Goal: Task Accomplishment & Management: Complete application form

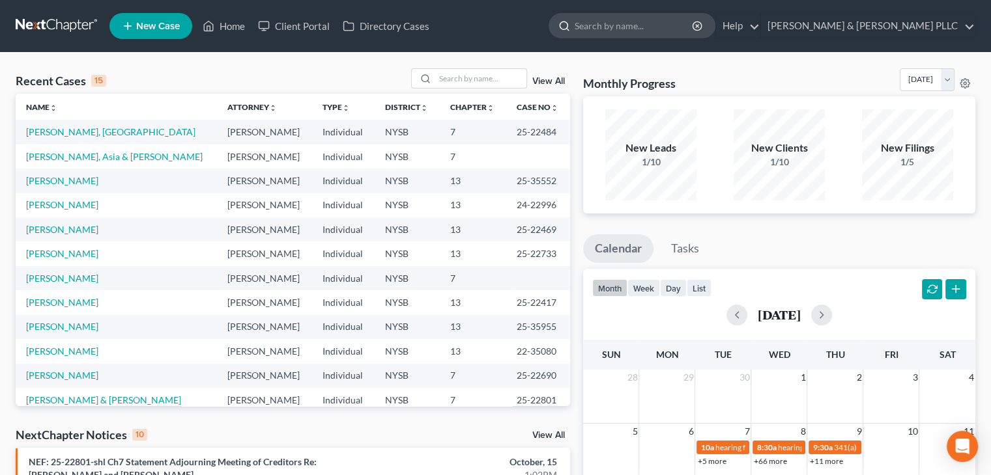
click at [632, 29] on input "search" at bounding box center [633, 26] width 119 height 24
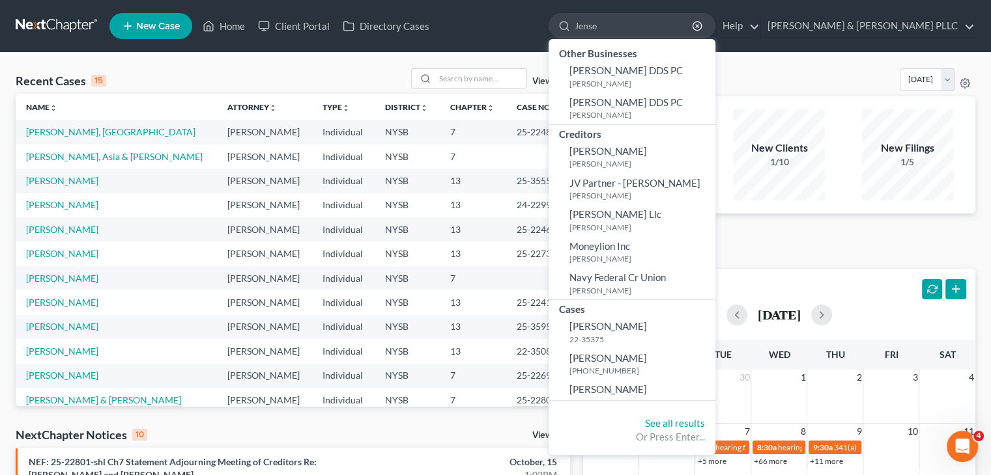
type input "Jense"
click at [170, 28] on span "New Case" at bounding box center [158, 26] width 44 height 10
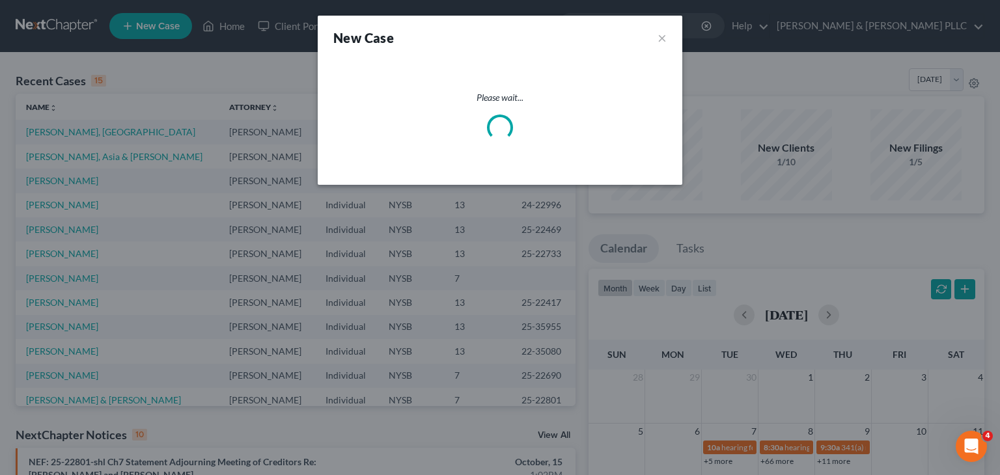
select select "55"
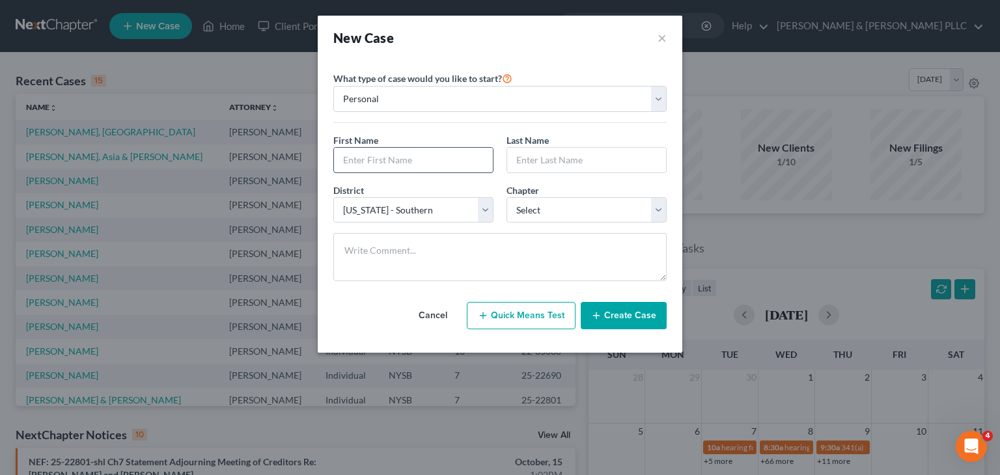
click at [374, 159] on input "text" at bounding box center [413, 160] width 159 height 25
type input "[PERSON_NAME]"
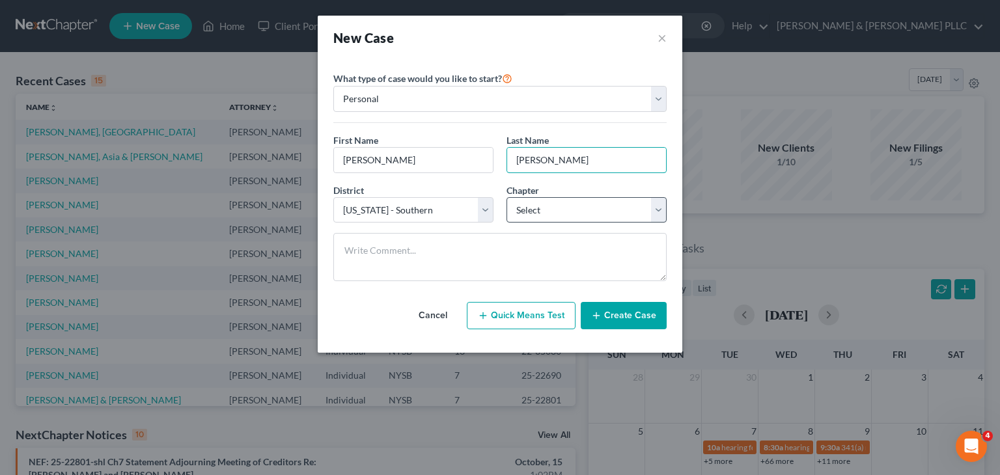
type input "[PERSON_NAME]"
click at [655, 204] on select "Select 7 11 12 13" at bounding box center [587, 210] width 160 height 26
select select "0"
click at [507, 197] on select "Select 7 11 12 13" at bounding box center [587, 210] width 160 height 26
click at [608, 318] on button "Create Case" at bounding box center [624, 315] width 86 height 27
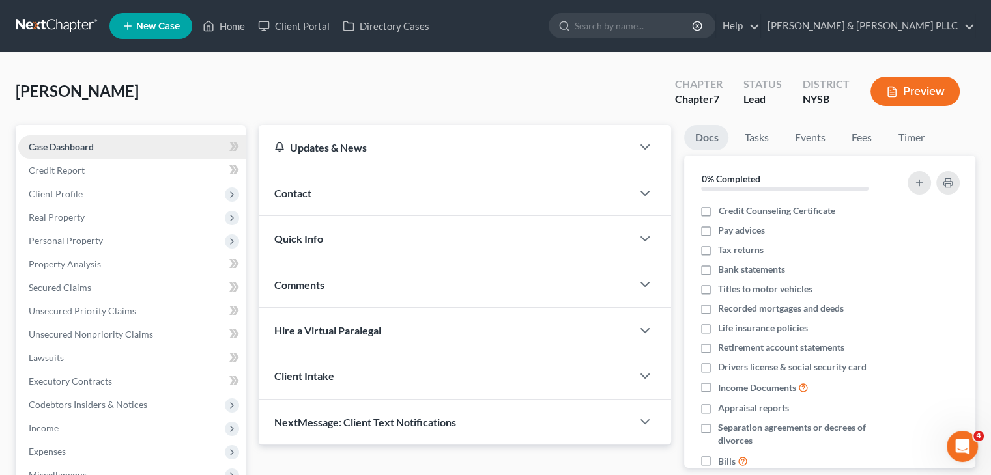
click at [58, 146] on span "Case Dashboard" at bounding box center [61, 146] width 65 height 11
click at [63, 195] on span "Client Profile" at bounding box center [56, 193] width 54 height 11
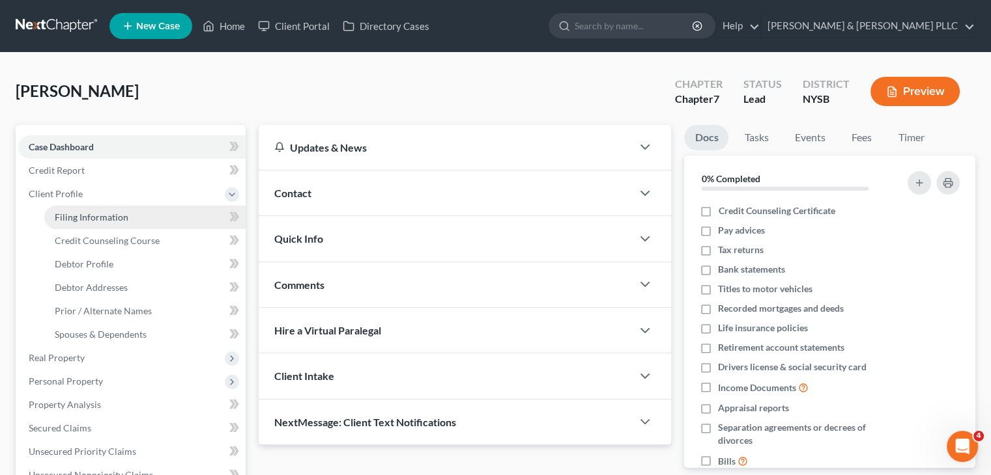
click at [76, 219] on span "Filing Information" at bounding box center [92, 217] width 74 height 11
select select "1"
select select "0"
select select "55"
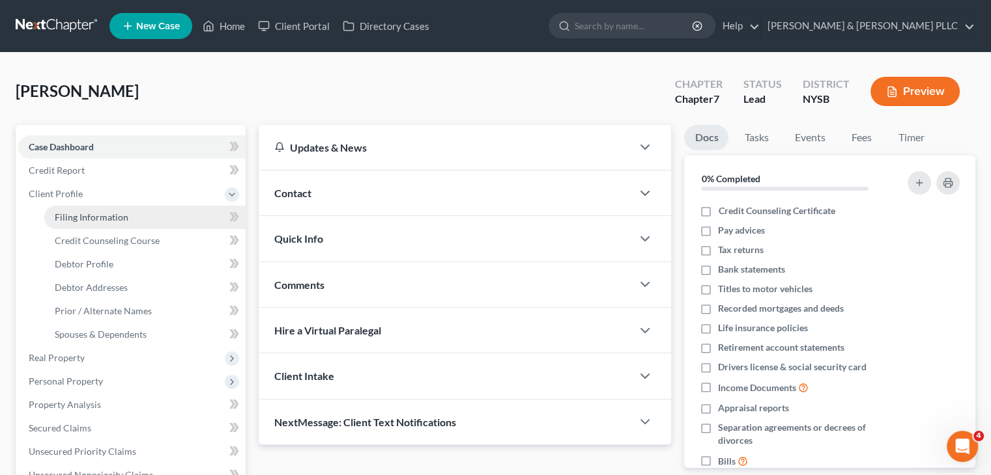
select select "35"
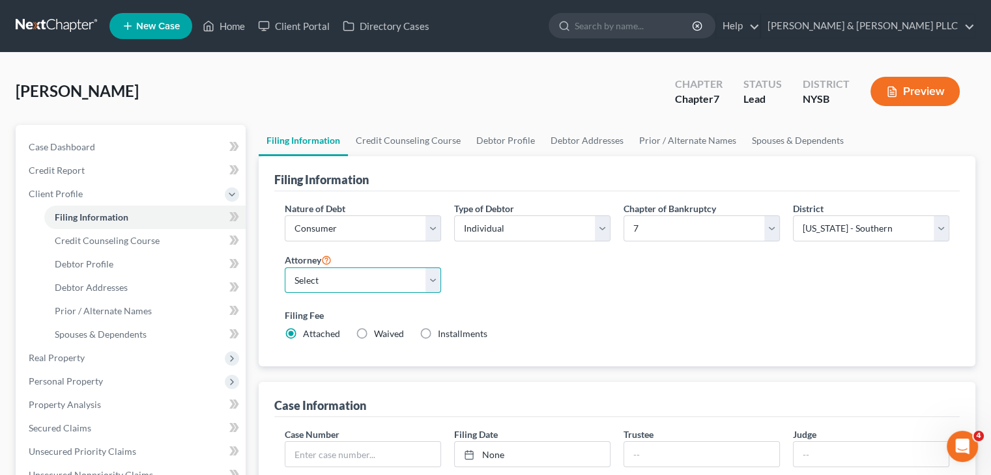
click at [430, 276] on select "Select [PERSON_NAME] - NYSB [PERSON_NAME] - NYEB [PERSON_NAME] - CTB [PERSON_NA…" at bounding box center [363, 281] width 156 height 26
select select "4"
click at [285, 268] on select "Select [PERSON_NAME] - NYSB [PERSON_NAME] - NYEB [PERSON_NAME] - CTB [PERSON_NA…" at bounding box center [363, 281] width 156 height 26
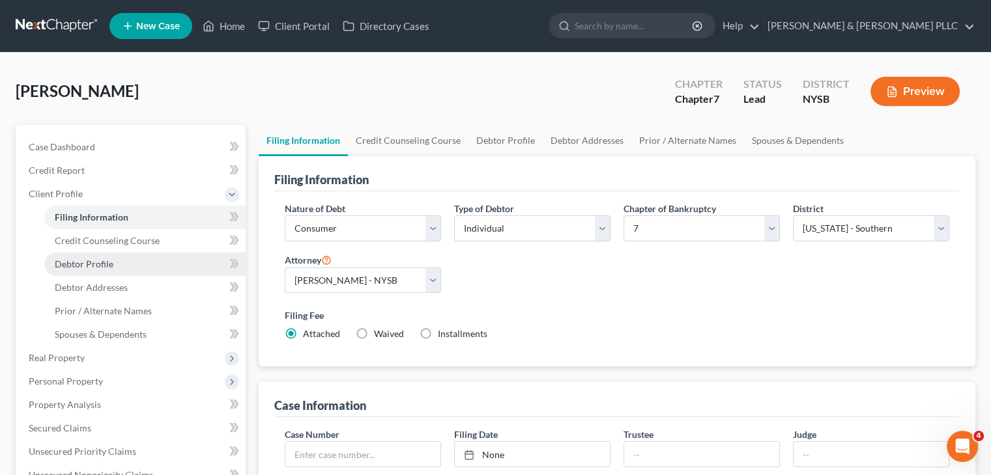
click at [105, 266] on span "Debtor Profile" at bounding box center [84, 264] width 59 height 11
select select "0"
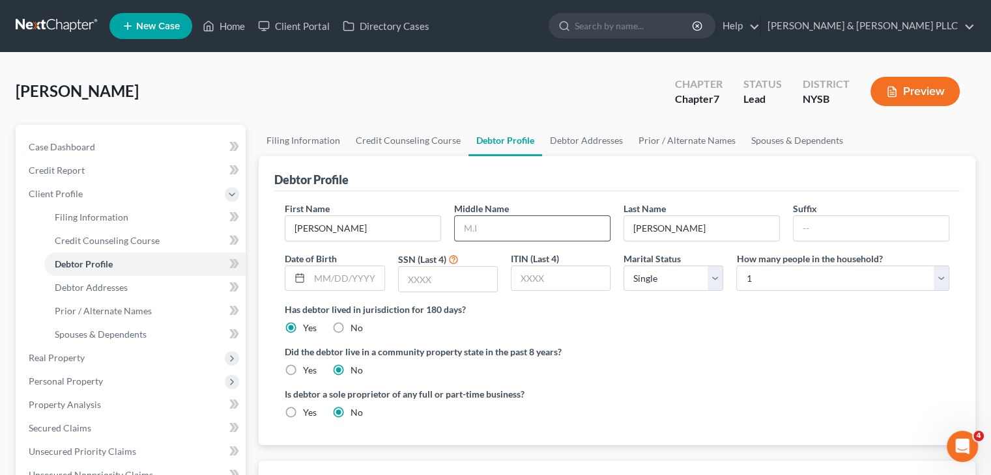
click at [495, 230] on input "text" at bounding box center [532, 228] width 155 height 25
type input "[PERSON_NAME]"
click at [346, 285] on input "text" at bounding box center [346, 278] width 74 height 25
type input "[DATE]"
click at [409, 270] on input "text" at bounding box center [448, 279] width 98 height 25
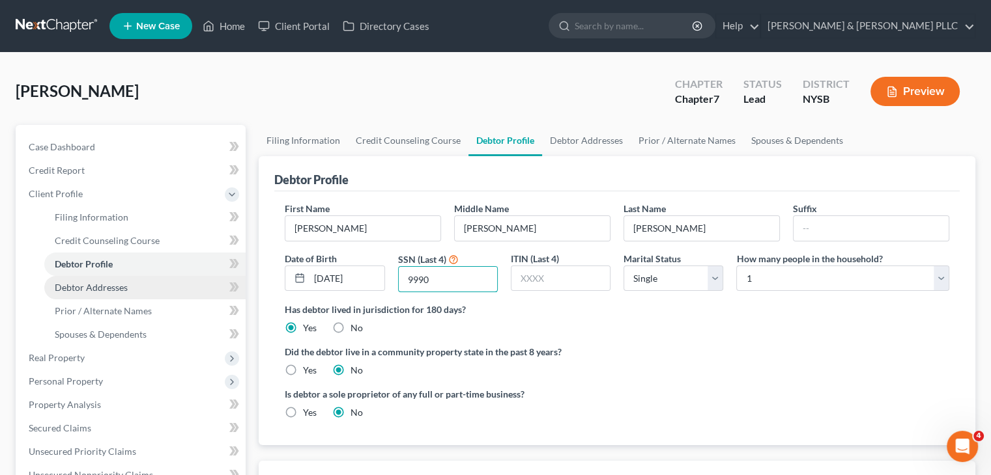
type input "9990"
click at [70, 290] on span "Debtor Addresses" at bounding box center [91, 287] width 73 height 11
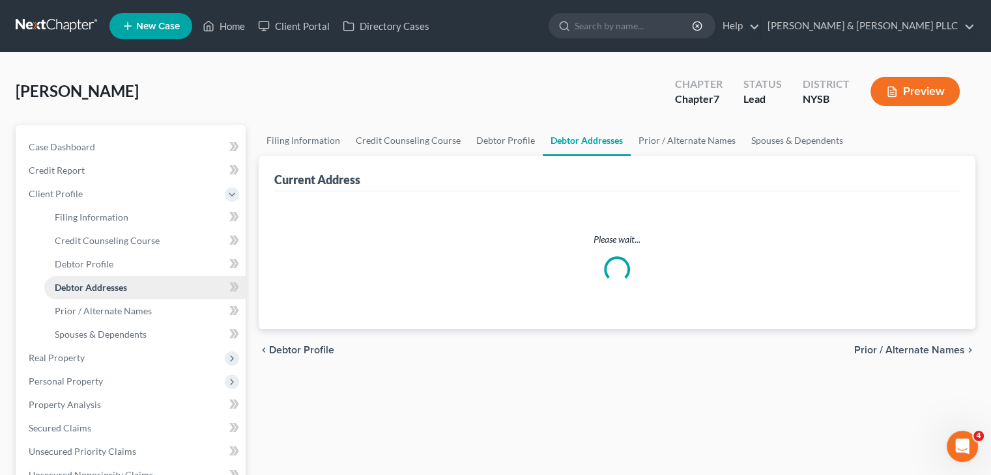
select select "0"
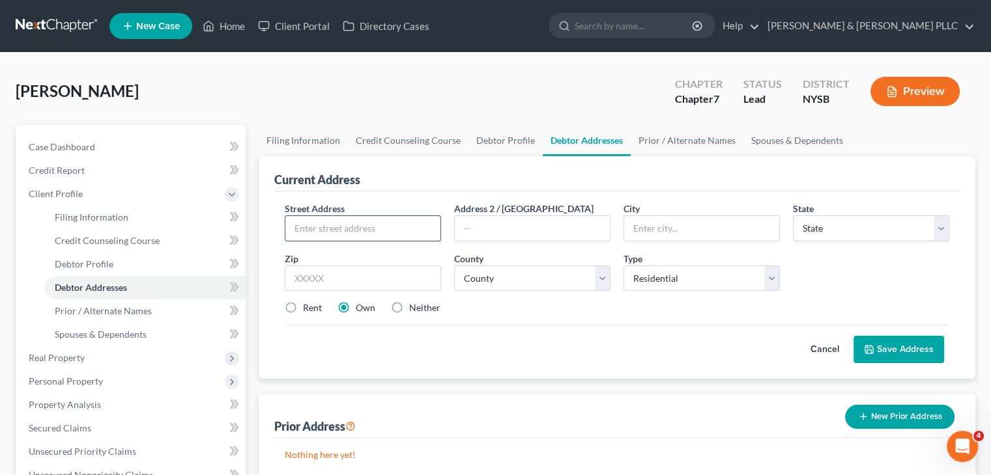
click at [323, 229] on input "text" at bounding box center [362, 228] width 155 height 25
type input "[STREET_ADDRESS]"
click at [311, 276] on input "text" at bounding box center [363, 279] width 156 height 26
type input "10520"
type input "Croton On [PERSON_NAME]"
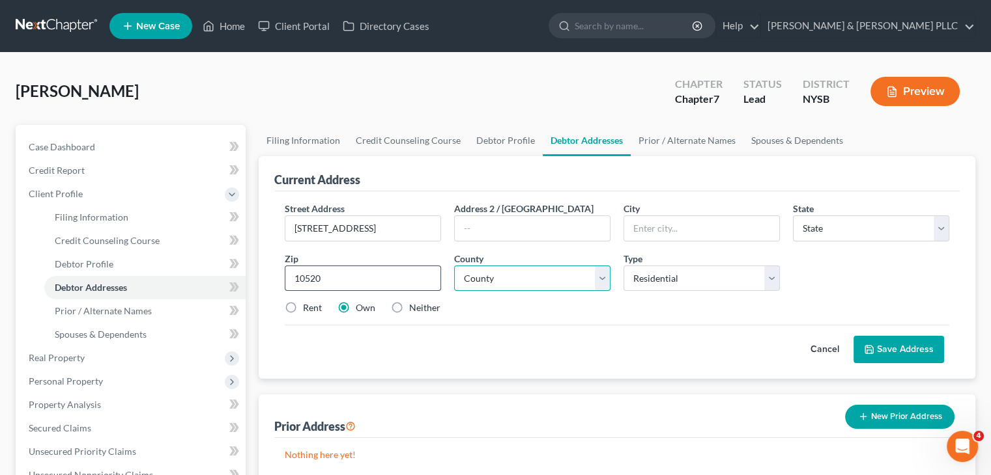
select select "35"
click at [606, 277] on select "County [GEOGRAPHIC_DATA] [GEOGRAPHIC_DATA] [GEOGRAPHIC_DATA] [GEOGRAPHIC_DATA] …" at bounding box center [532, 279] width 156 height 26
select select "59"
click at [454, 266] on select "County [GEOGRAPHIC_DATA] [GEOGRAPHIC_DATA] [GEOGRAPHIC_DATA] [GEOGRAPHIC_DATA] …" at bounding box center [532, 279] width 156 height 26
click at [303, 305] on label "Rent" at bounding box center [312, 308] width 19 height 13
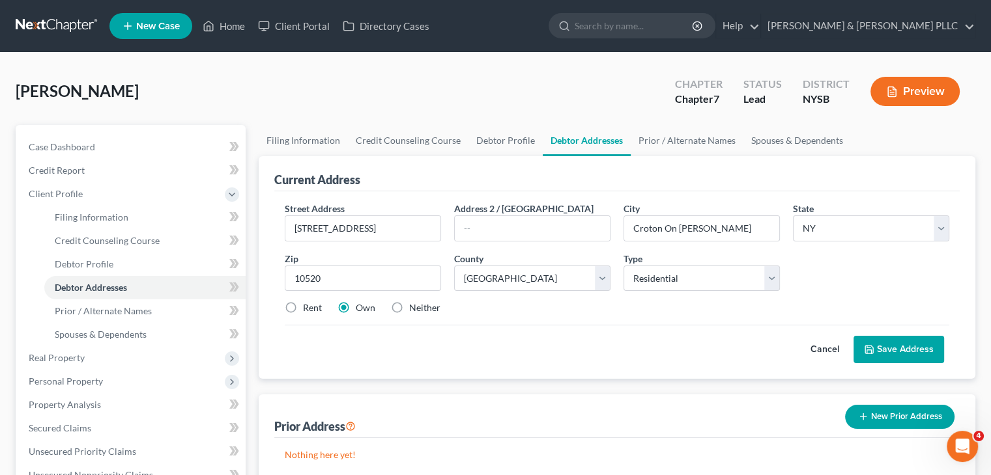
click at [308, 305] on input "Rent" at bounding box center [312, 306] width 8 height 8
radio input "true"
click at [889, 350] on button "Save Address" at bounding box center [898, 349] width 91 height 27
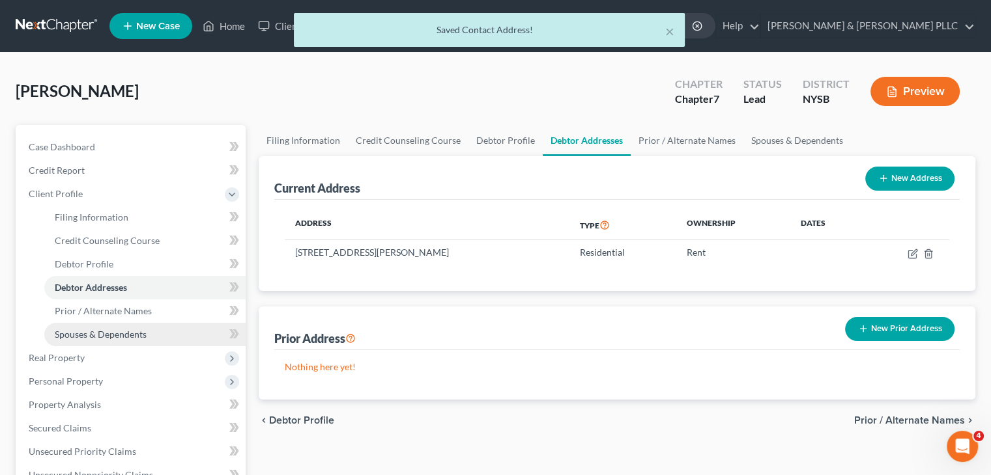
click at [104, 334] on span "Spouses & Dependents" at bounding box center [101, 334] width 92 height 11
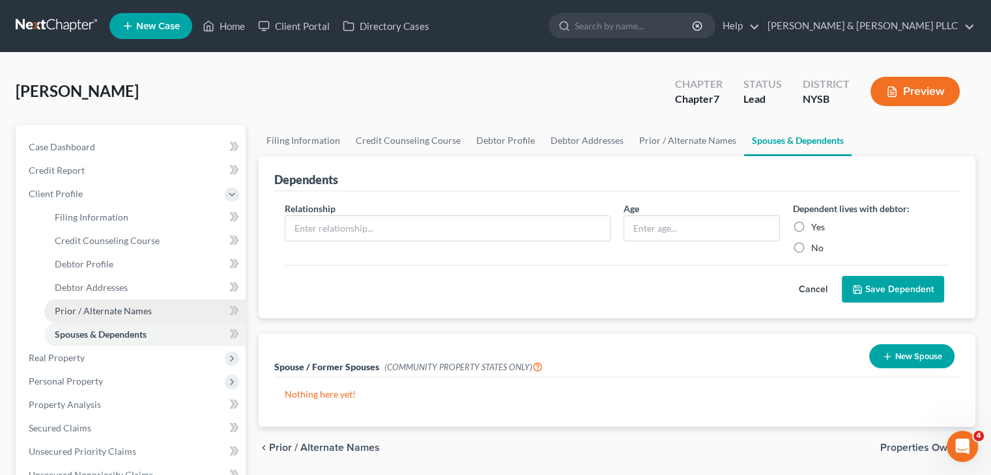
click at [109, 311] on span "Prior / Alternate Names" at bounding box center [103, 310] width 97 height 11
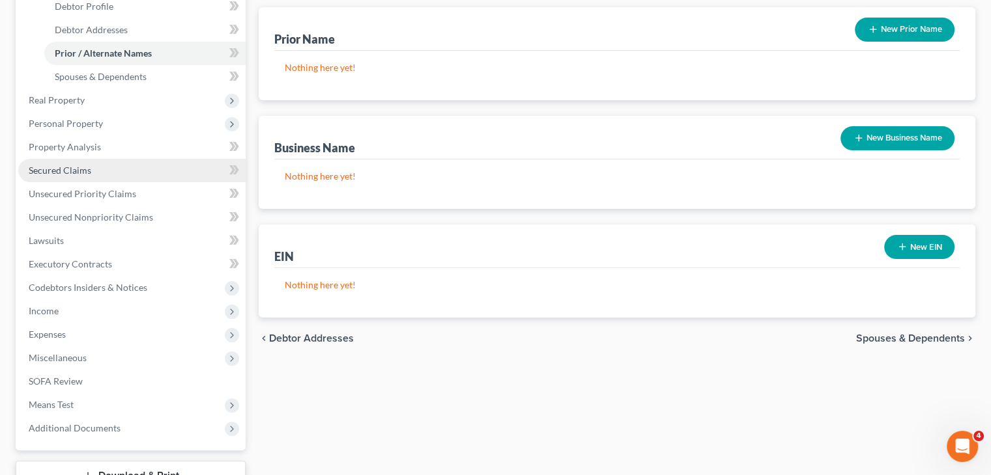
scroll to position [261, 0]
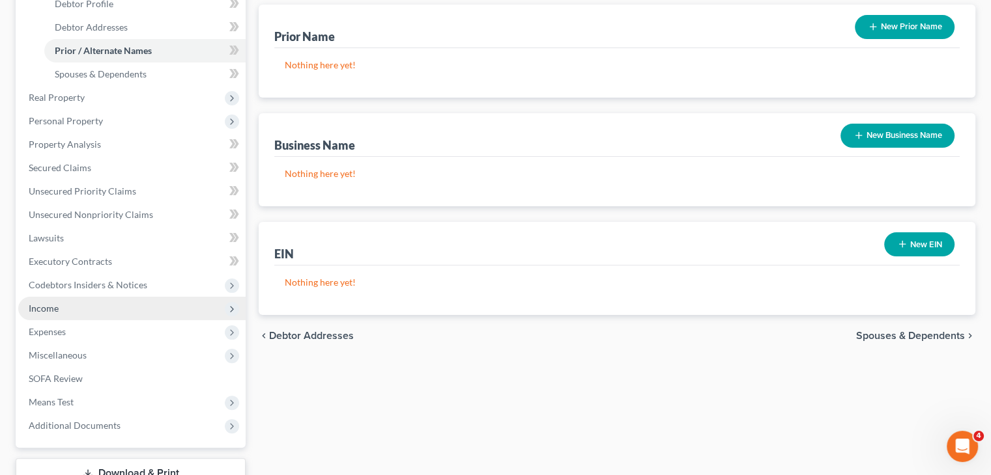
click at [94, 308] on span "Income" at bounding box center [131, 308] width 227 height 23
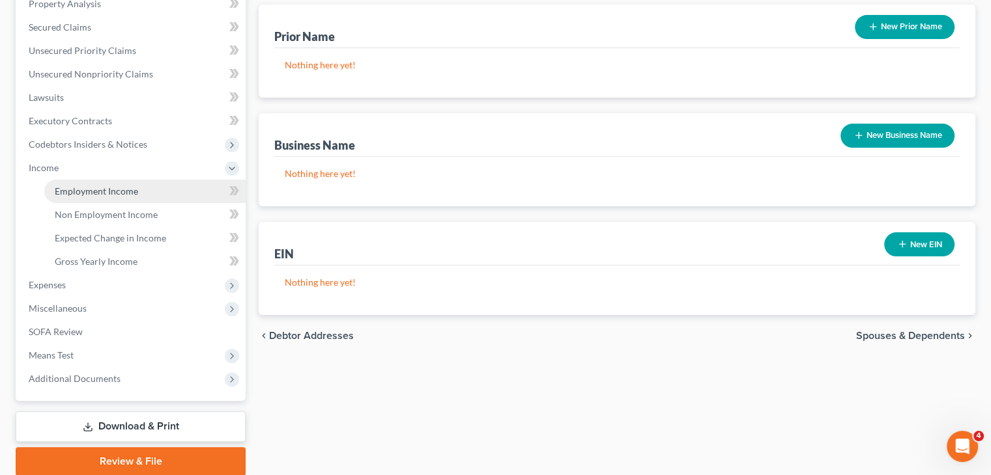
click at [104, 199] on link "Employment Income" at bounding box center [144, 191] width 201 height 23
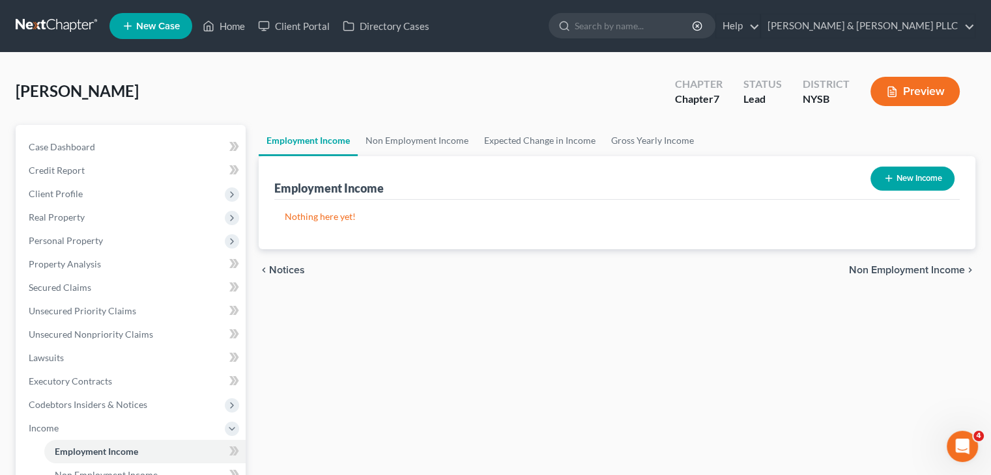
click at [894, 178] on button "New Income" at bounding box center [912, 179] width 84 height 24
select select "0"
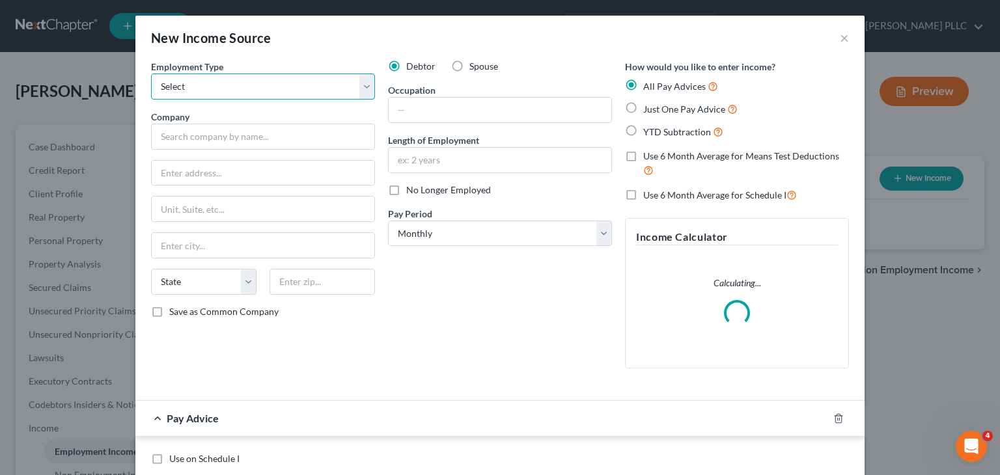
click at [362, 91] on select "Select Full or [DEMOGRAPHIC_DATA] Employment Self Employment" at bounding box center [263, 87] width 224 height 26
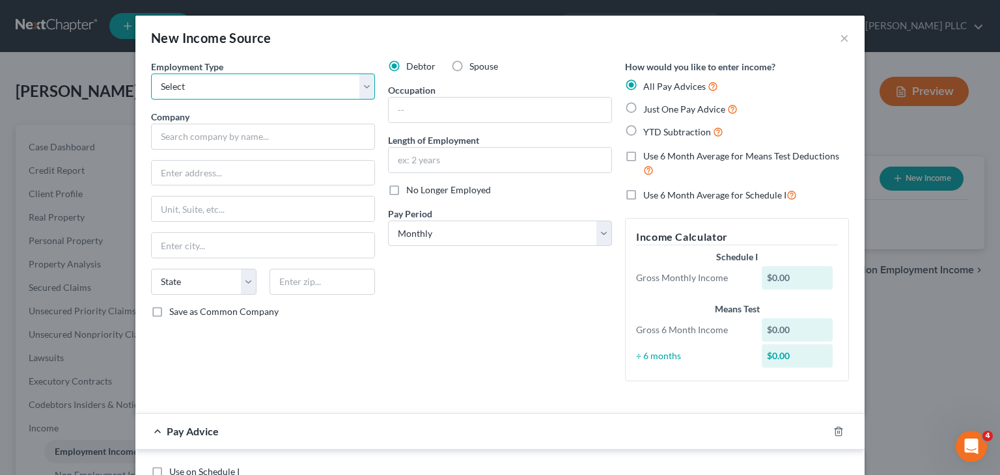
select select "0"
click at [151, 74] on select "Select Full or [DEMOGRAPHIC_DATA] Employment Self Employment" at bounding box center [263, 87] width 224 height 26
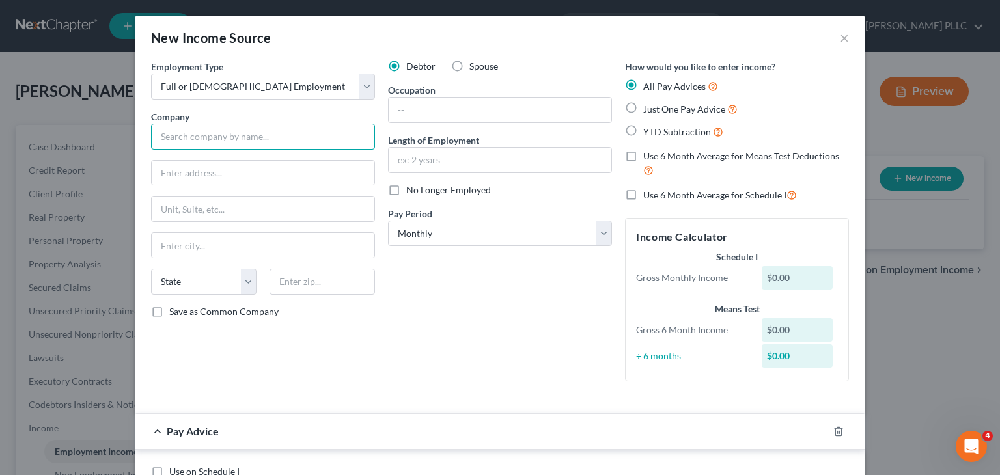
click at [199, 139] on input "text" at bounding box center [263, 137] width 224 height 26
type input "County Comfort Services LLC"
click at [188, 171] on input "text" at bounding box center [263, 173] width 223 height 25
type input "[STREET_ADDRESS]"
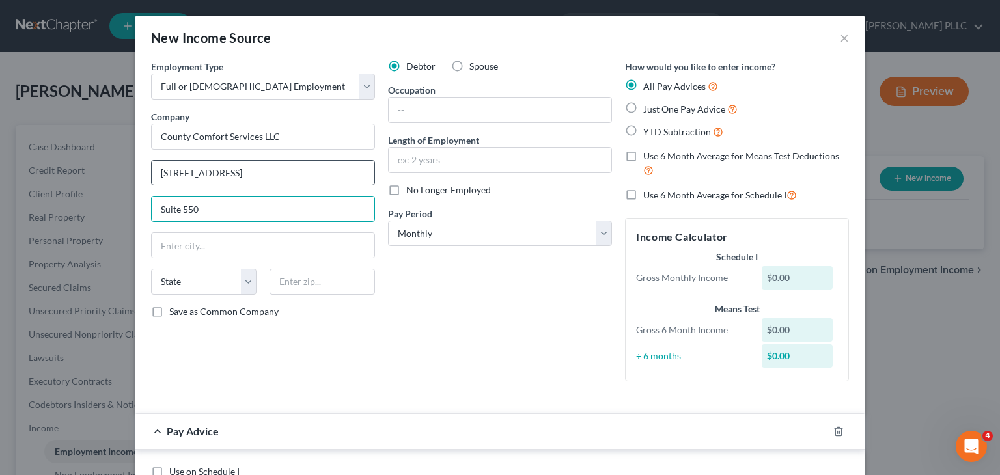
type input "Suite 550"
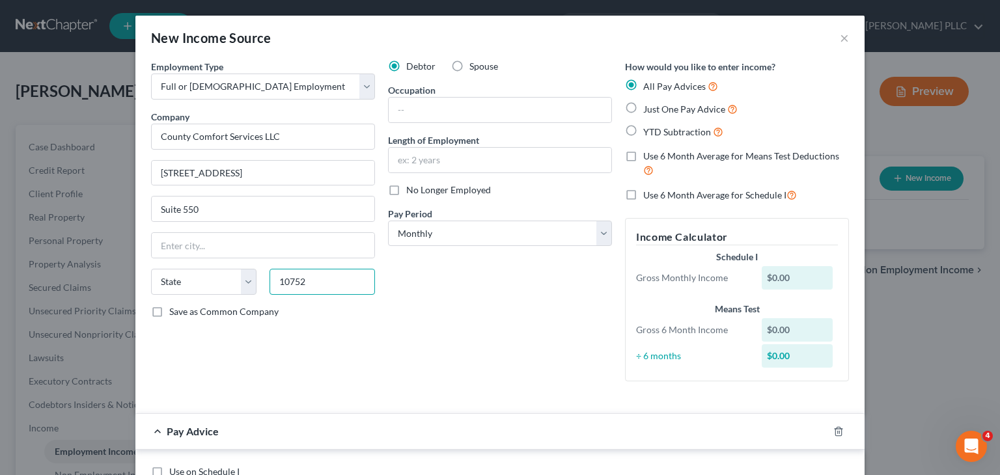
drag, startPoint x: 303, startPoint y: 279, endPoint x: 253, endPoint y: 278, distance: 50.8
click at [253, 278] on div "State [US_STATE] AK AR AZ CA CO CT DE DC [GEOGRAPHIC_DATA] [GEOGRAPHIC_DATA] GU…" at bounding box center [263, 287] width 237 height 36
type input "01752"
type input "[GEOGRAPHIC_DATA]"
select select "22"
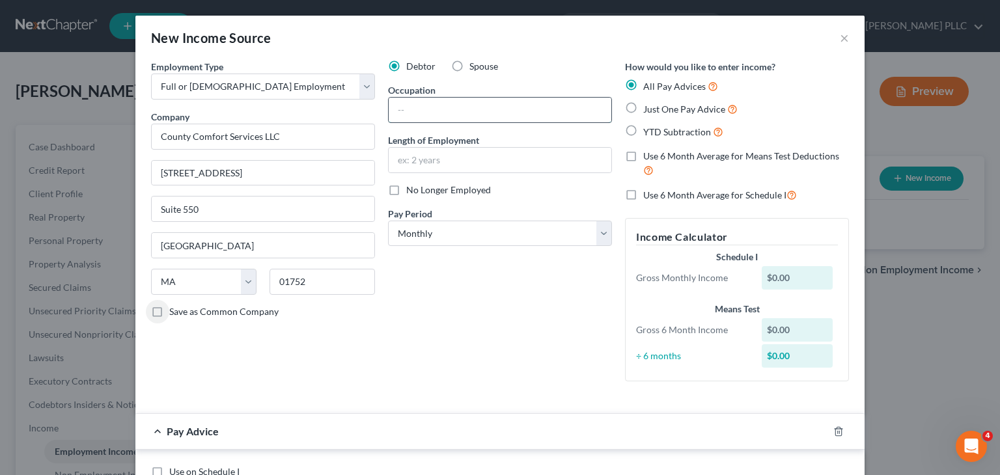
click at [404, 115] on input "text" at bounding box center [500, 110] width 223 height 25
type input "Manager"
click at [406, 160] on input "text" at bounding box center [500, 160] width 223 height 25
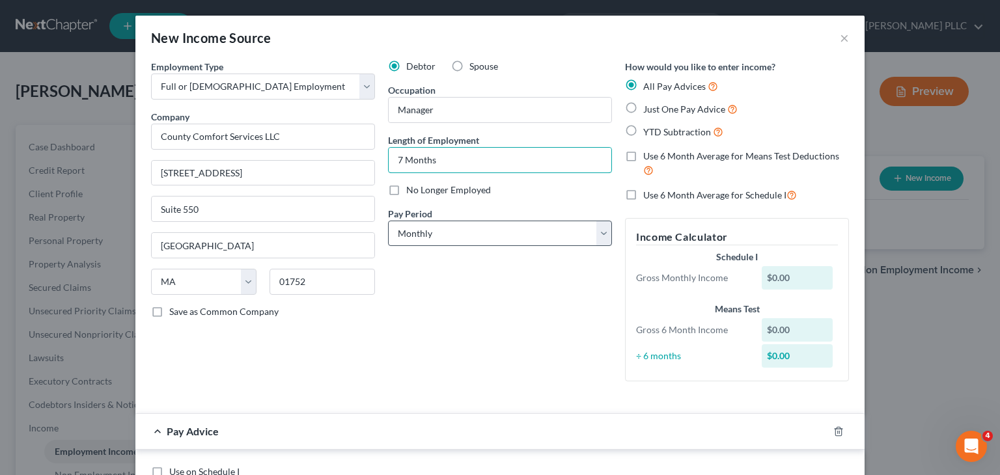
type input "7 Months"
click at [597, 226] on select "Select Monthly Twice Monthly Every Other Week Weekly" at bounding box center [500, 234] width 224 height 26
select select "3"
click at [388, 221] on select "Select Monthly Twice Monthly Every Other Week Weekly" at bounding box center [500, 234] width 224 height 26
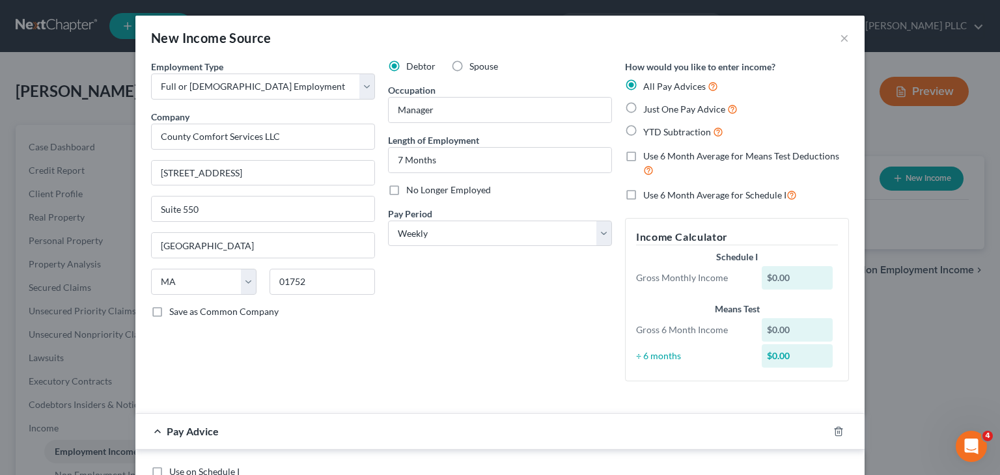
click at [643, 109] on label "Just One Pay Advice" at bounding box center [690, 109] width 94 height 15
click at [649, 109] on input "Just One Pay Advice" at bounding box center [653, 106] width 8 height 8
radio input "true"
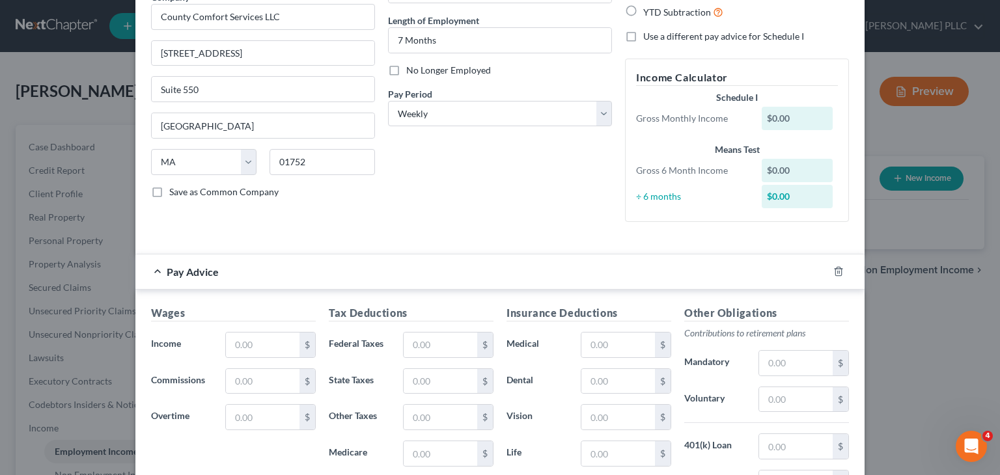
scroll to position [195, 0]
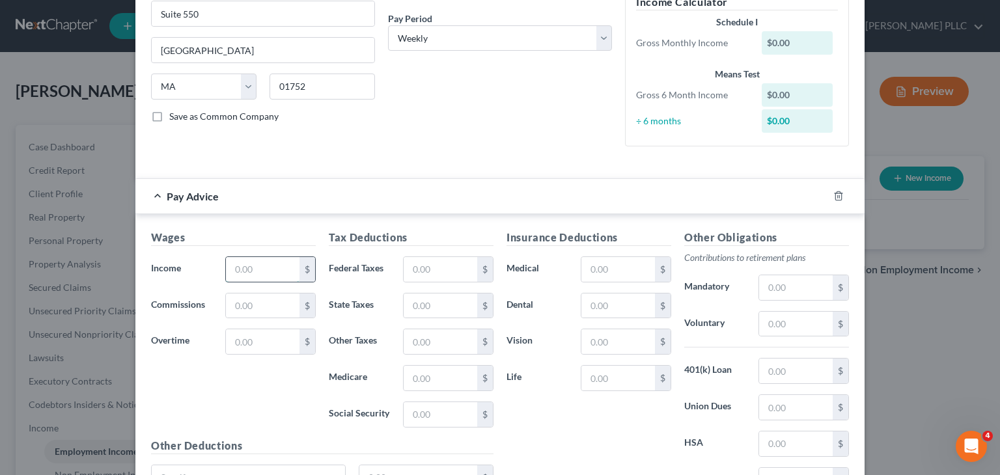
click at [237, 273] on input "text" at bounding box center [263, 269] width 74 height 25
type input "2,500"
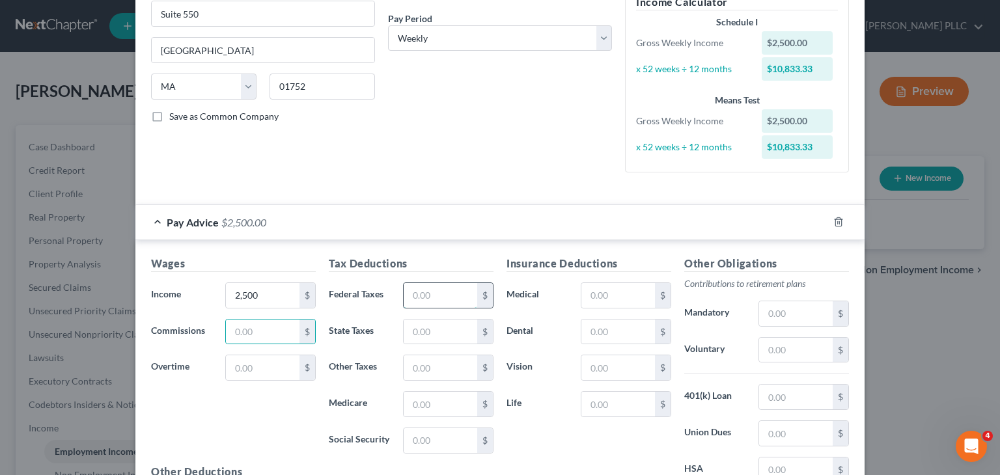
click at [411, 292] on input "text" at bounding box center [441, 295] width 74 height 25
type input "500"
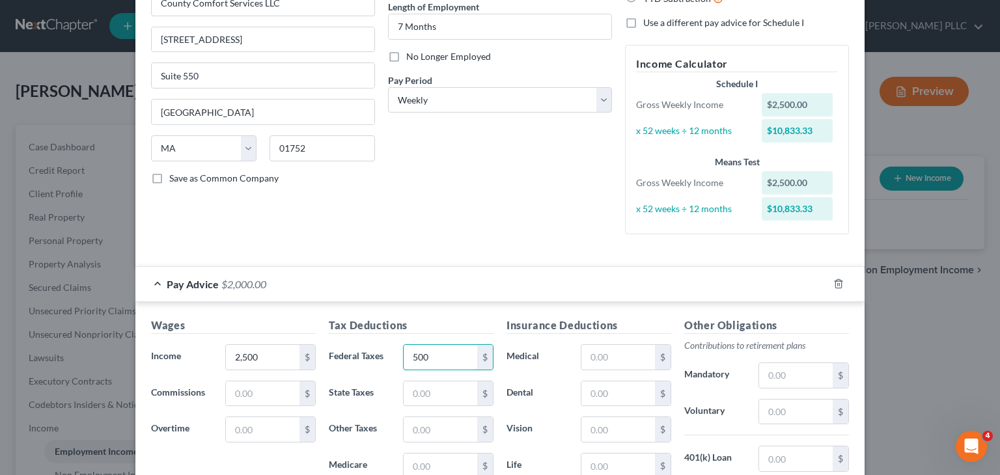
scroll to position [0, 0]
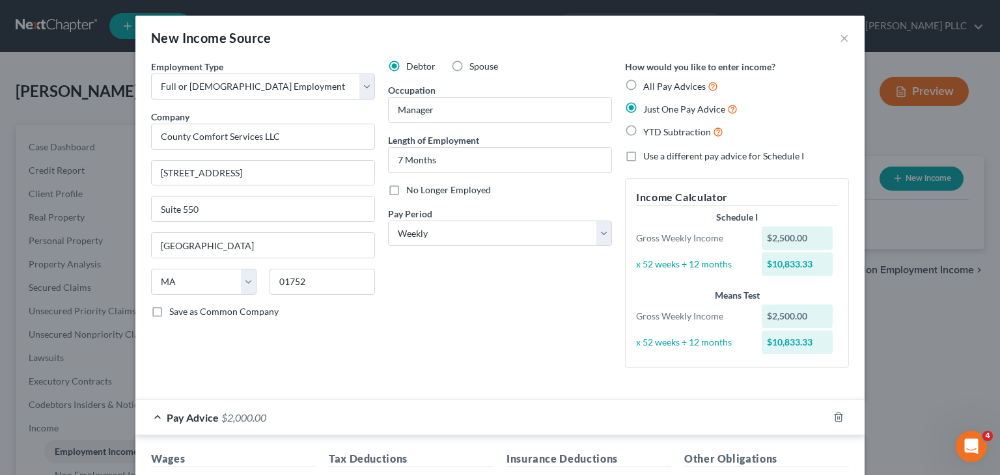
drag, startPoint x: 476, startPoint y: 386, endPoint x: 583, endPoint y: 378, distance: 107.0
click at [483, 384] on div "Employment Type * Select Full or [DEMOGRAPHIC_DATA] Employment Self Employment …" at bounding box center [500, 225] width 711 height 330
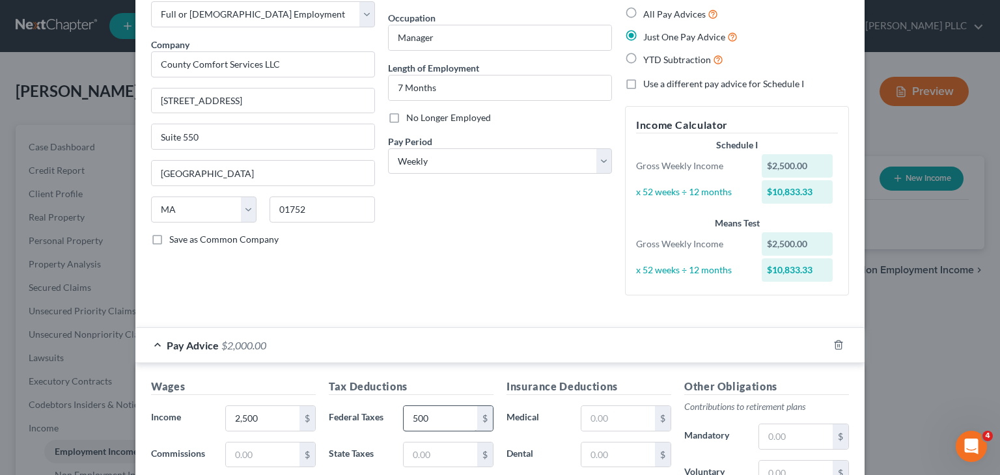
scroll to position [195, 0]
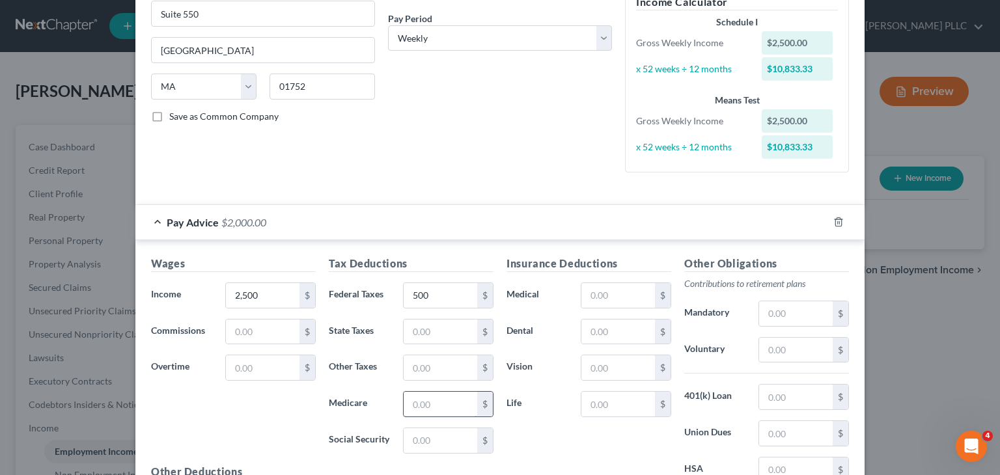
click at [410, 408] on input "text" at bounding box center [441, 404] width 74 height 25
type input "35"
click at [412, 436] on input "text" at bounding box center [441, 441] width 74 height 25
type input "151"
click at [408, 337] on input "text" at bounding box center [441, 332] width 74 height 25
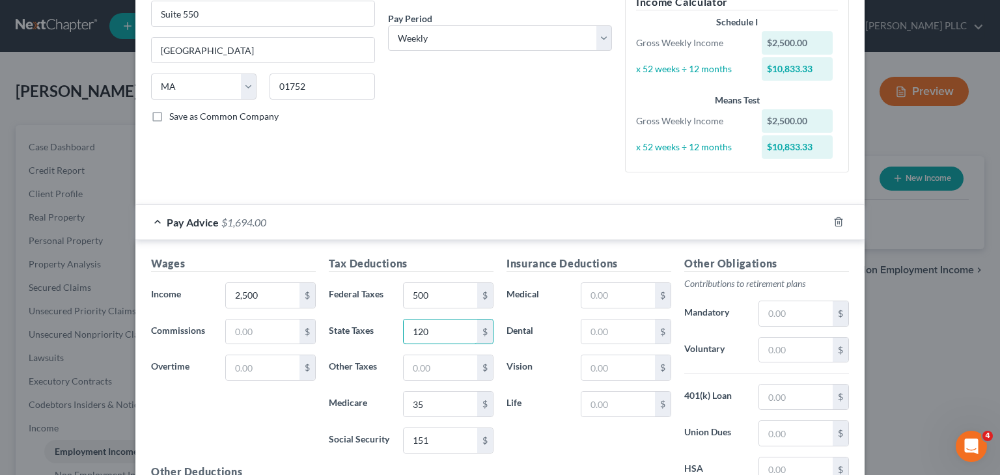
type input "120"
click at [767, 347] on input "text" at bounding box center [796, 350] width 74 height 25
type input "75"
click at [586, 331] on input "text" at bounding box center [619, 332] width 74 height 25
type input "8"
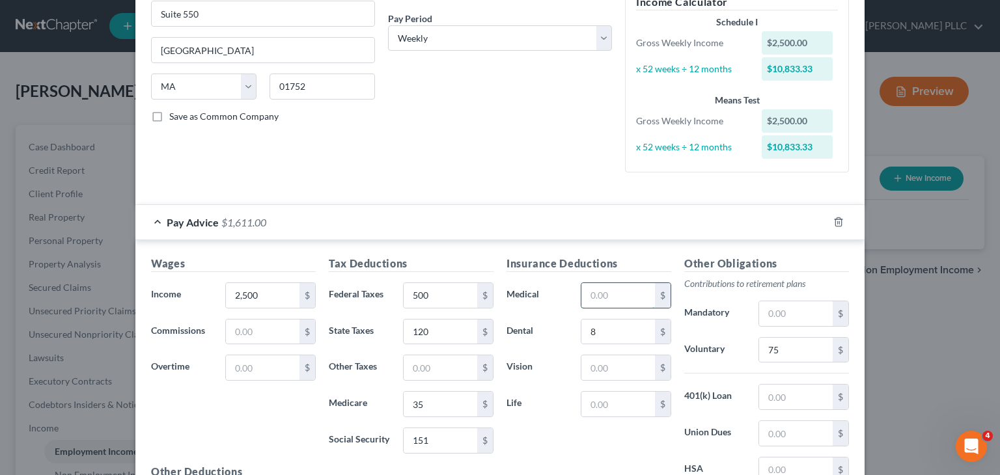
click at [596, 292] on input "text" at bounding box center [619, 295] width 74 height 25
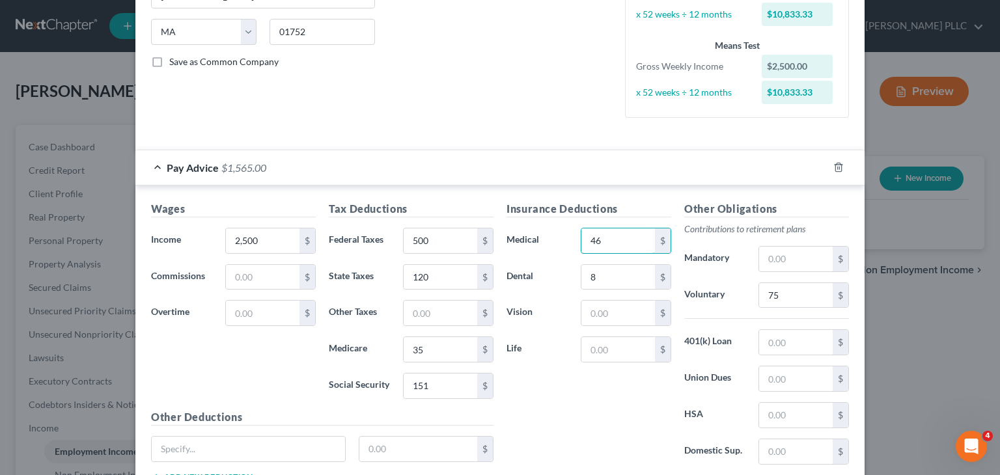
scroll to position [261, 0]
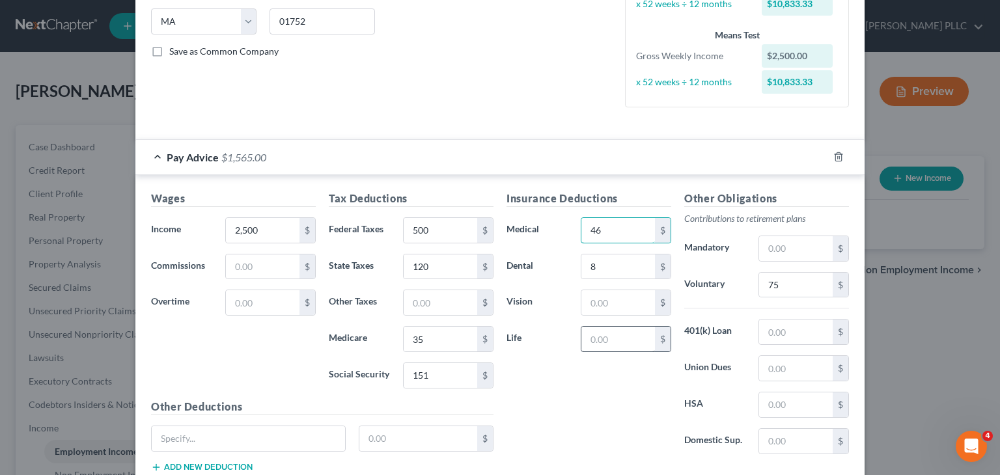
type input "46"
click at [588, 328] on input "text" at bounding box center [619, 339] width 74 height 25
type input "1.26"
click at [436, 228] on input "500" at bounding box center [441, 230] width 74 height 25
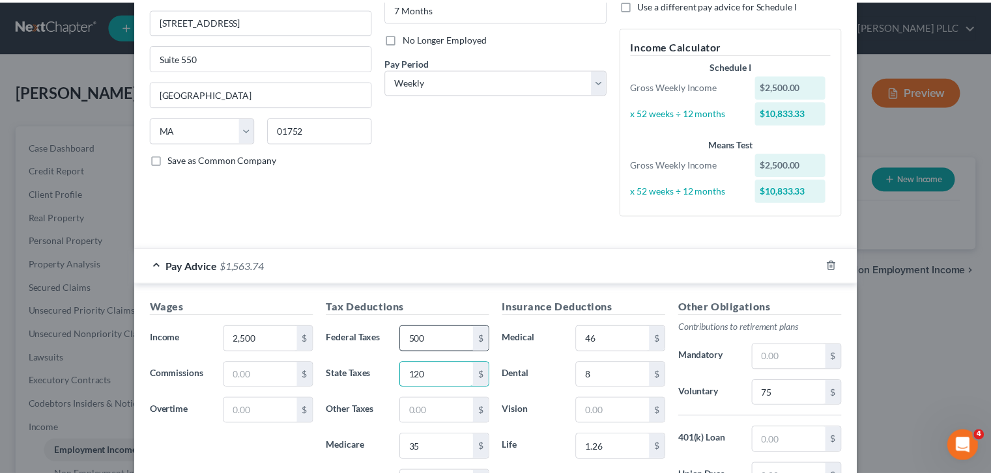
scroll to position [347, 0]
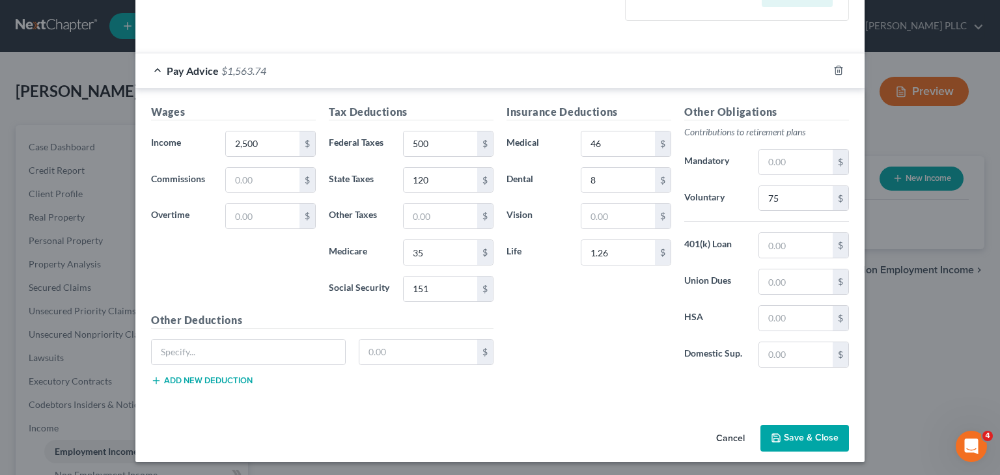
click at [795, 433] on button "Save & Close" at bounding box center [805, 438] width 89 height 27
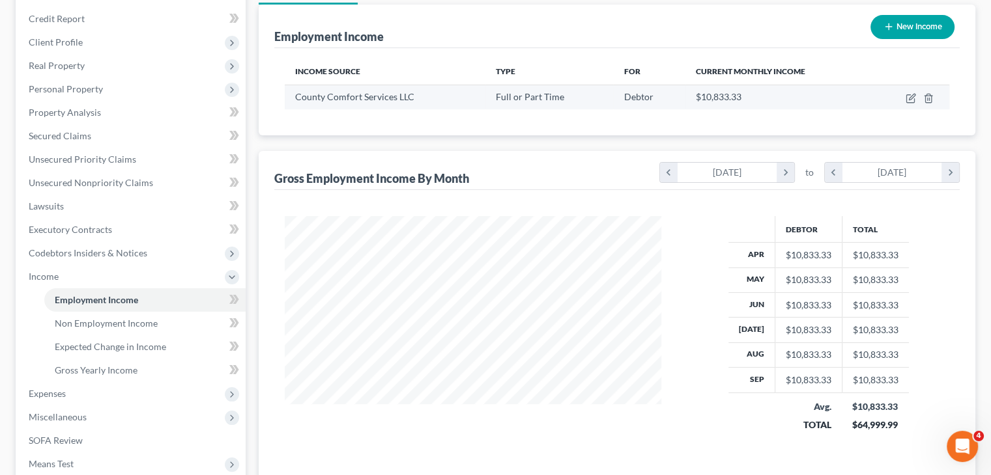
scroll to position [261, 0]
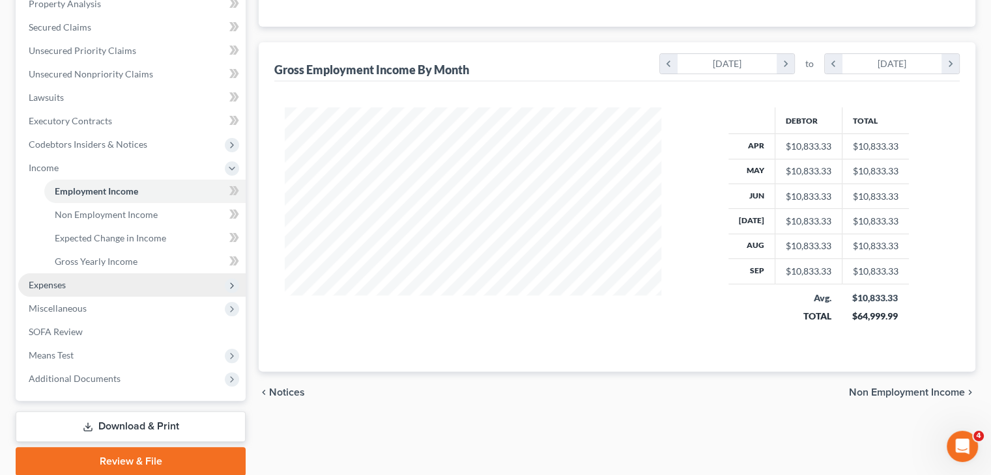
click at [42, 289] on span "Expenses" at bounding box center [47, 284] width 37 height 11
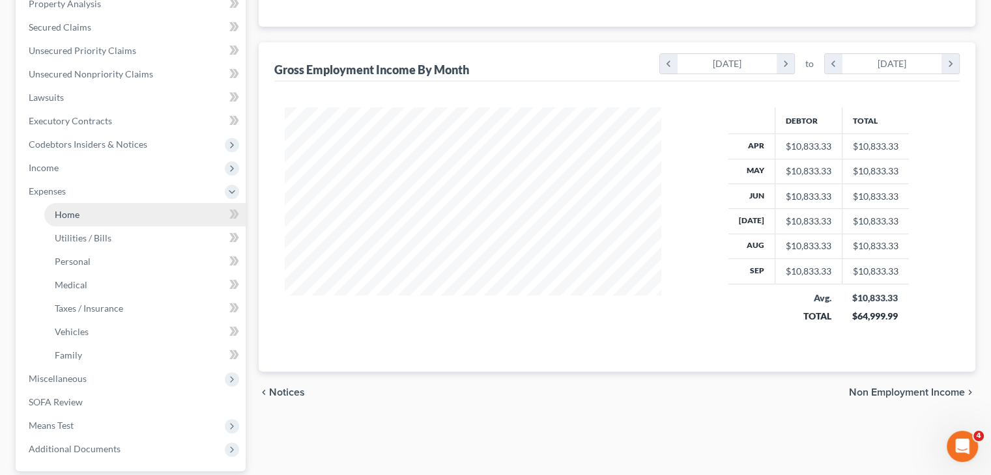
click at [74, 215] on span "Home" at bounding box center [67, 214] width 25 height 11
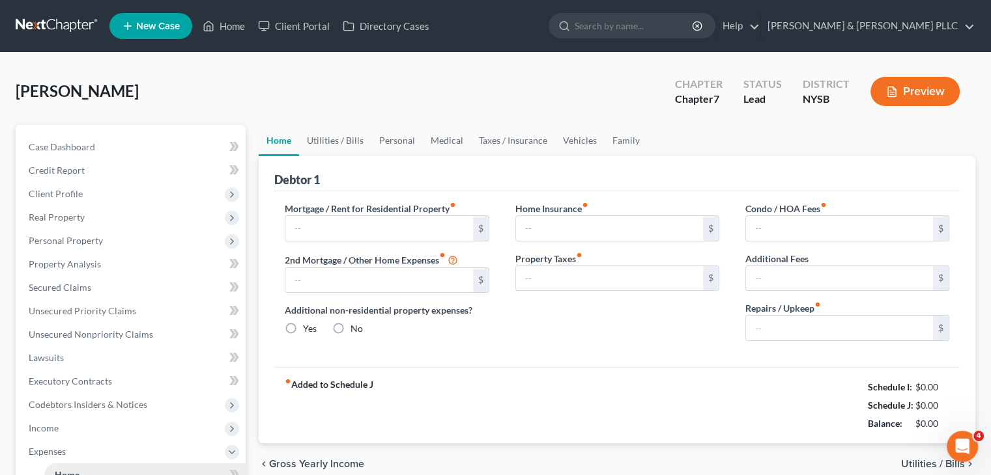
type input "0.00"
radio input "true"
type input "0.00"
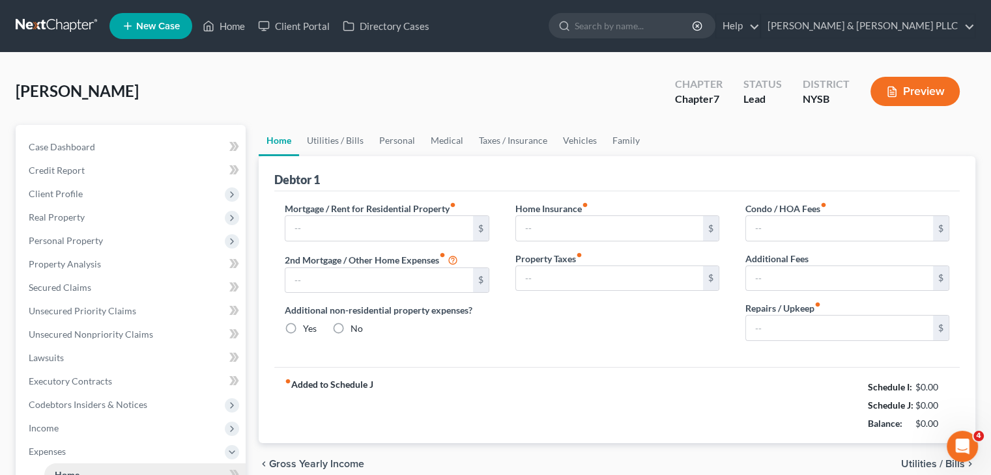
type input "0.00"
drag, startPoint x: 292, startPoint y: 221, endPoint x: 431, endPoint y: 212, distance: 139.1
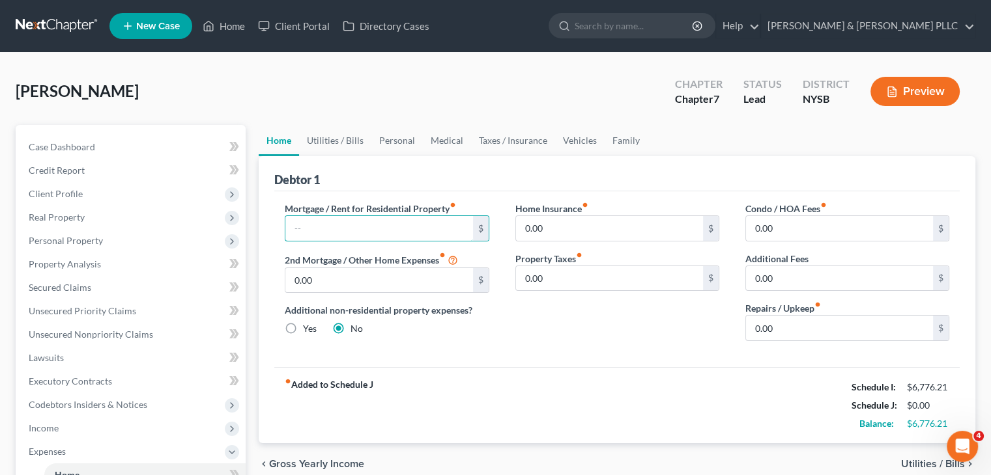
click at [292, 221] on input "text" at bounding box center [378, 228] width 187 height 25
type input "2,600"
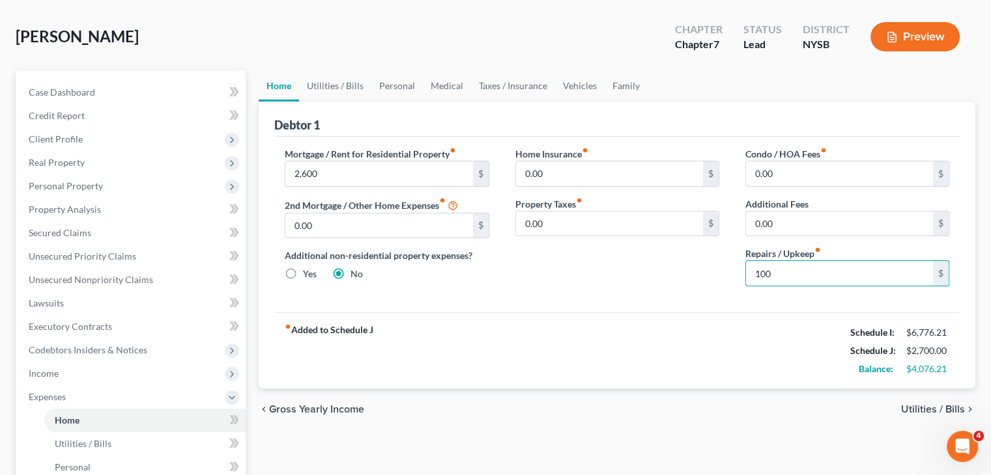
scroll to position [195, 0]
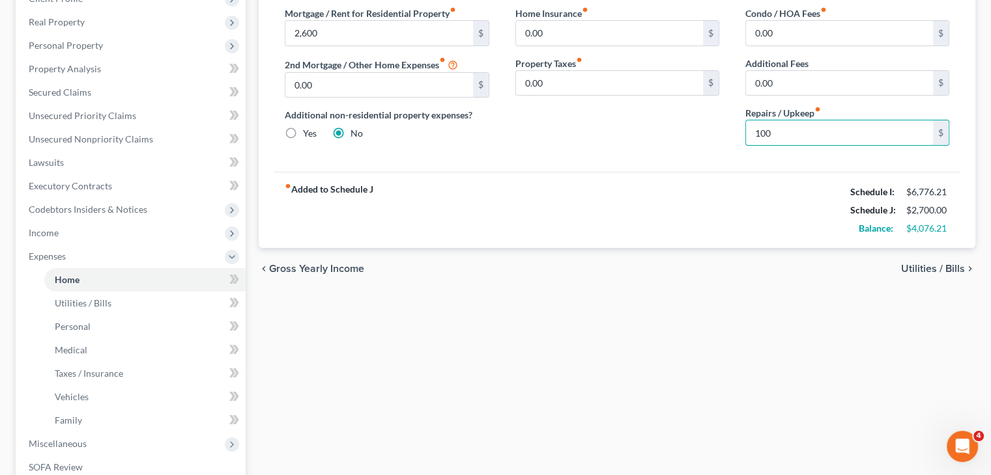
type input "100"
click at [909, 269] on span "Utilities / Bills" at bounding box center [933, 269] width 64 height 10
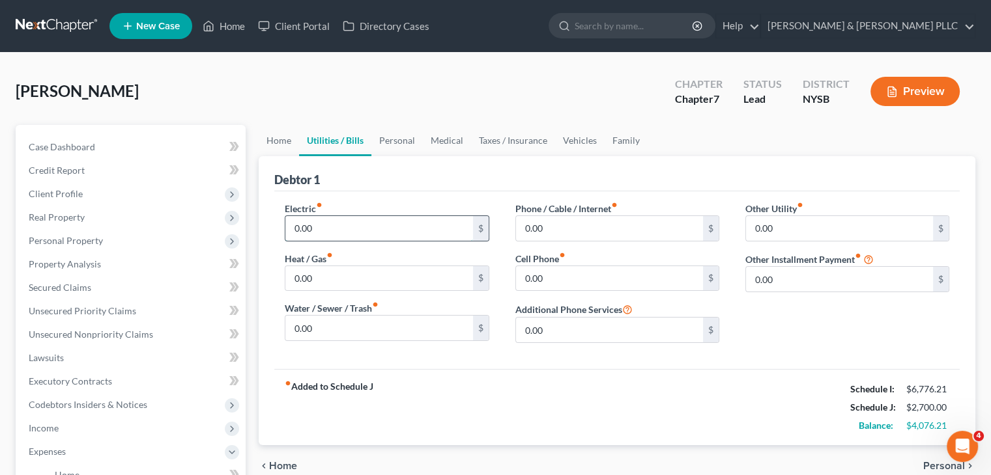
click at [331, 227] on input "0.00" at bounding box center [378, 228] width 187 height 25
type input "400"
click at [531, 233] on input "0.00" at bounding box center [609, 228] width 187 height 25
type input "150"
click at [551, 274] on input "0.00" at bounding box center [609, 278] width 187 height 25
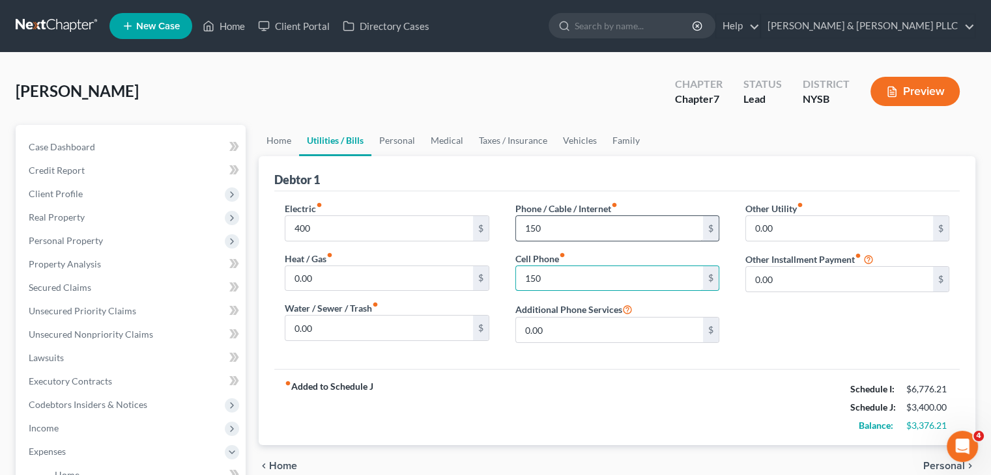
type input "150"
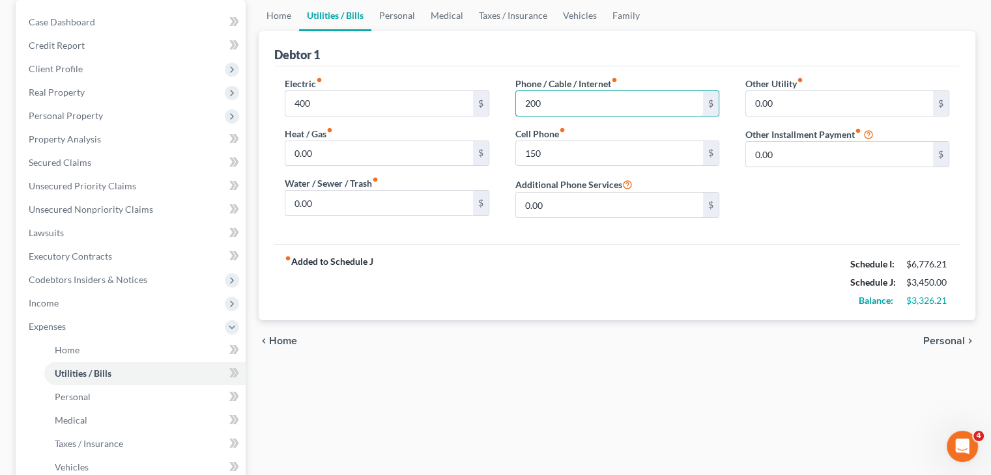
scroll to position [130, 0]
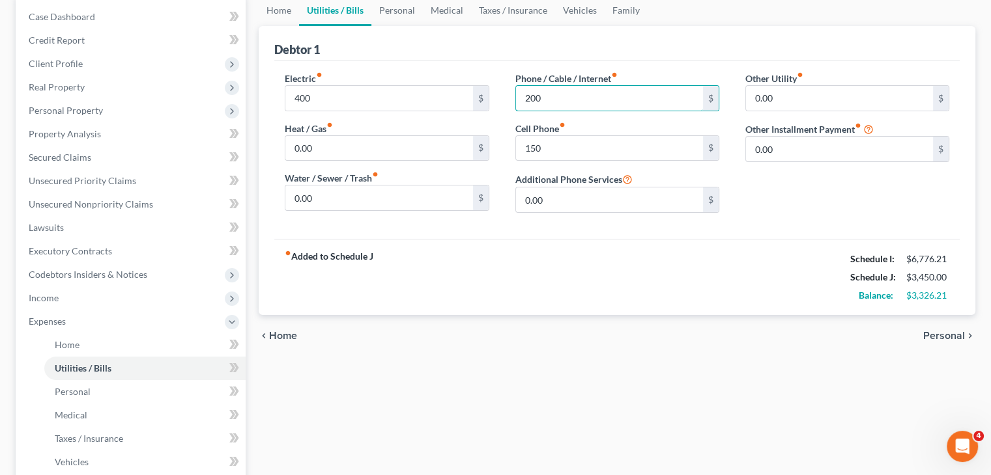
type input "200"
click at [951, 331] on span "Personal" at bounding box center [944, 336] width 42 height 10
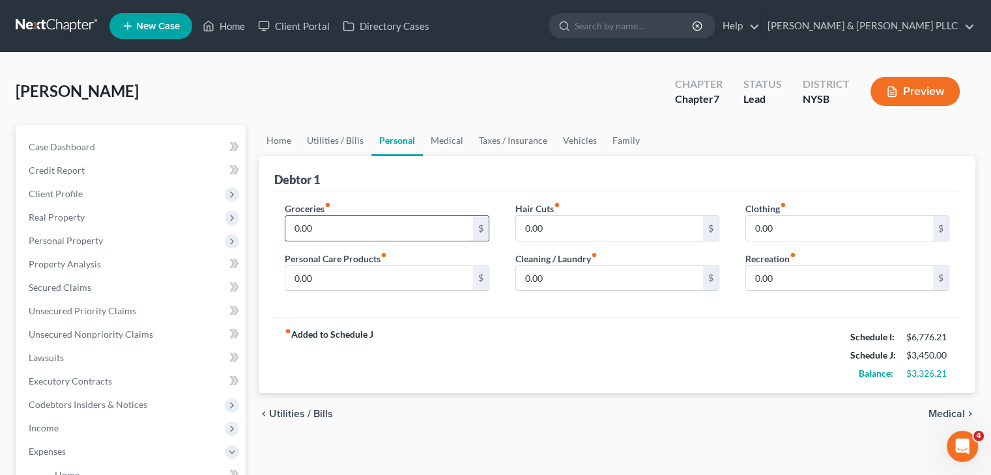
click at [316, 221] on input "0.00" at bounding box center [378, 228] width 187 height 25
type input "1,000"
click at [537, 228] on input "0.00" at bounding box center [609, 228] width 187 height 25
type input "5"
type input "200"
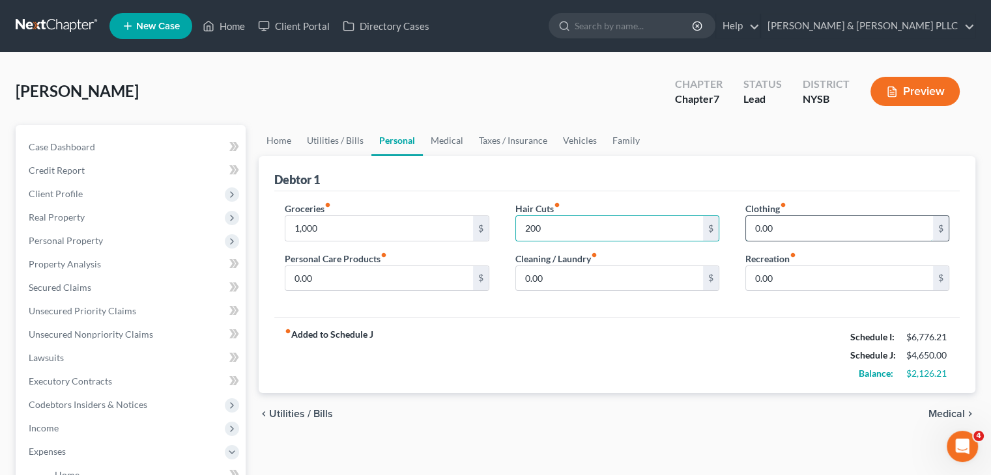
click at [776, 222] on input "0.00" at bounding box center [839, 228] width 187 height 25
type input "500"
click at [328, 276] on input "0.00" at bounding box center [378, 278] width 187 height 25
type input "150"
click at [529, 277] on input "0.00" at bounding box center [609, 278] width 187 height 25
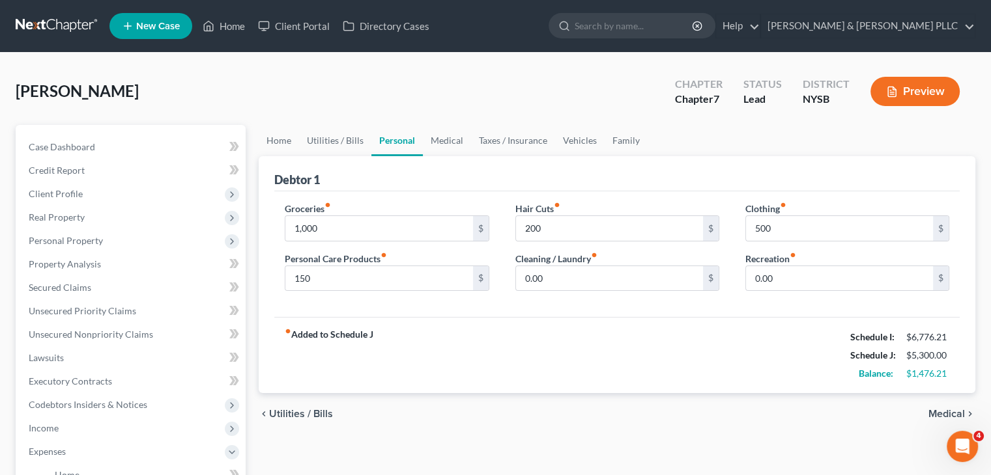
click at [946, 410] on span "Medical" at bounding box center [946, 414] width 36 height 10
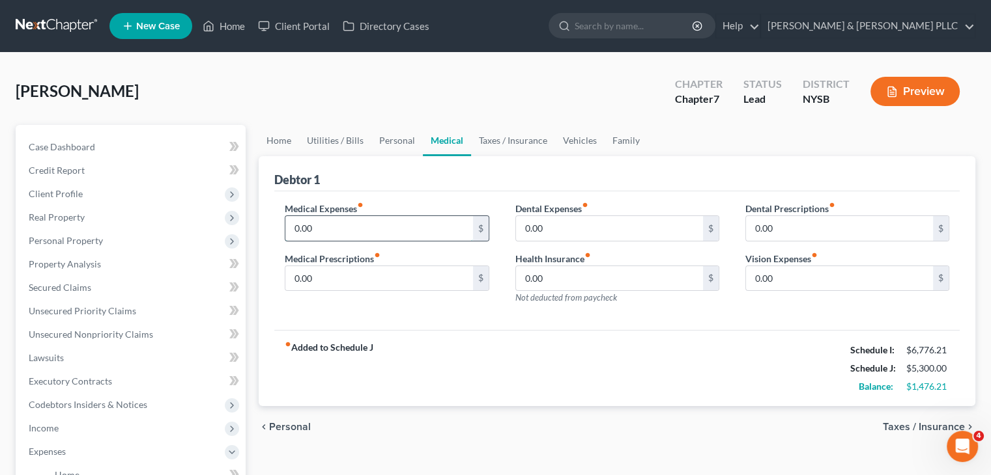
click at [308, 225] on input "0.00" at bounding box center [378, 228] width 187 height 25
type input "350"
type input "150"
type input "120"
click at [765, 283] on input "0.00" at bounding box center [839, 278] width 187 height 25
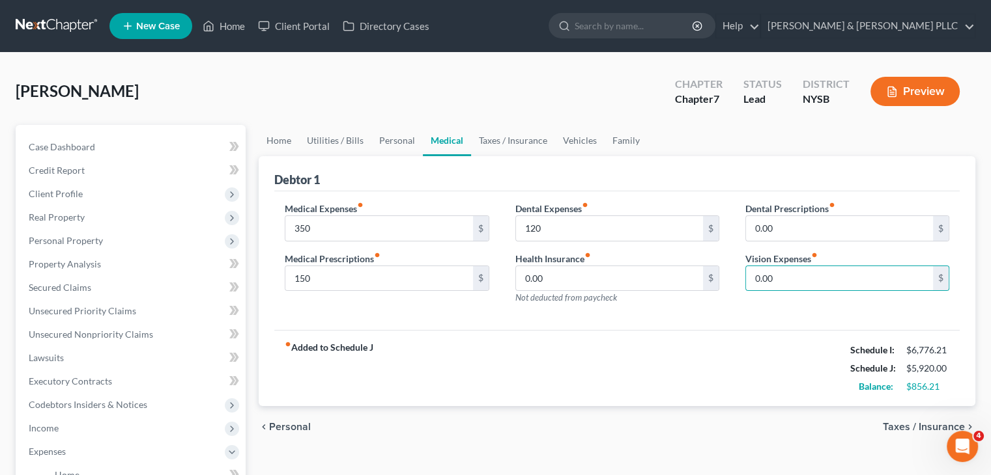
click at [892, 423] on span "Taxes / Insurance" at bounding box center [923, 427] width 82 height 10
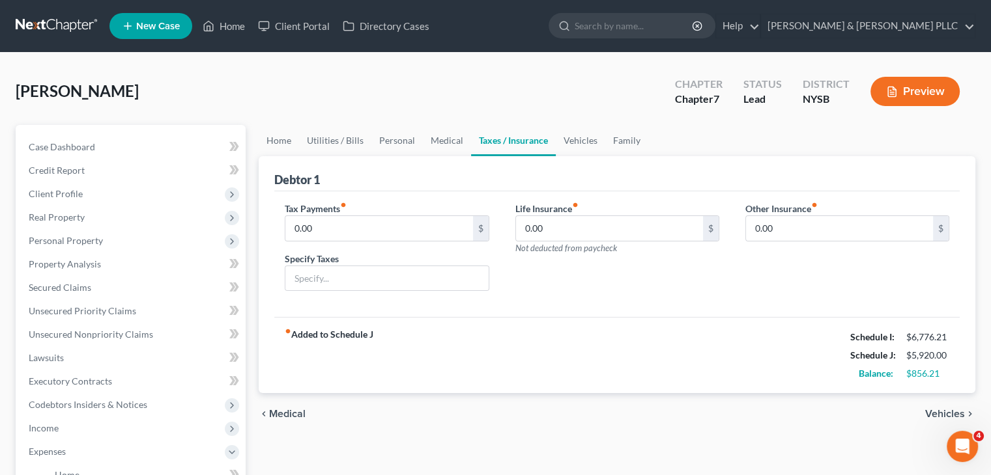
click at [931, 412] on span "Vehicles" at bounding box center [945, 414] width 40 height 10
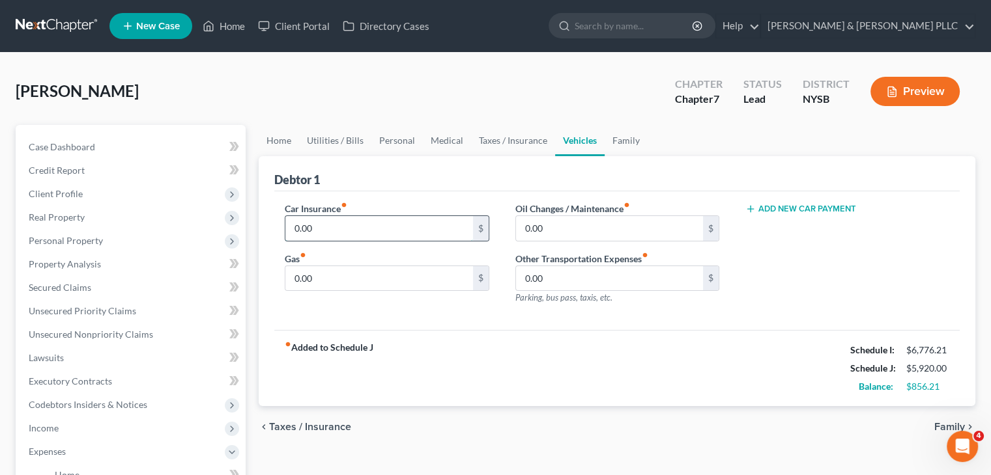
click at [345, 222] on input "0.00" at bounding box center [378, 228] width 187 height 25
click at [318, 270] on input "0.00" at bounding box center [378, 278] width 187 height 25
click at [315, 230] on input "0.00" at bounding box center [378, 228] width 187 height 25
type input "300"
click at [303, 278] on input "0.00" at bounding box center [378, 278] width 187 height 25
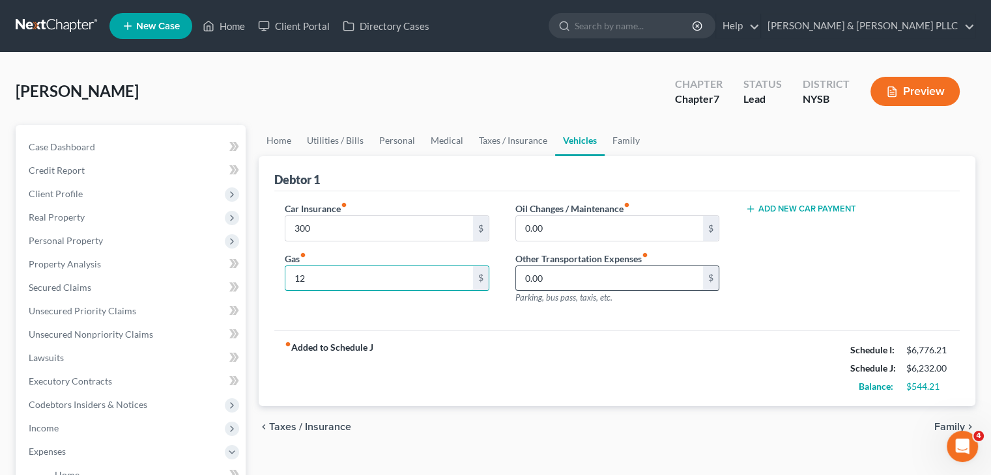
type input "1"
type input "600"
type input "35"
click at [942, 424] on span "Family" at bounding box center [949, 427] width 31 height 10
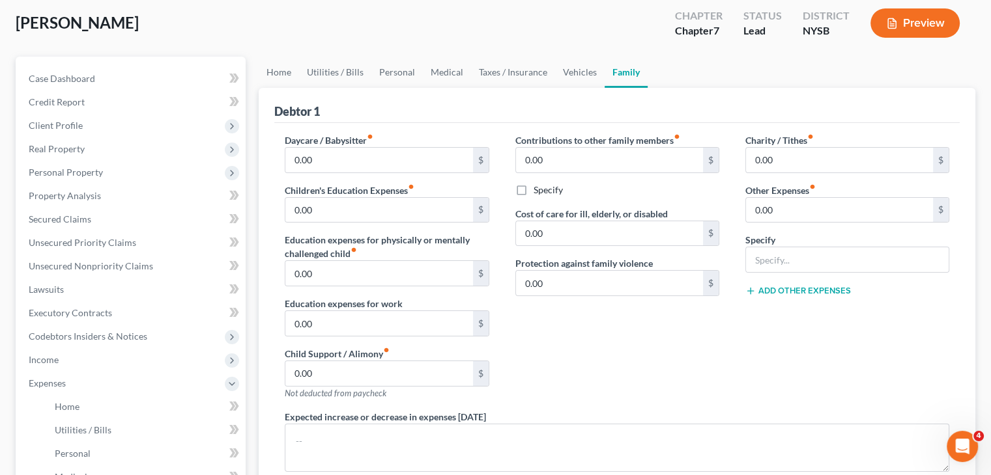
scroll to position [65, 0]
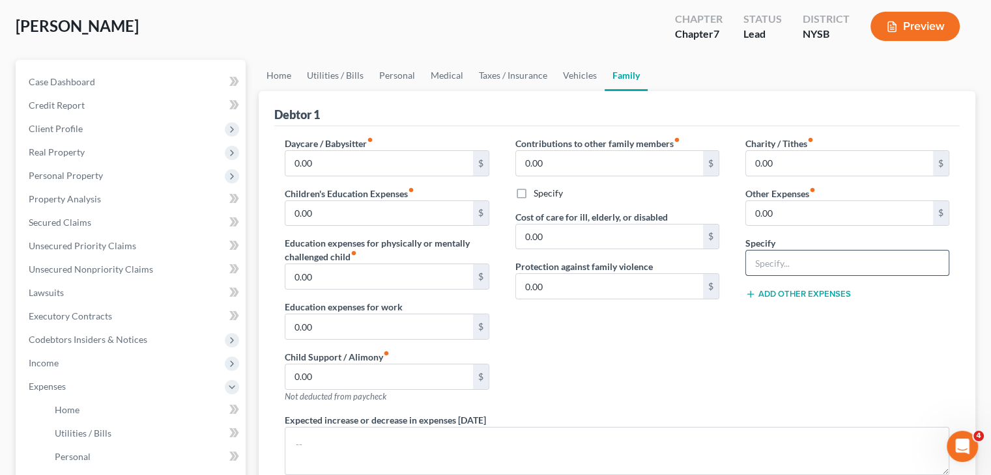
click at [795, 266] on input "text" at bounding box center [847, 263] width 203 height 25
type input "Pet Expenses"
click at [781, 214] on input "0.00" at bounding box center [839, 213] width 187 height 25
type input "1,200"
click at [771, 262] on input "text" at bounding box center [847, 263] width 203 height 25
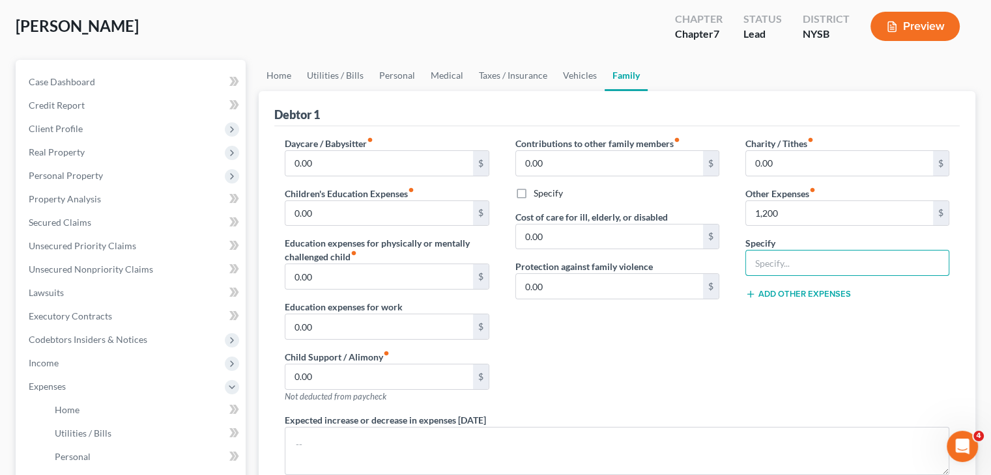
type input "Pet Expenses"
click at [786, 217] on input "1,200" at bounding box center [839, 213] width 187 height 25
type input "800"
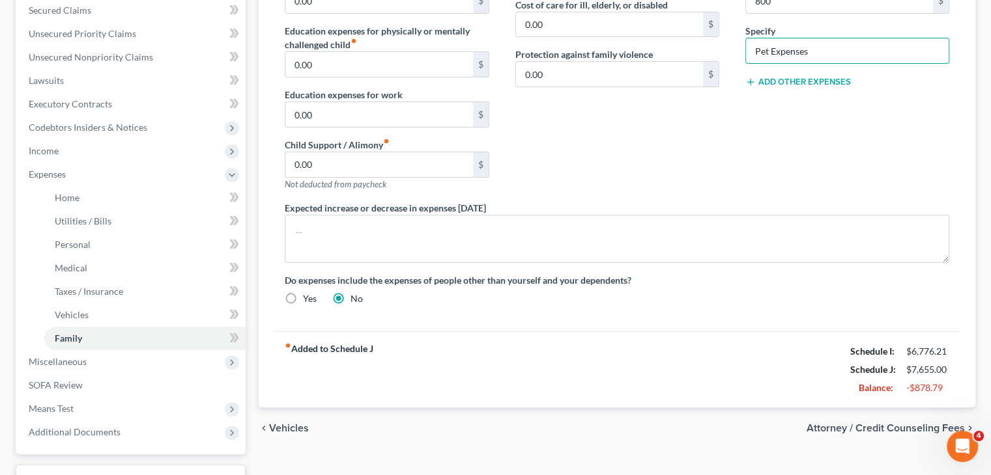
scroll to position [326, 0]
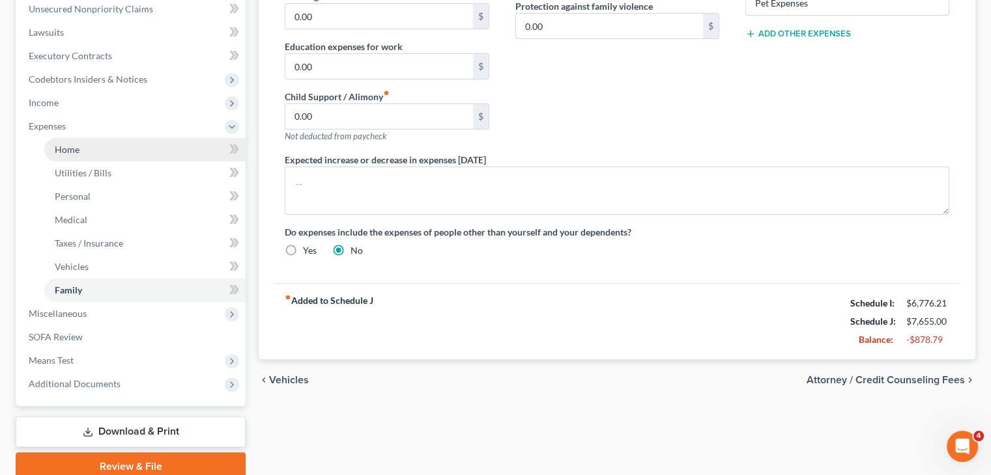
click at [120, 148] on link "Home" at bounding box center [144, 149] width 201 height 23
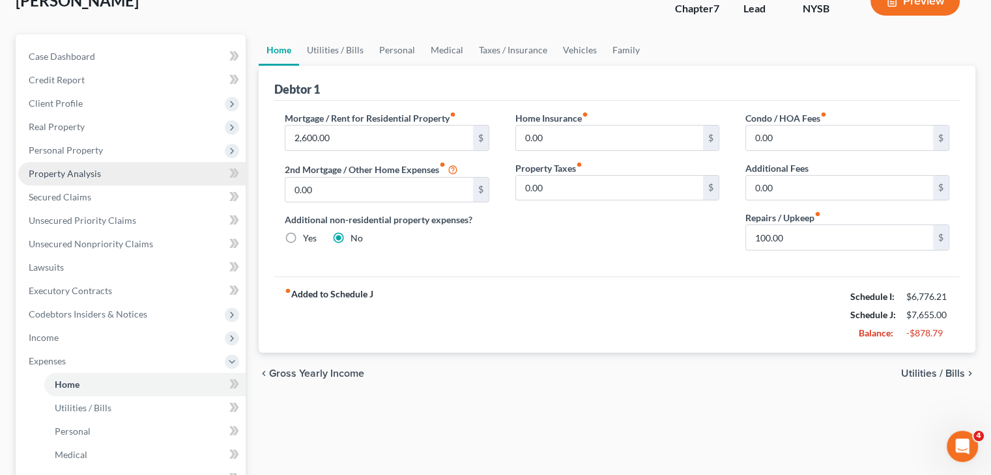
scroll to position [195, 0]
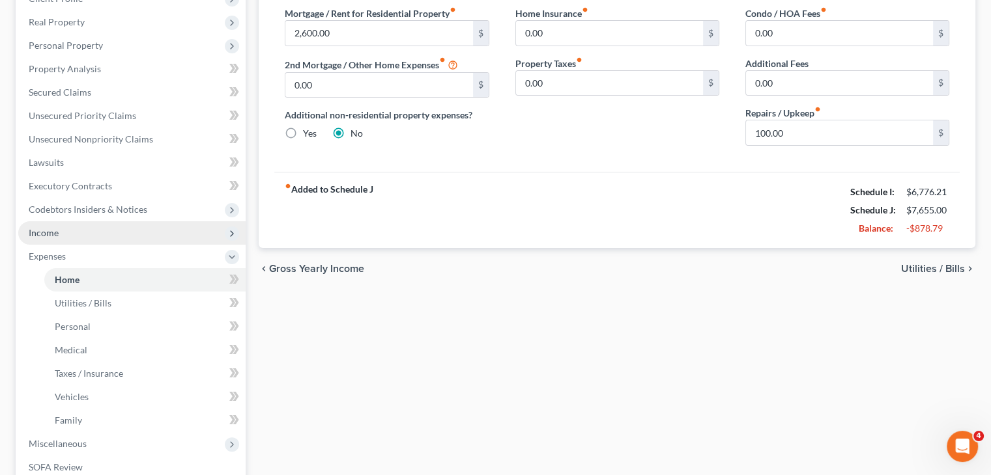
click at [104, 233] on span "Income" at bounding box center [131, 232] width 227 height 23
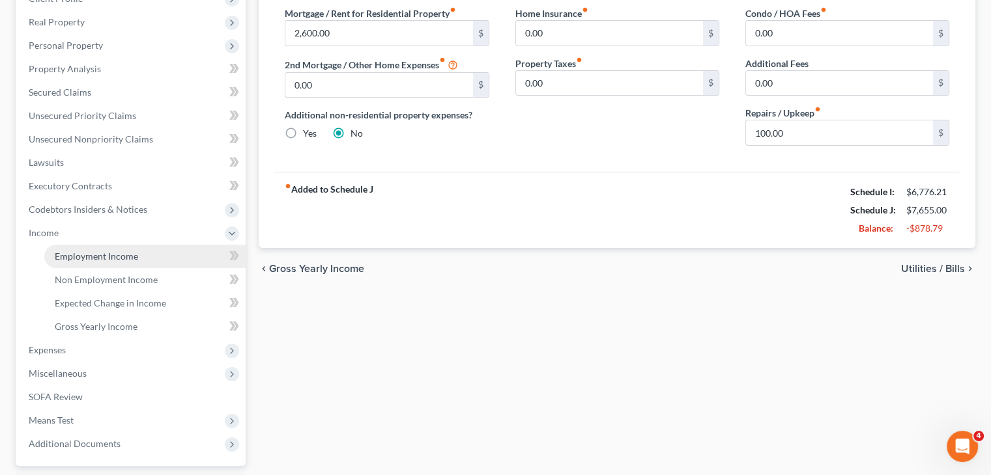
click at [109, 261] on span "Employment Income" at bounding box center [96, 256] width 83 height 11
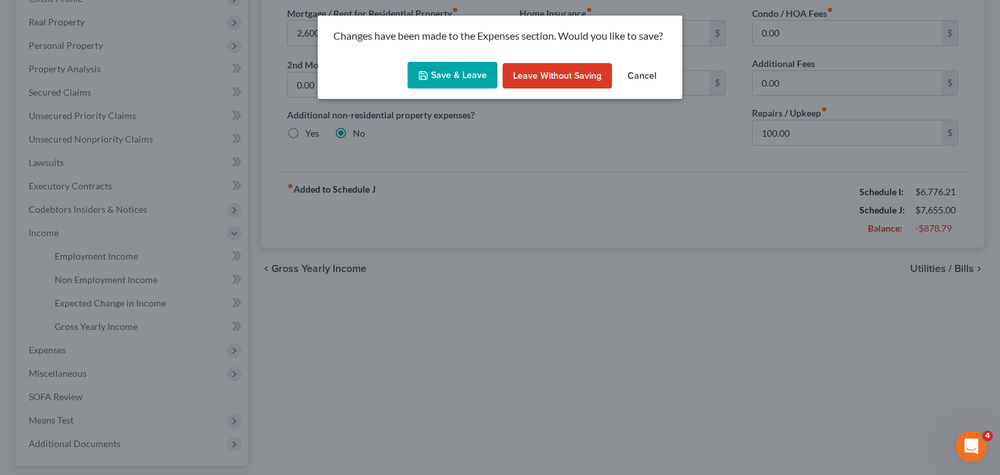
click at [466, 84] on button "Save & Leave" at bounding box center [453, 75] width 90 height 27
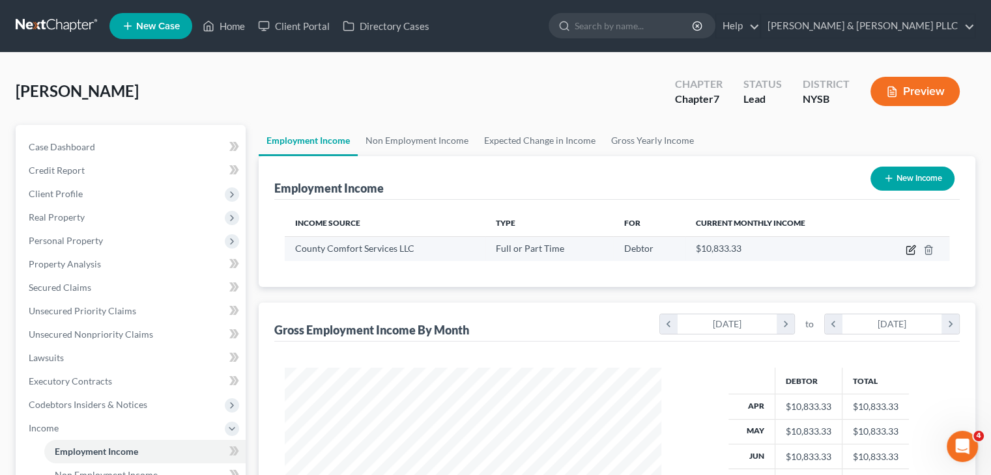
click at [909, 250] on icon "button" at bounding box center [910, 250] width 10 height 10
select select "0"
select select "22"
select select "3"
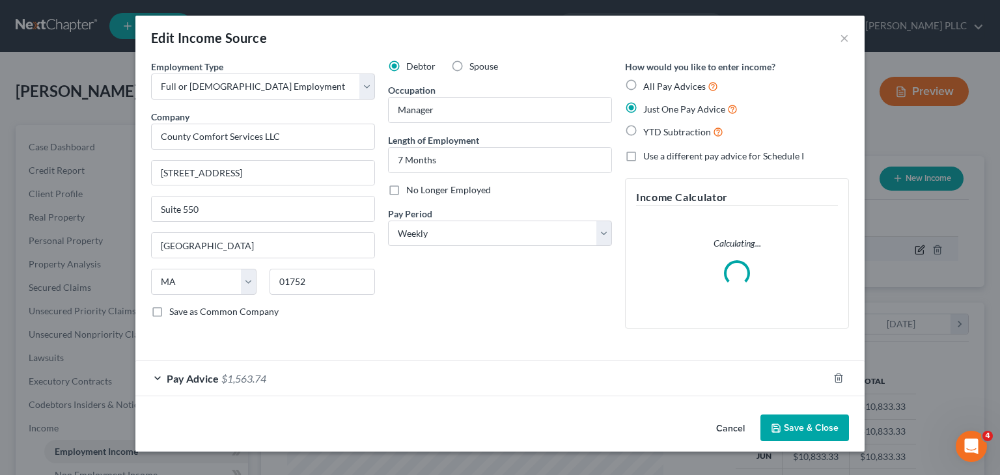
scroll to position [232, 406]
click at [190, 371] on form "Employment Type * Select Full or [DEMOGRAPHIC_DATA] Employment Self Employment …" at bounding box center [500, 228] width 698 height 337
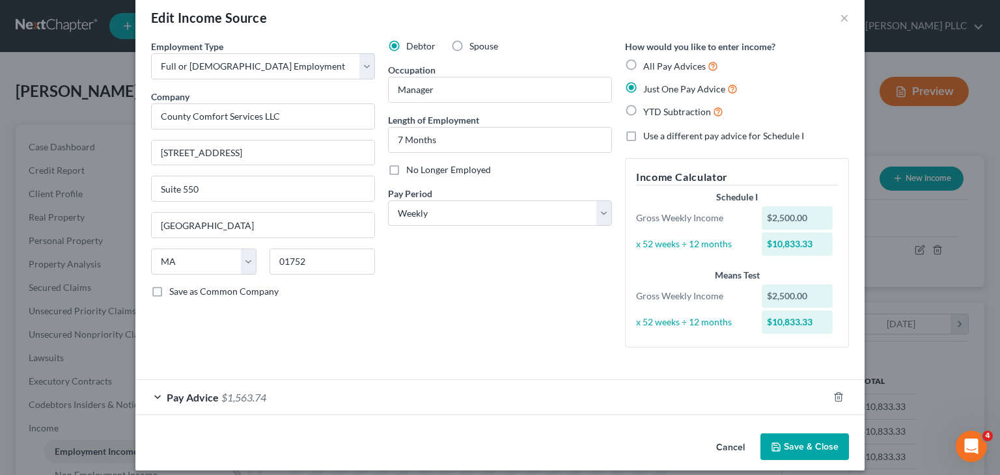
scroll to position [31, 0]
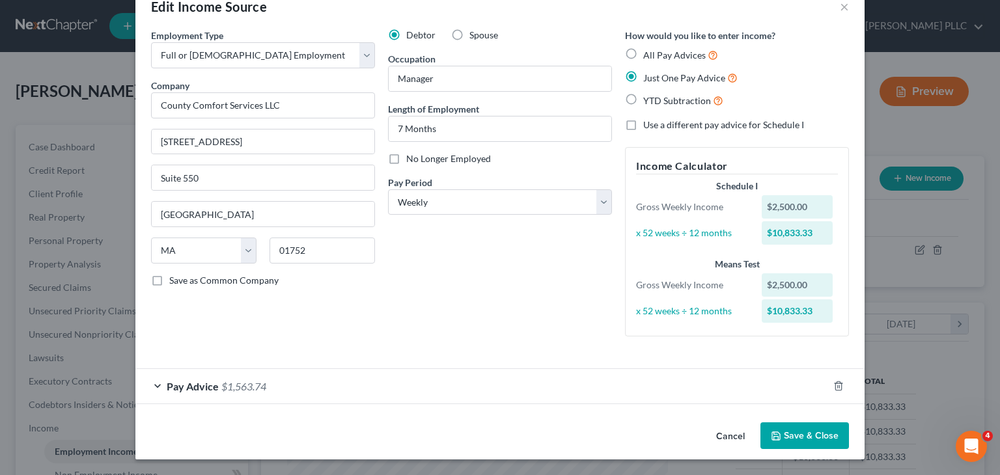
click at [179, 386] on span "Pay Advice" at bounding box center [193, 386] width 52 height 12
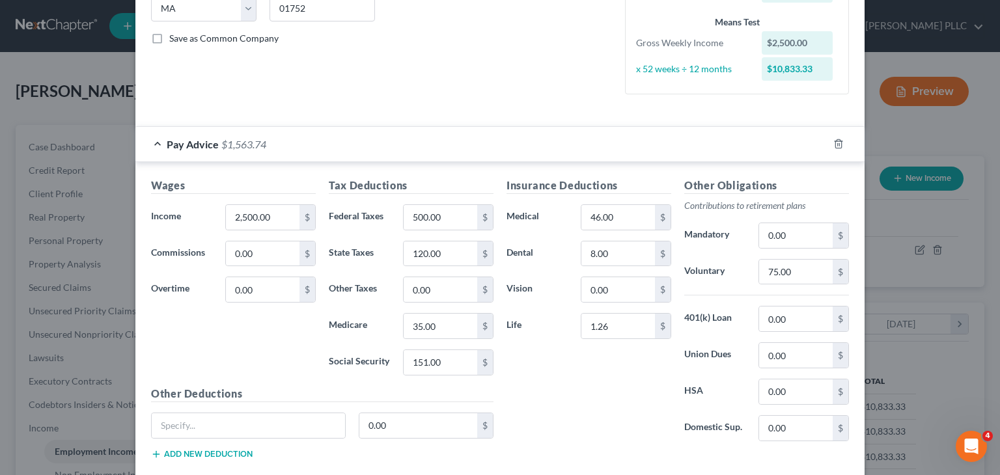
scroll to position [292, 0]
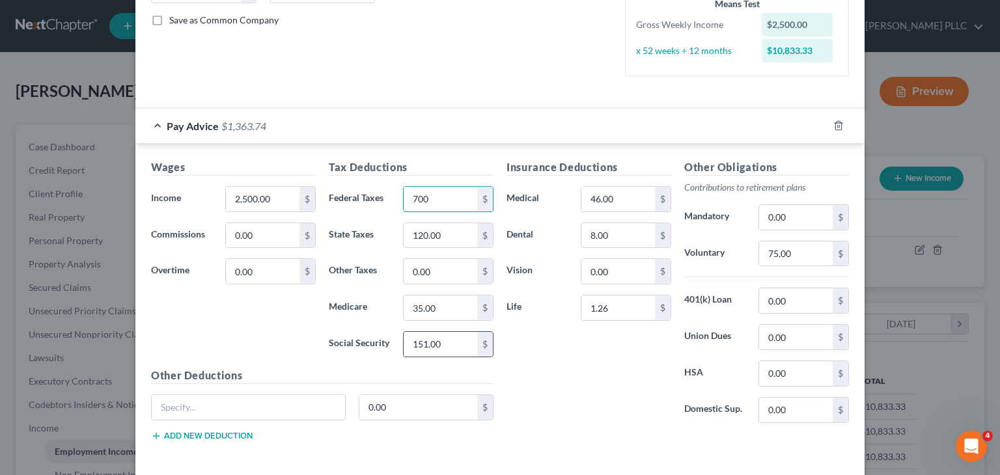
type input "700"
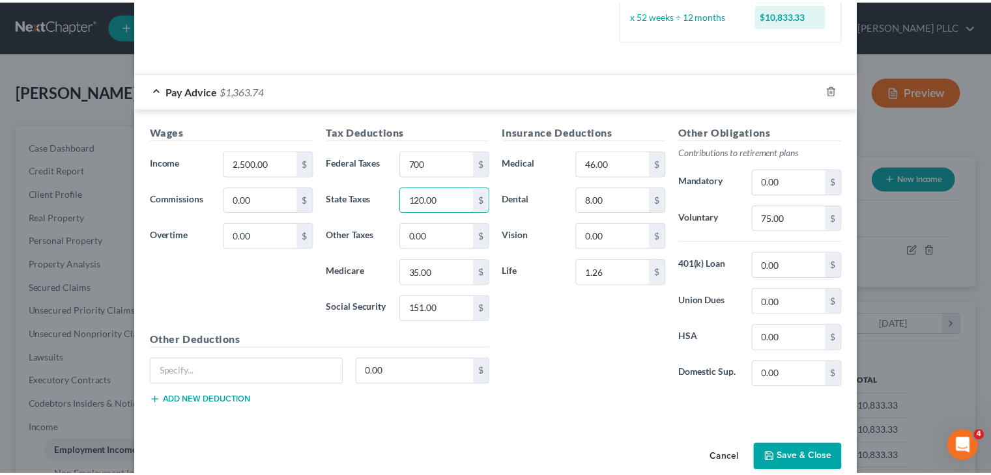
scroll to position [347, 0]
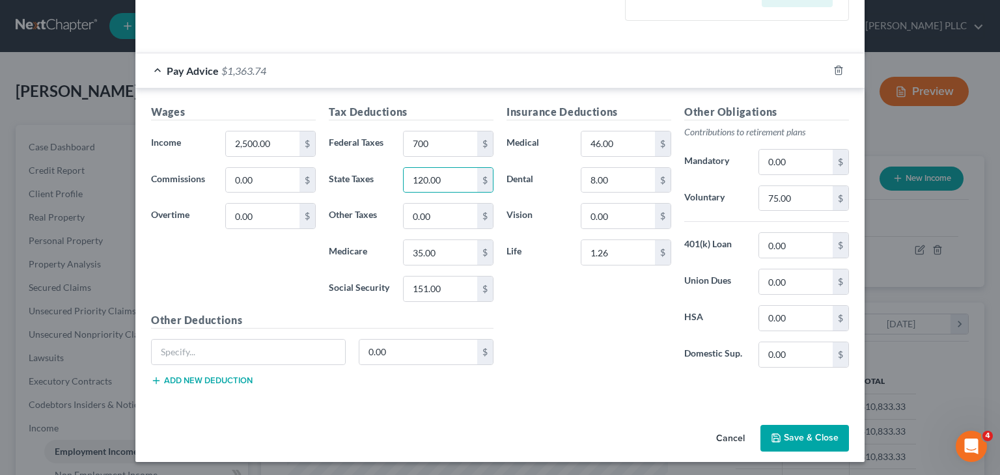
click at [779, 428] on button "Save & Close" at bounding box center [805, 438] width 89 height 27
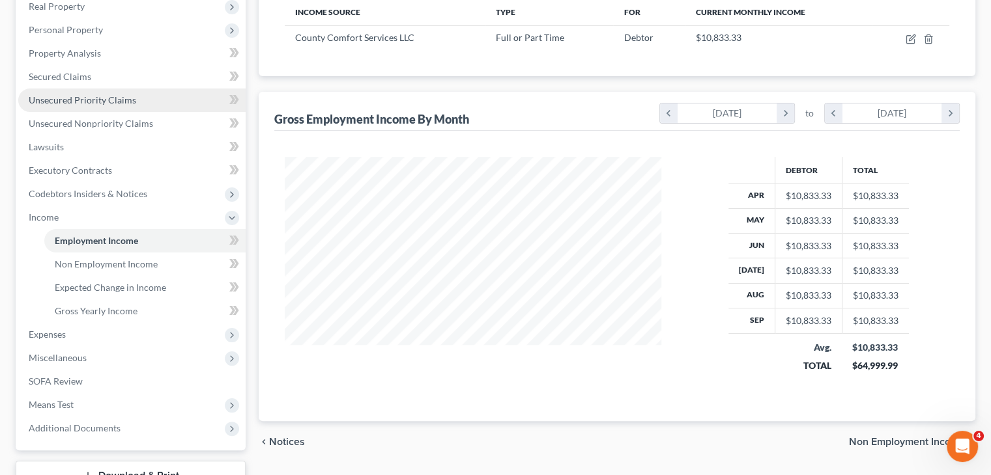
scroll to position [261, 0]
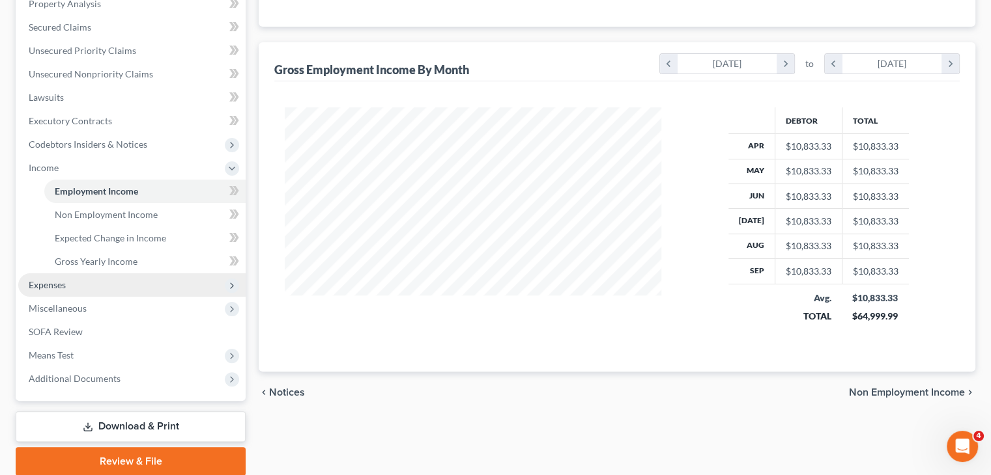
click at [63, 281] on span "Expenses" at bounding box center [47, 284] width 37 height 11
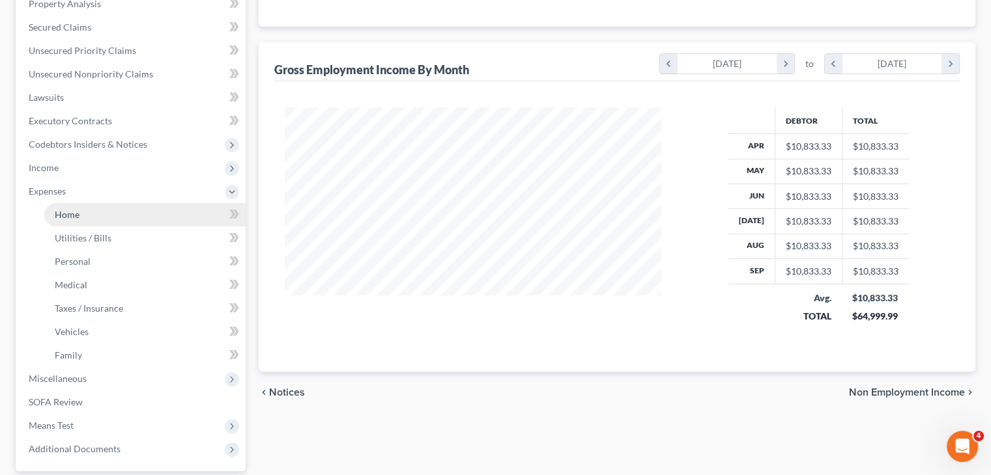
click at [85, 208] on link "Home" at bounding box center [144, 214] width 201 height 23
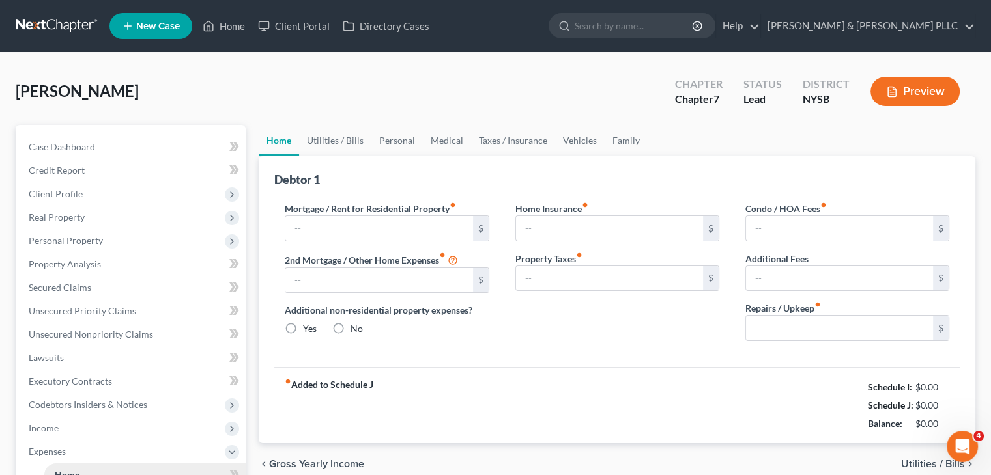
type input "2,600.00"
type input "0.00"
radio input "true"
type input "0.00"
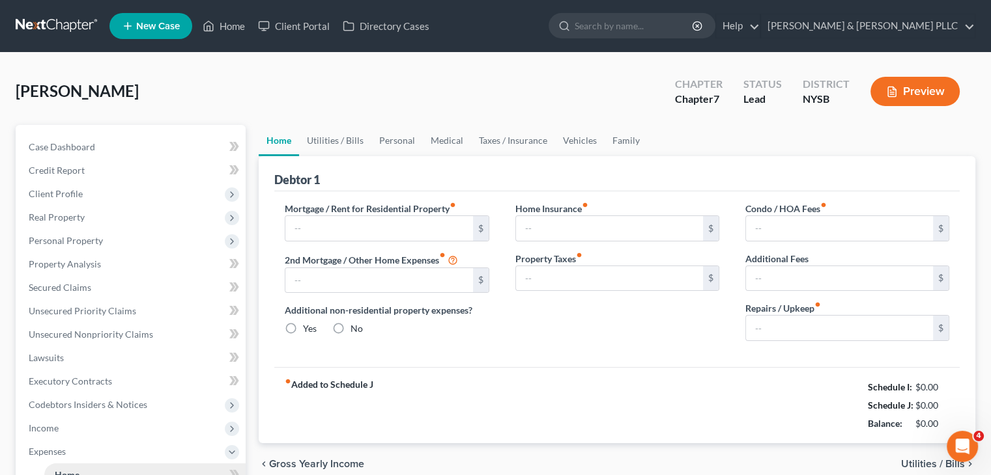
type input "0.00"
type input "100.00"
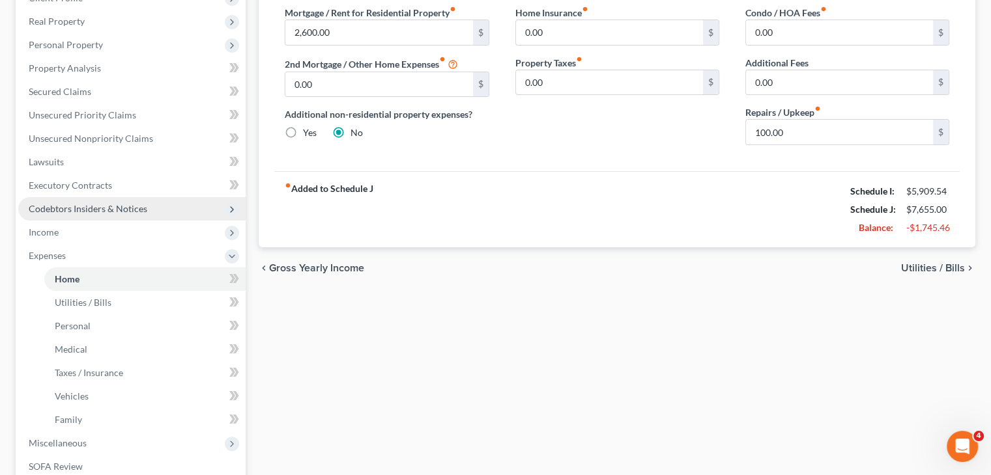
scroll to position [326, 0]
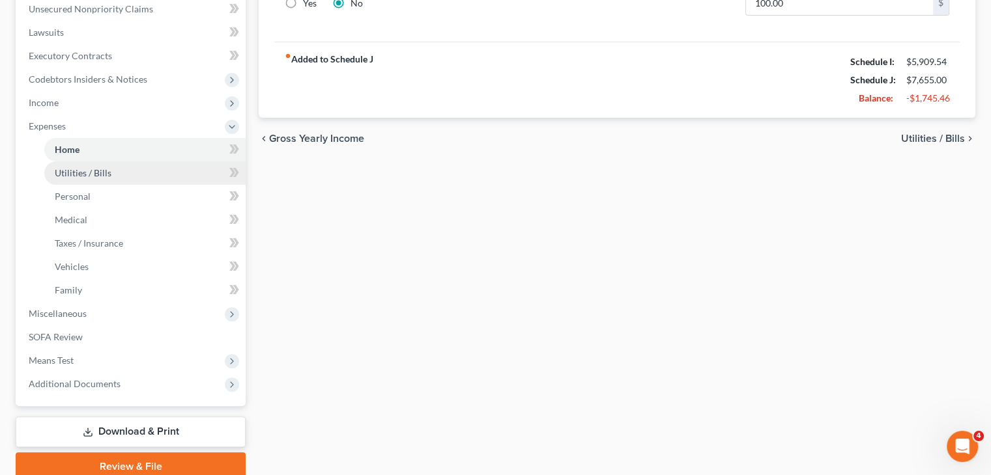
click at [93, 178] on span "Utilities / Bills" at bounding box center [83, 172] width 57 height 11
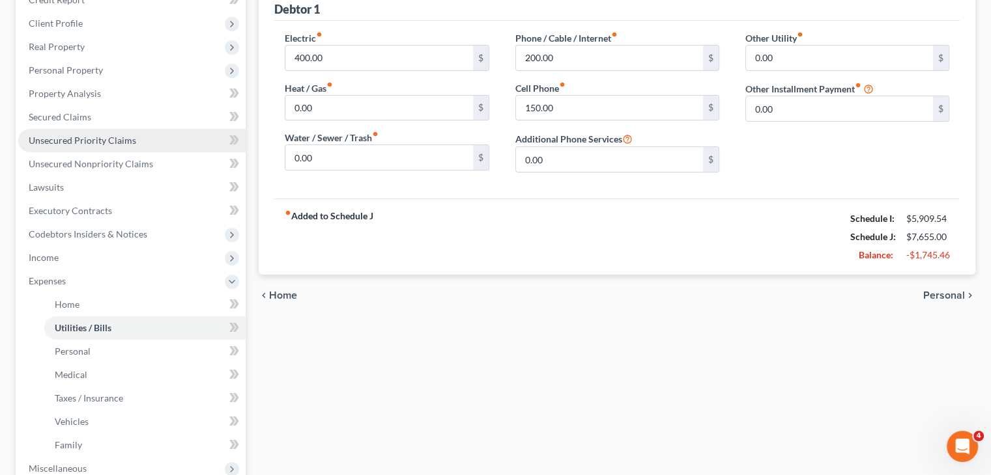
scroll to position [326, 0]
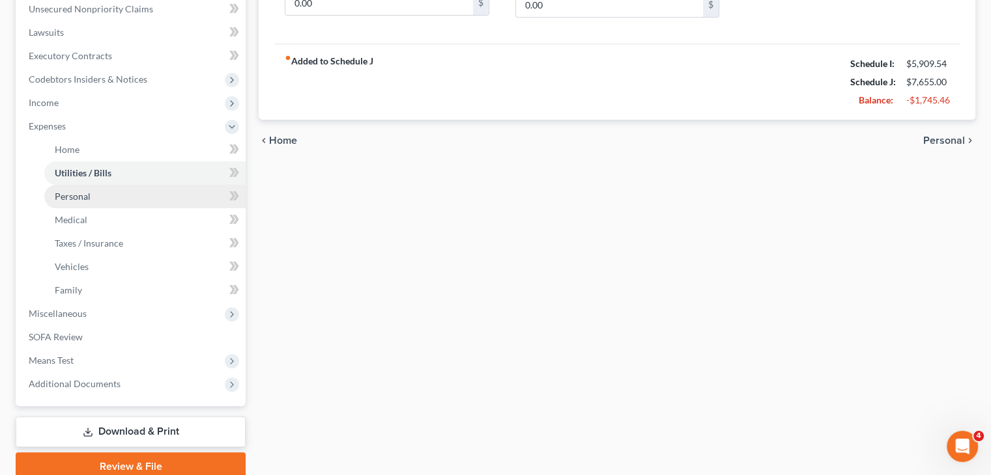
click at [106, 199] on link "Personal" at bounding box center [144, 196] width 201 height 23
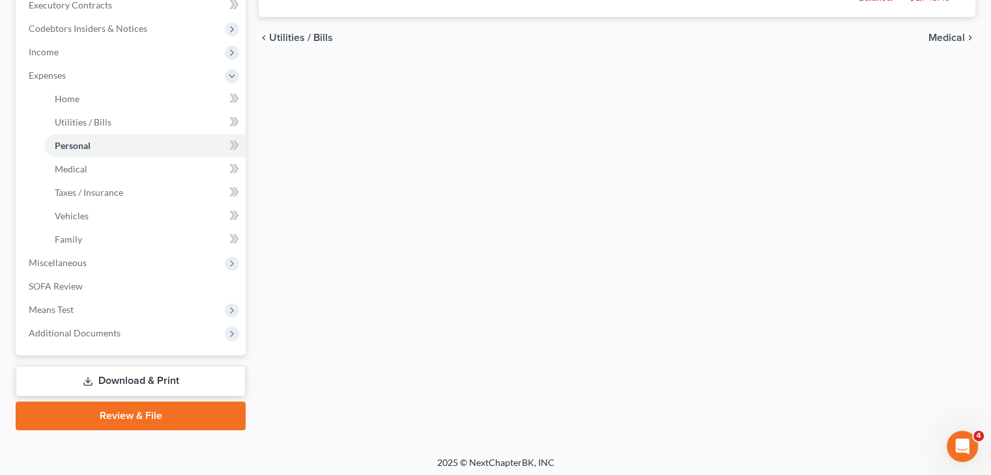
scroll to position [380, 0]
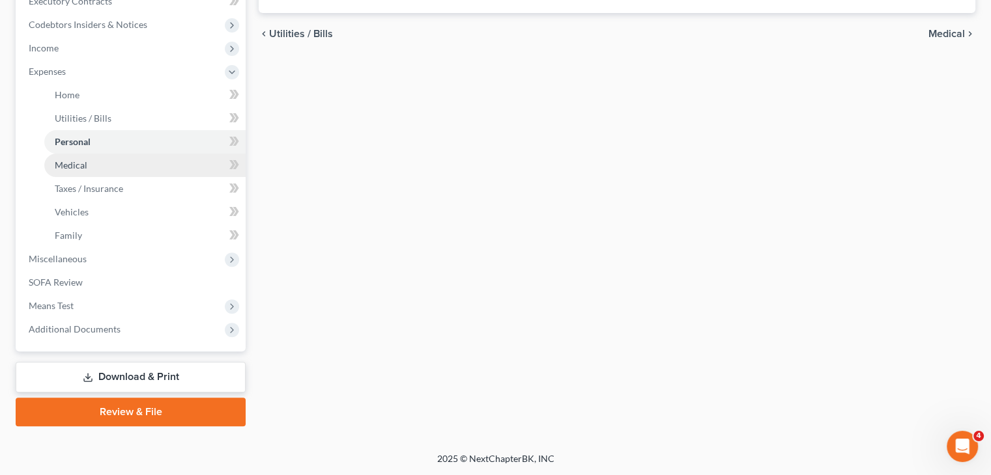
click at [91, 163] on link "Medical" at bounding box center [144, 165] width 201 height 23
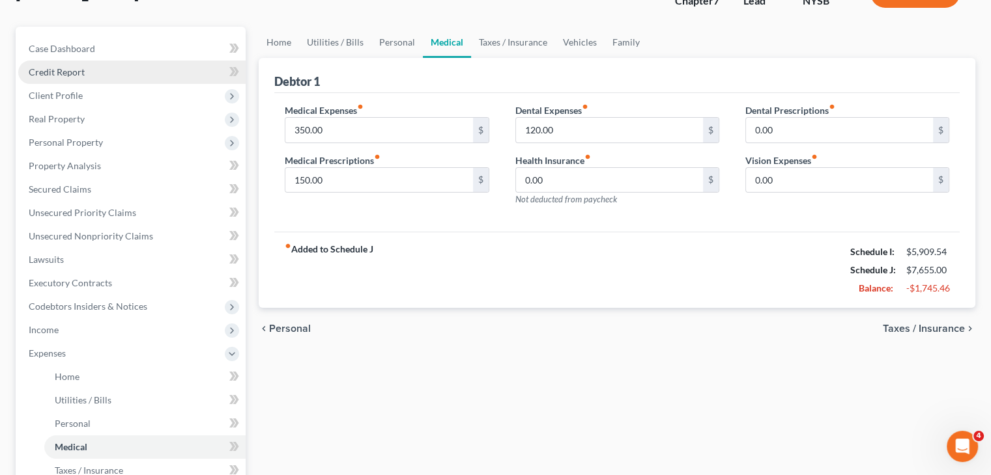
scroll to position [261, 0]
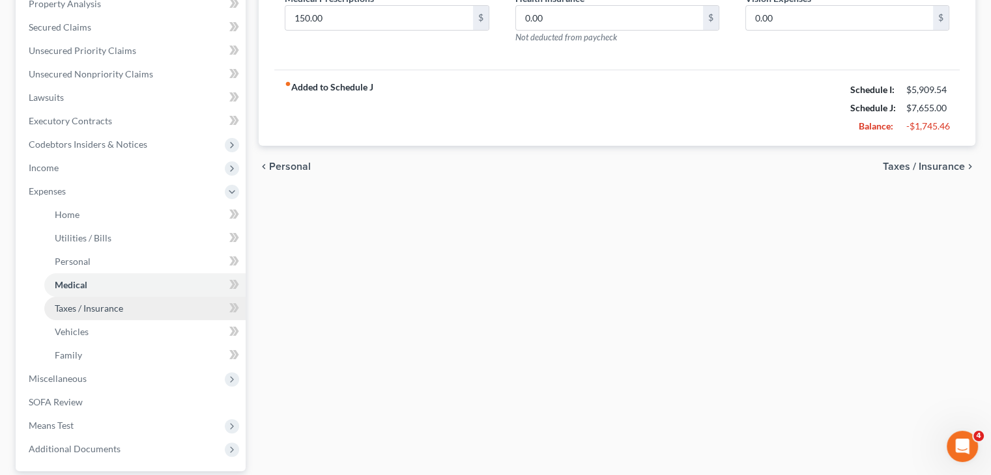
click at [115, 312] on span "Taxes / Insurance" at bounding box center [89, 308] width 68 height 11
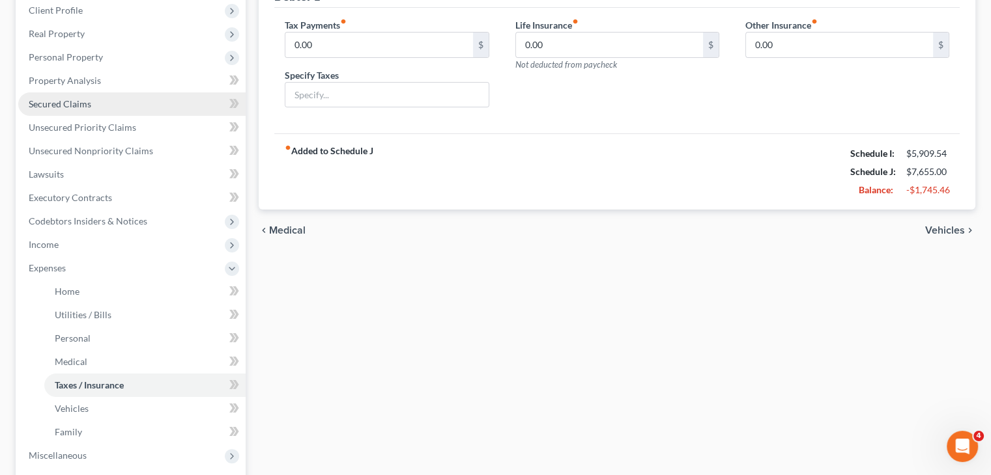
scroll to position [261, 0]
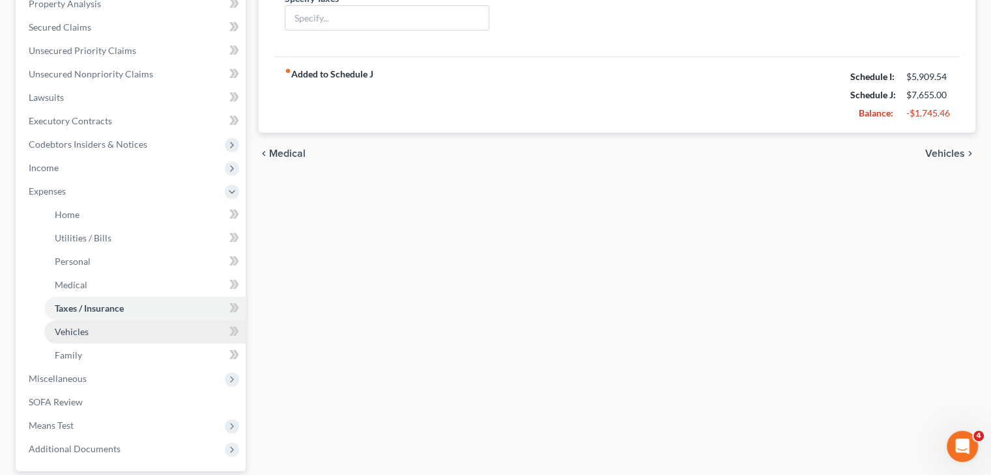
click at [96, 330] on link "Vehicles" at bounding box center [144, 331] width 201 height 23
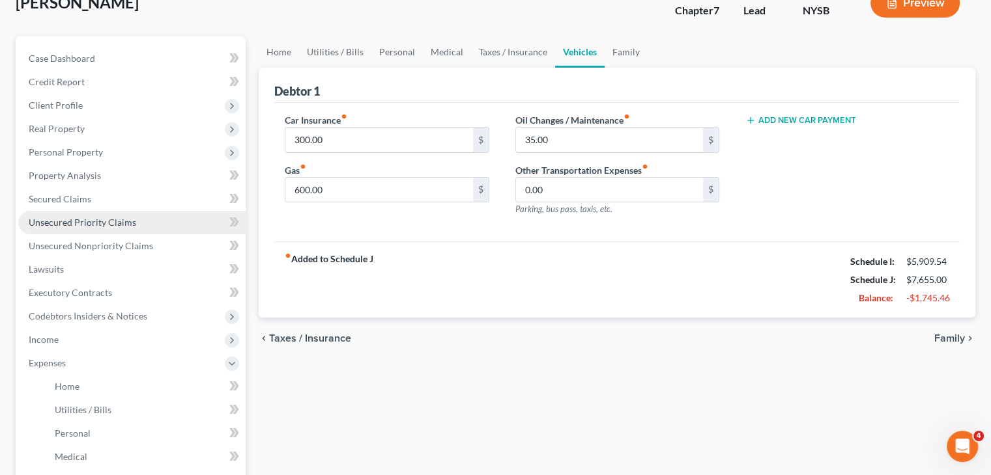
scroll to position [195, 0]
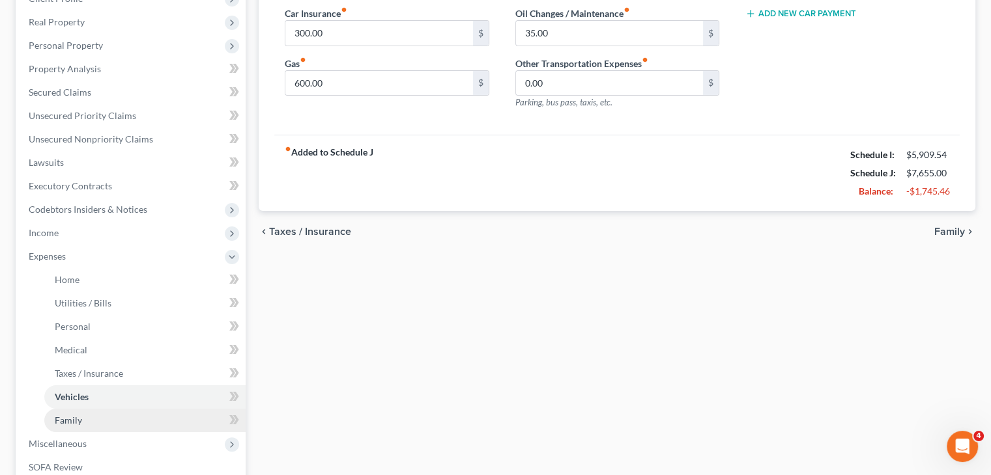
click at [86, 421] on link "Family" at bounding box center [144, 420] width 201 height 23
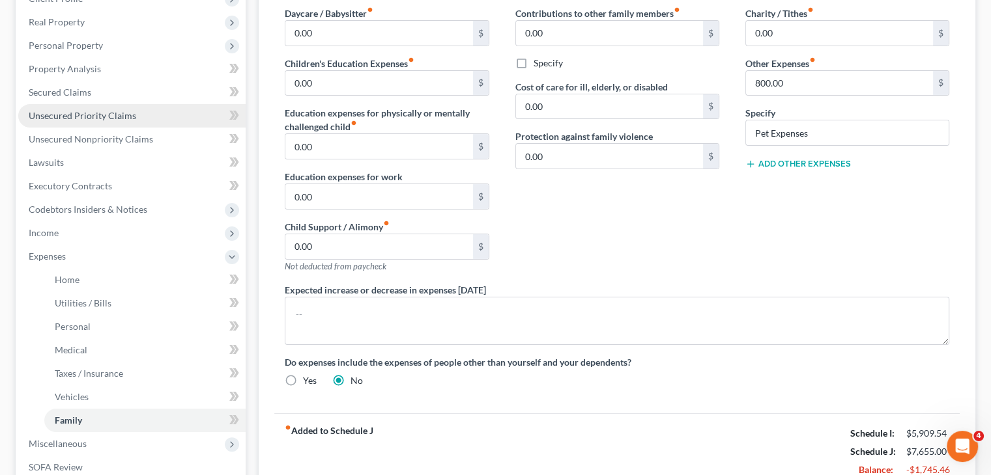
scroll to position [96, 0]
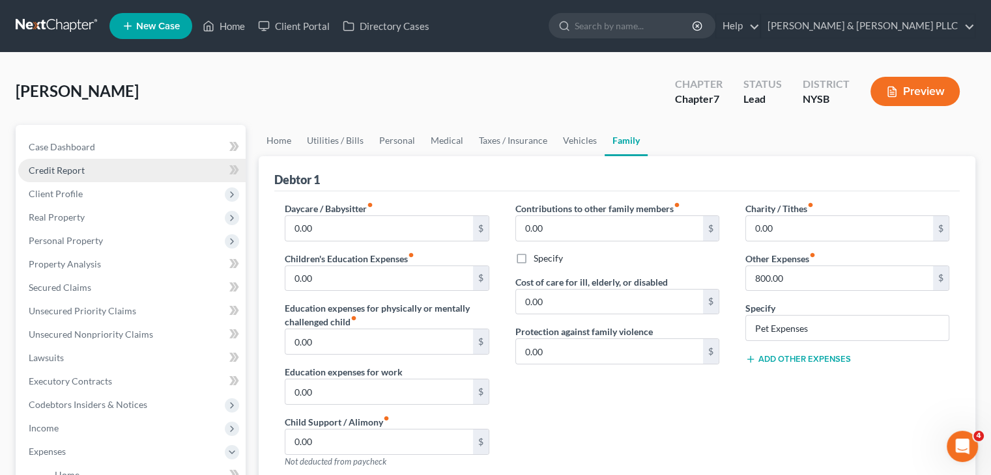
click at [79, 178] on link "Credit Report" at bounding box center [131, 170] width 227 height 23
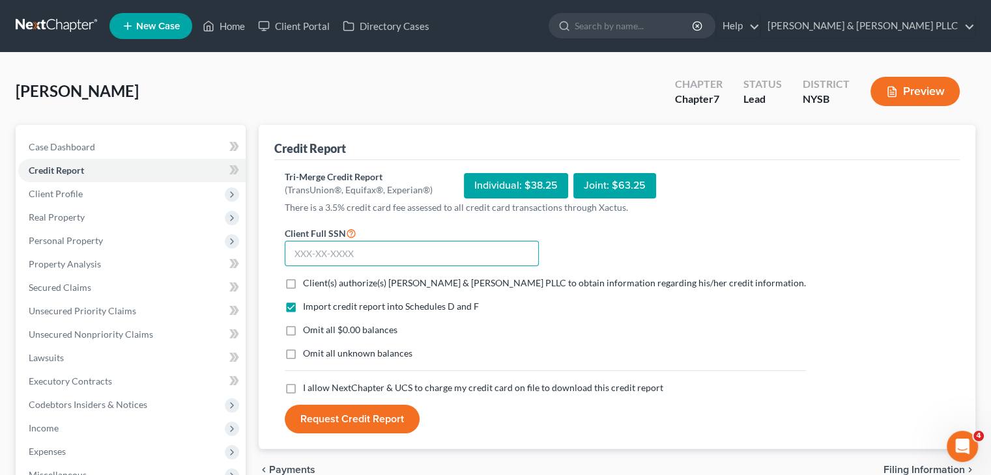
click at [300, 249] on input "text" at bounding box center [412, 254] width 254 height 26
type input "087-88-9990"
click at [303, 285] on label "Client(s) authorize(s) [PERSON_NAME] & [PERSON_NAME] PLLC to obtain information…" at bounding box center [554, 283] width 503 height 13
click at [308, 285] on input "Client(s) authorize(s) [PERSON_NAME] & [PERSON_NAME] PLLC to obtain information…" at bounding box center [312, 281] width 8 height 8
checkbox input "true"
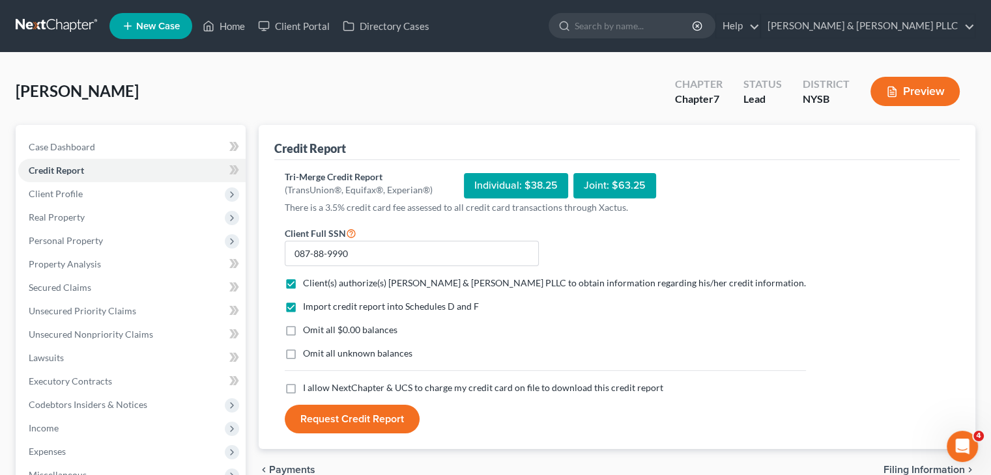
scroll to position [216, 0]
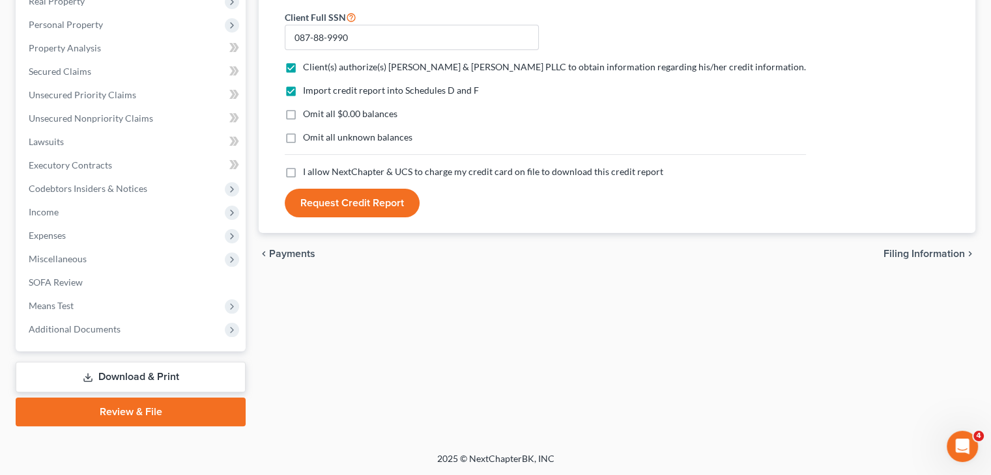
click at [303, 169] on label "I allow NextChapter & UCS to charge my credit card on file to download this cre…" at bounding box center [483, 171] width 360 height 13
click at [308, 169] on input "I allow NextChapter & UCS to charge my credit card on file to download this cre…" at bounding box center [312, 169] width 8 height 8
checkbox input "true"
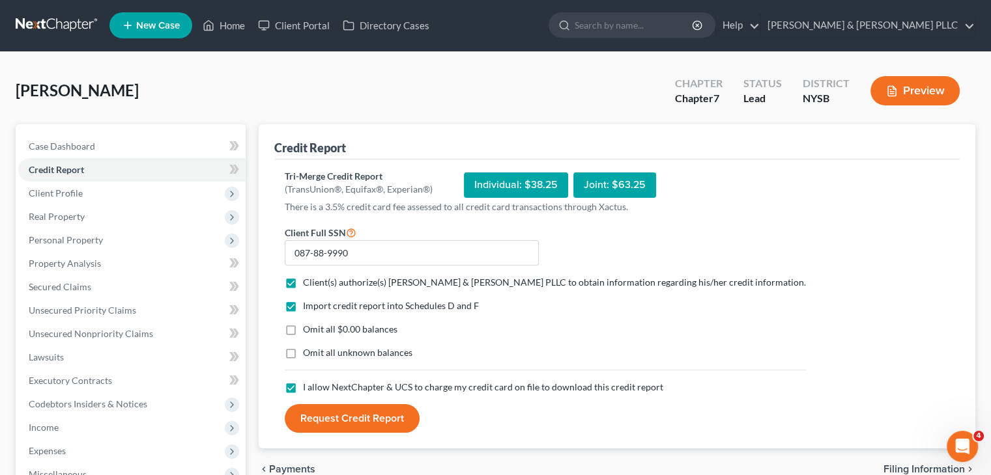
scroll to position [0, 0]
click at [351, 414] on button "Request Credit Report" at bounding box center [352, 419] width 135 height 29
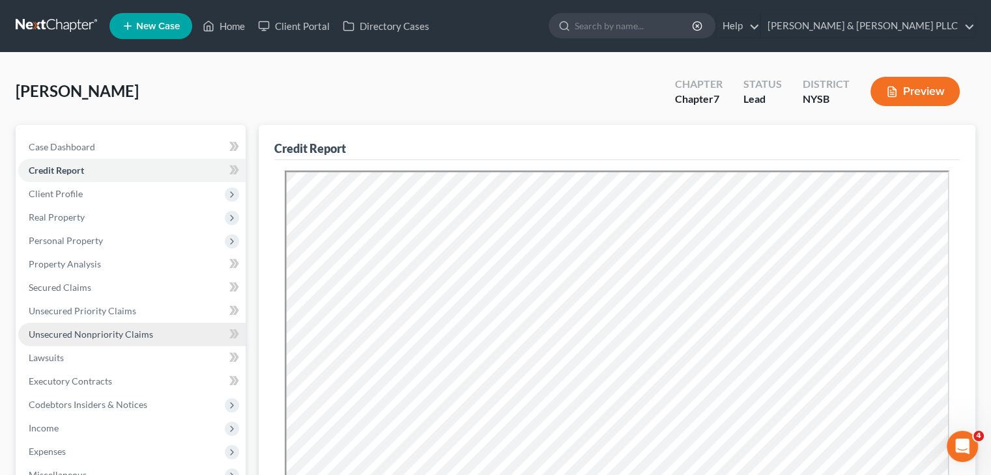
click at [118, 335] on span "Unsecured Nonpriority Claims" at bounding box center [91, 334] width 124 height 11
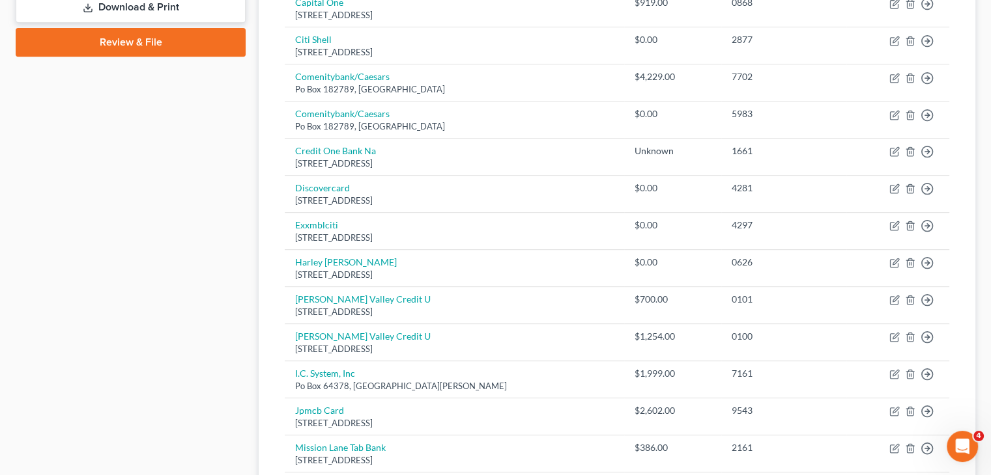
scroll to position [906, 0]
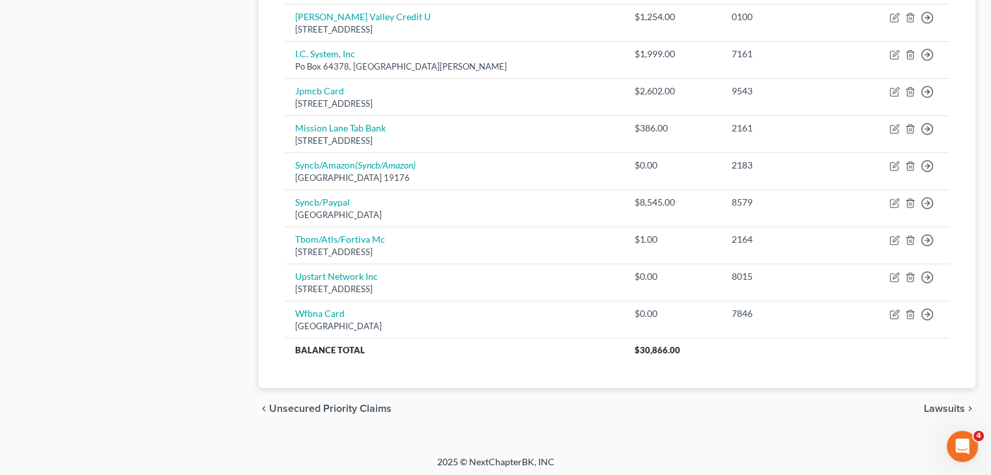
drag, startPoint x: 440, startPoint y: 347, endPoint x: 193, endPoint y: 354, distance: 247.6
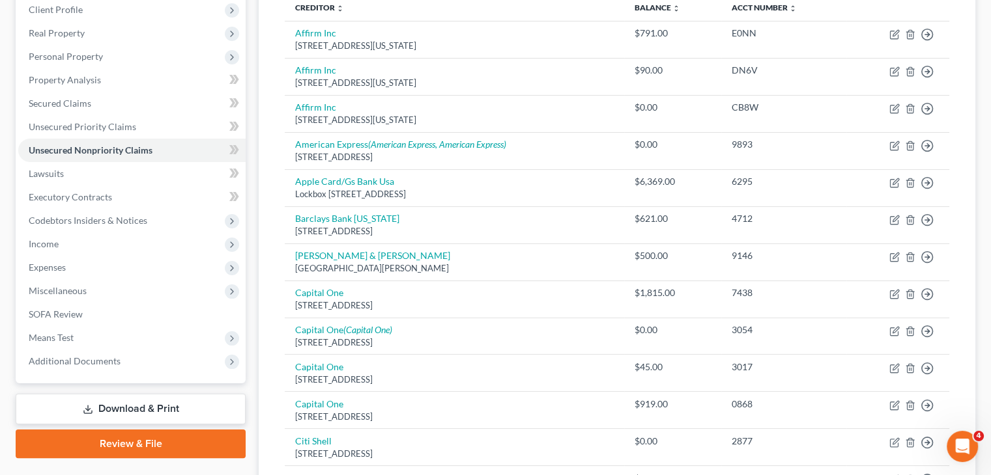
scroll to position [0, 0]
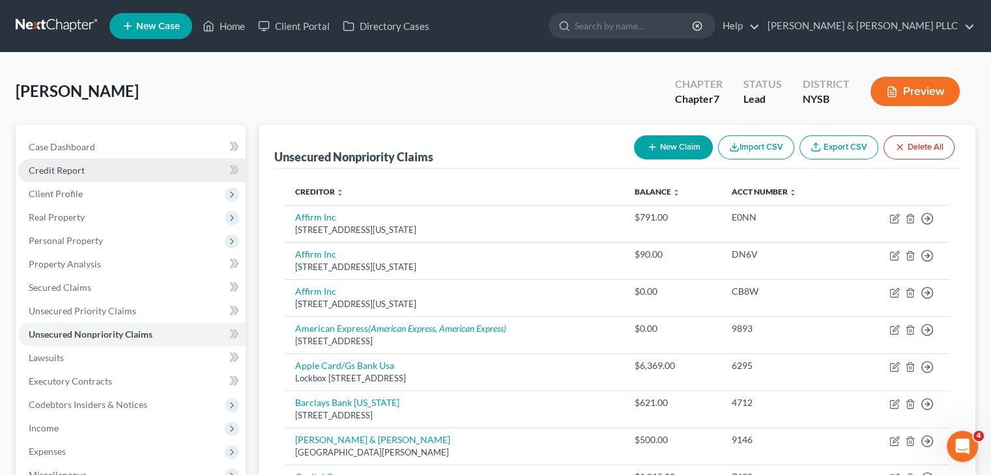
click at [78, 173] on span "Credit Report" at bounding box center [57, 170] width 56 height 11
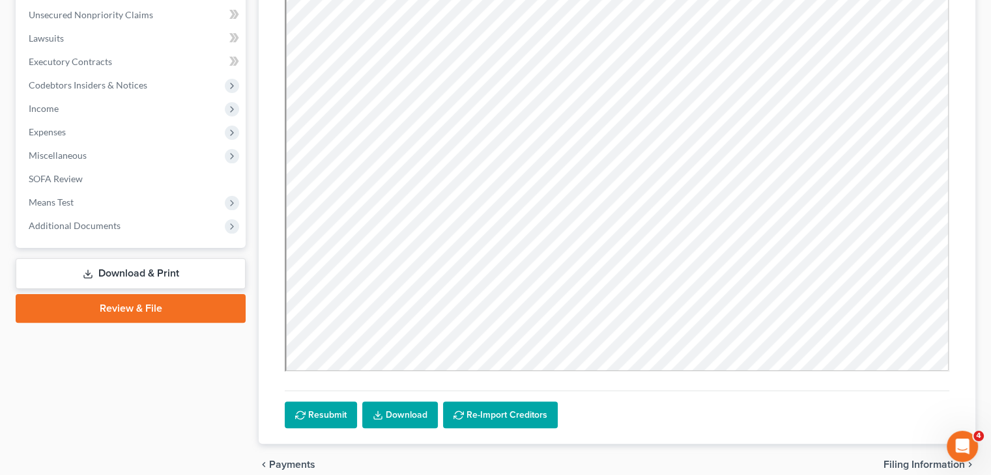
scroll to position [326, 0]
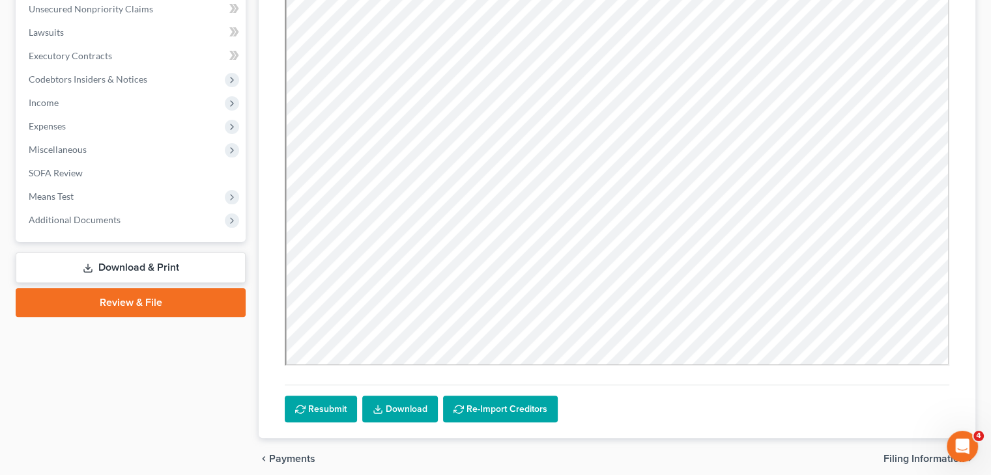
click at [133, 261] on link "Download & Print" at bounding box center [131, 268] width 230 height 31
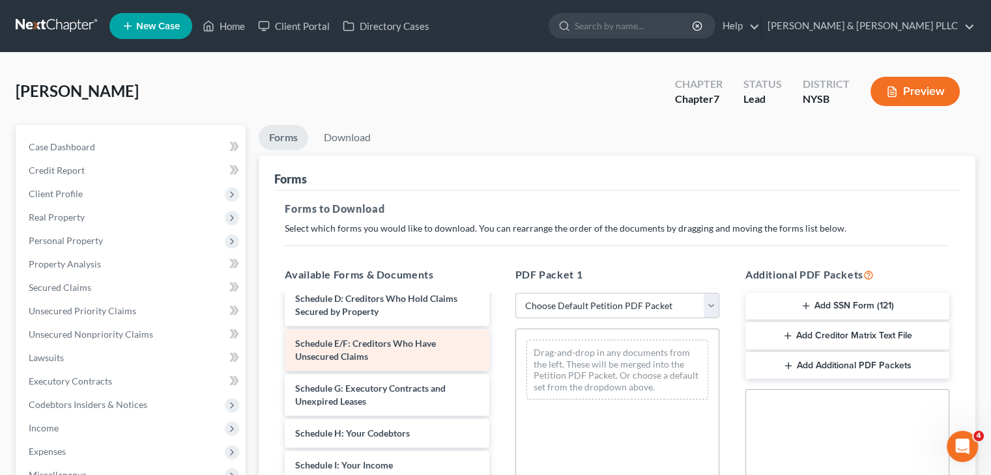
scroll to position [195, 0]
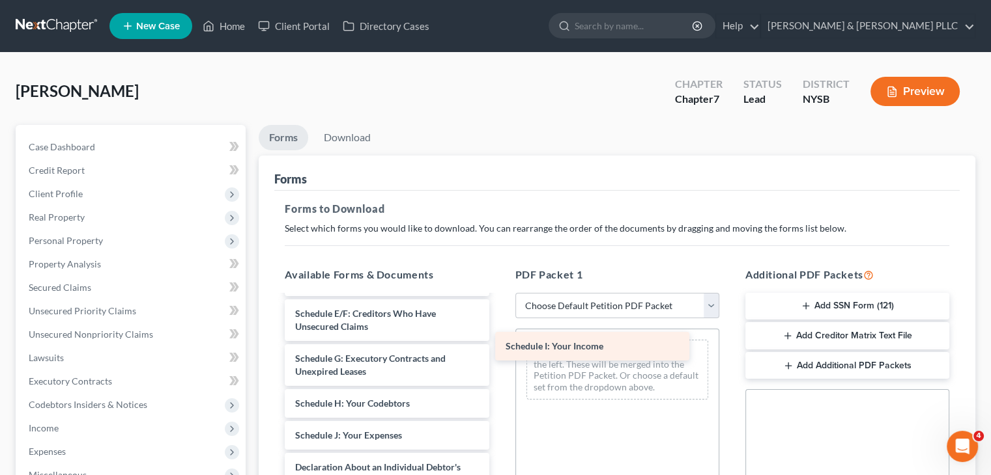
drag, startPoint x: 378, startPoint y: 432, endPoint x: 588, endPoint y: 345, distance: 228.0
click at [499, 345] on div "Schedule I: Your Income Voluntary Petition for Individuals Filing for Bankruptc…" at bounding box center [386, 451] width 225 height 701
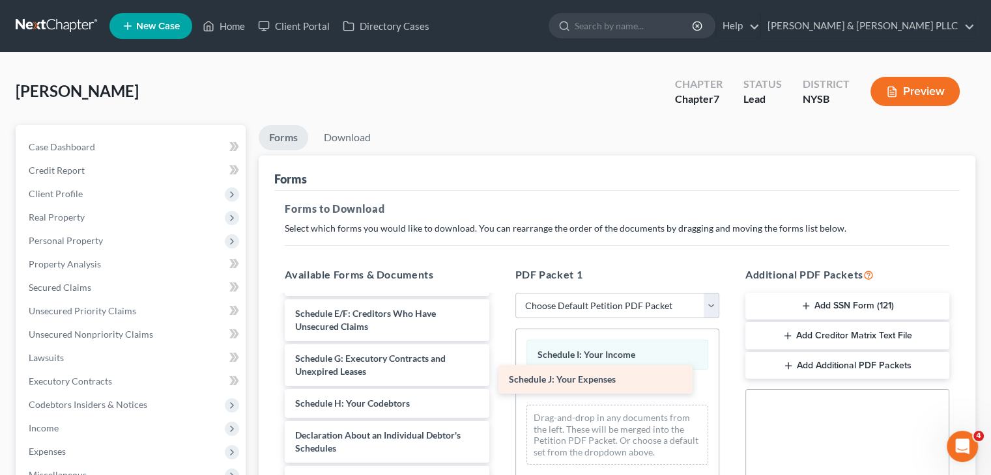
drag, startPoint x: 406, startPoint y: 430, endPoint x: 620, endPoint y: 376, distance: 220.5
click at [499, 376] on div "Schedule J: Your Expenses Voluntary Petition for Individuals Filing for Bankrup…" at bounding box center [386, 436] width 225 height 670
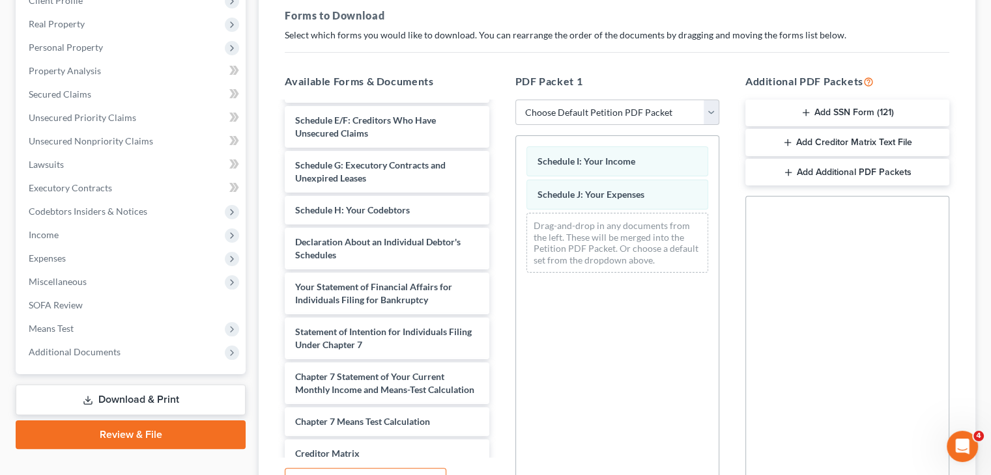
scroll to position [328, 0]
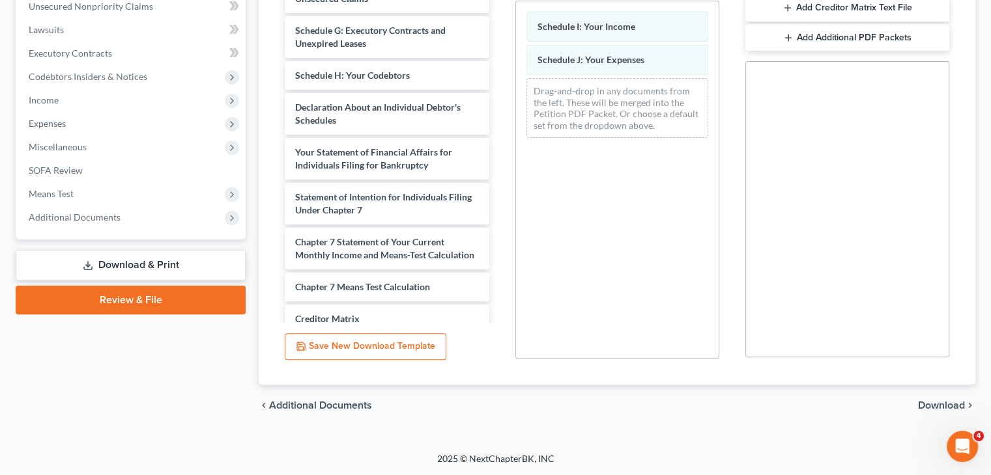
click at [925, 403] on span "Download" at bounding box center [941, 406] width 47 height 10
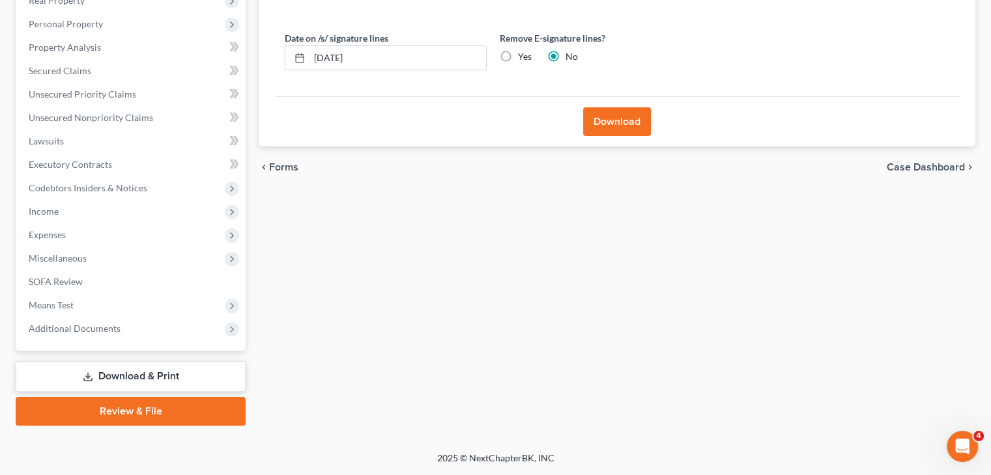
scroll to position [216, 0]
click at [625, 113] on button "Download" at bounding box center [617, 122] width 68 height 29
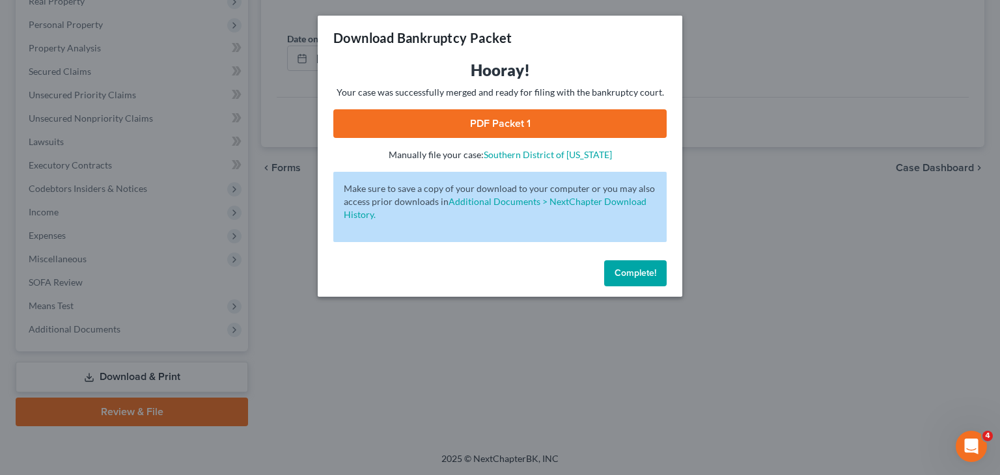
click at [578, 118] on link "PDF Packet 1" at bounding box center [499, 123] width 333 height 29
click at [659, 270] on button "Complete!" at bounding box center [635, 274] width 63 height 26
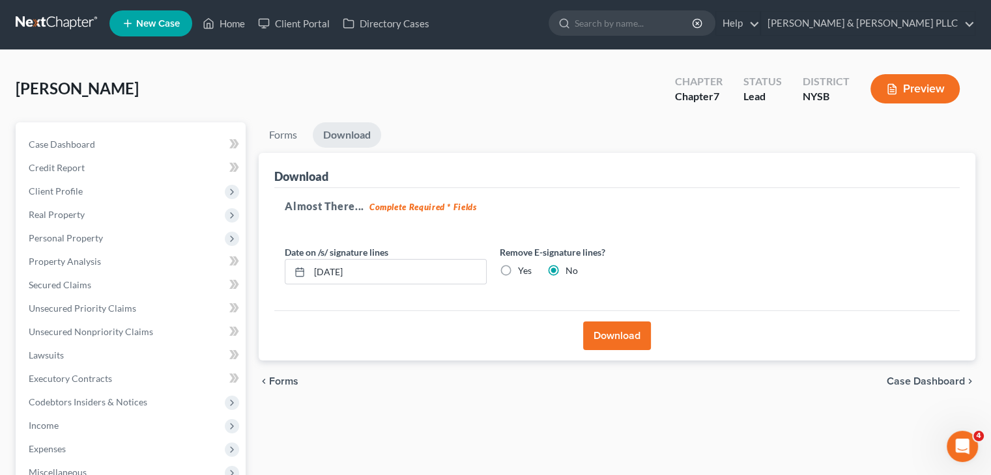
scroll to position [0, 0]
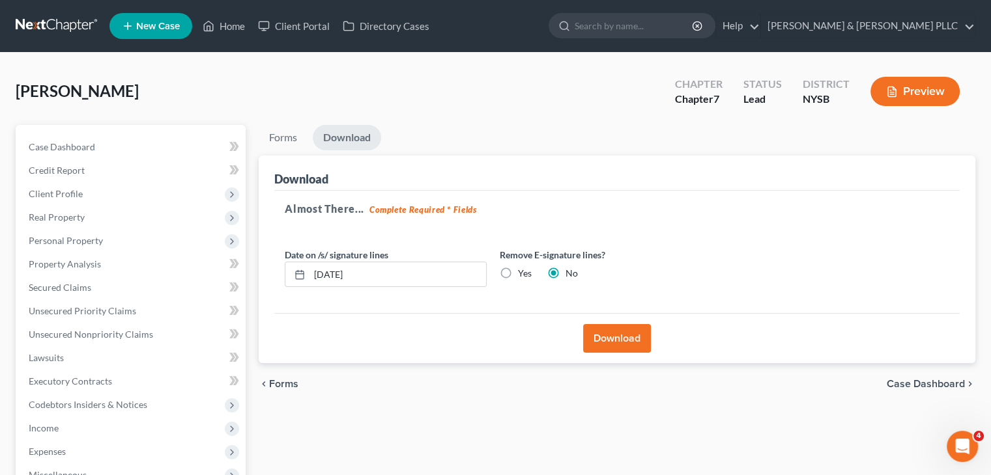
click at [155, 31] on span "New Case" at bounding box center [158, 26] width 44 height 10
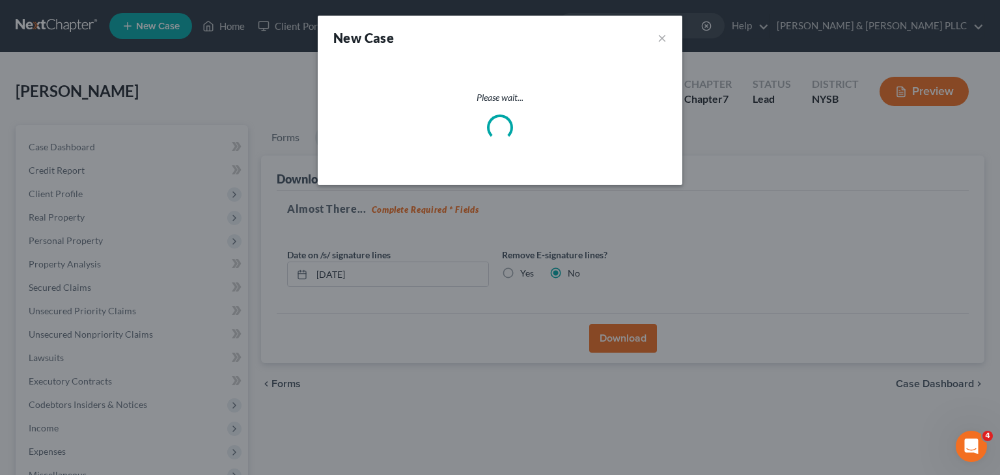
select select "55"
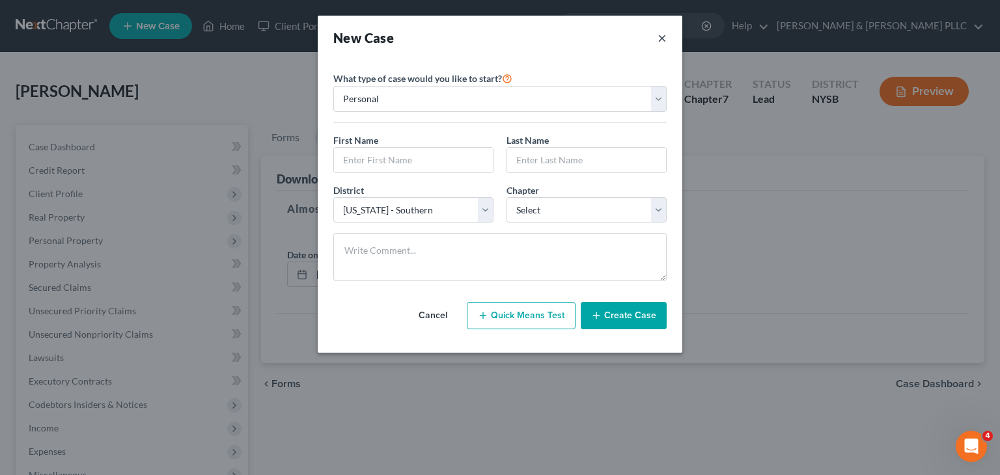
click at [662, 39] on button "×" at bounding box center [662, 38] width 9 height 18
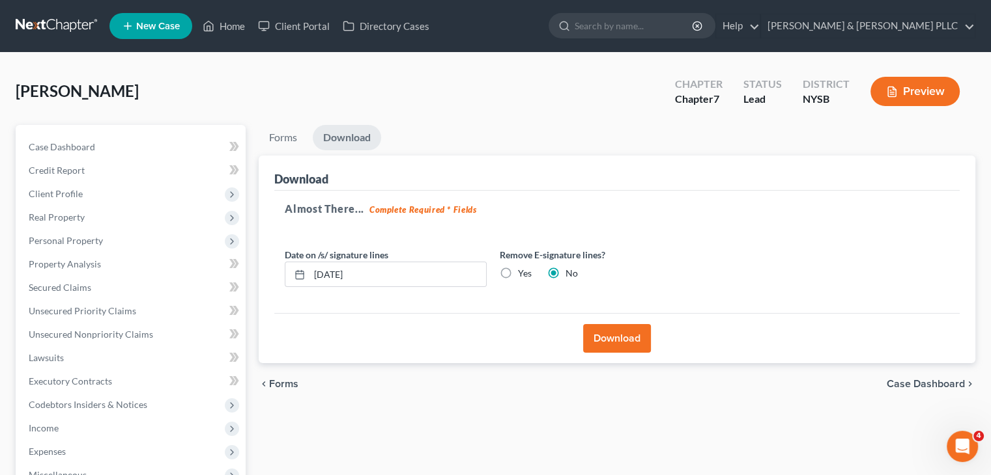
click at [167, 35] on link "New Case" at bounding box center [150, 26] width 83 height 26
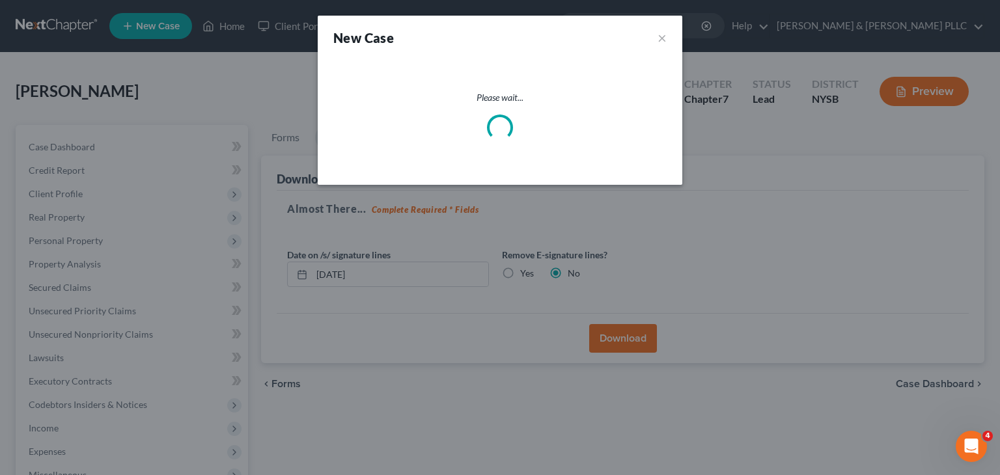
select select "55"
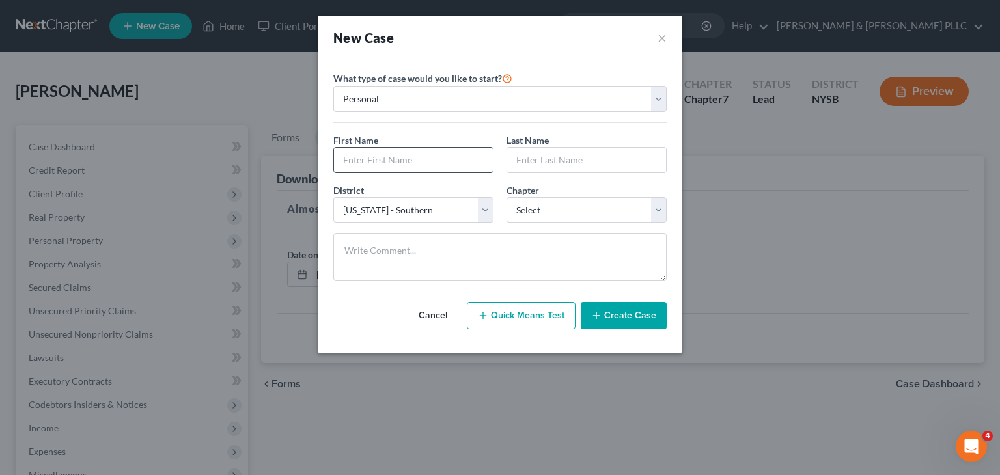
click at [340, 161] on input "text" at bounding box center [413, 160] width 159 height 25
type input "[PERSON_NAME]"
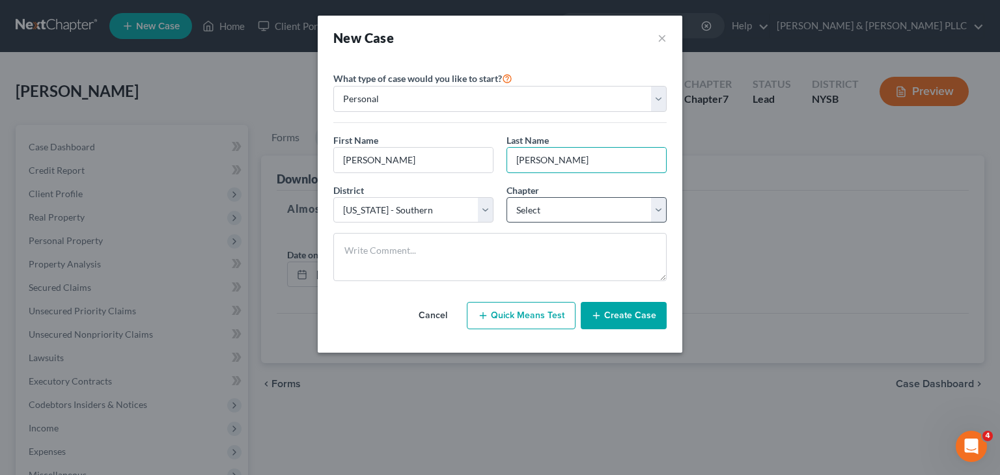
type input "[PERSON_NAME]"
click at [660, 204] on select "Select 7 11 12 13" at bounding box center [587, 210] width 160 height 26
select select "0"
click at [507, 197] on select "Select 7 11 12 13" at bounding box center [587, 210] width 160 height 26
click at [597, 311] on icon "button" at bounding box center [596, 316] width 10 height 10
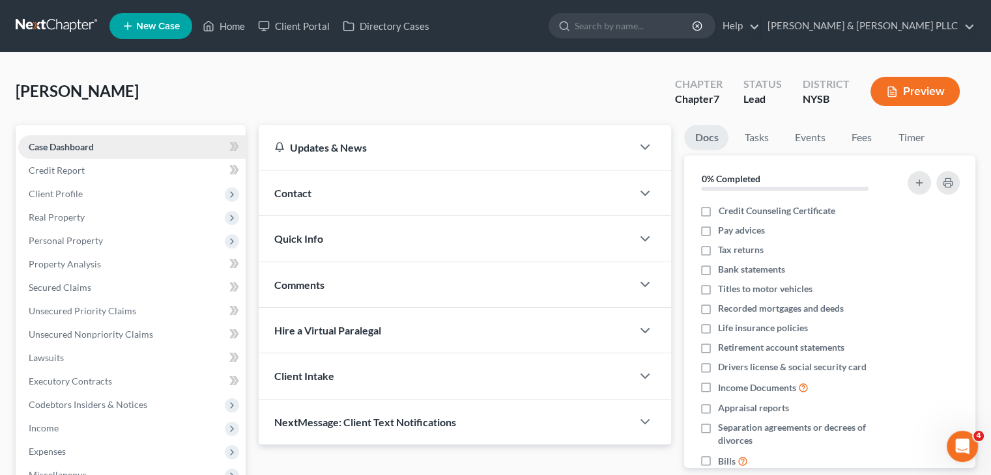
click at [123, 143] on link "Case Dashboard" at bounding box center [131, 146] width 227 height 23
click at [97, 194] on span "Client Profile" at bounding box center [131, 193] width 227 height 23
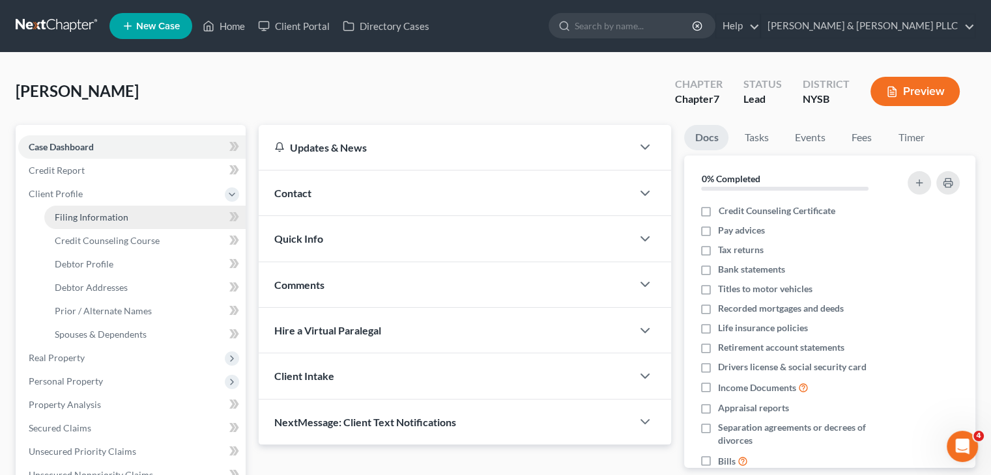
click at [104, 214] on span "Filing Information" at bounding box center [92, 217] width 74 height 11
select select "1"
select select "0"
select select "55"
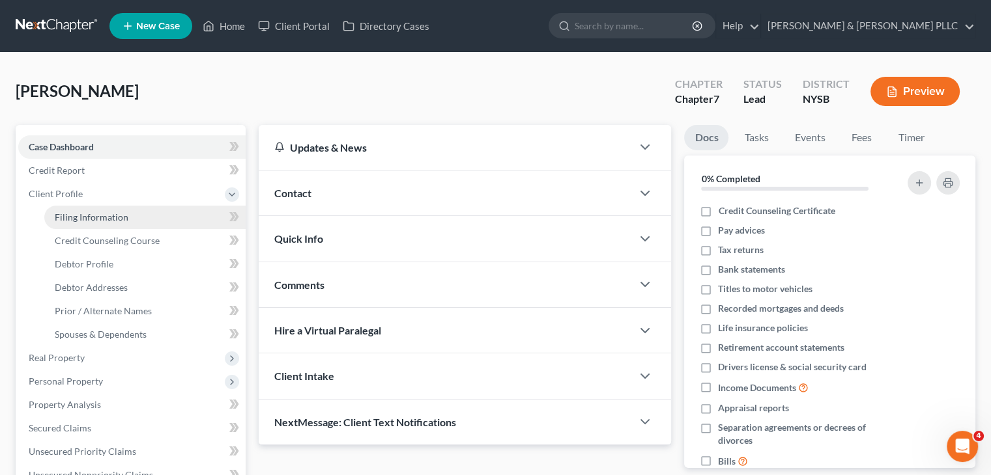
select select "35"
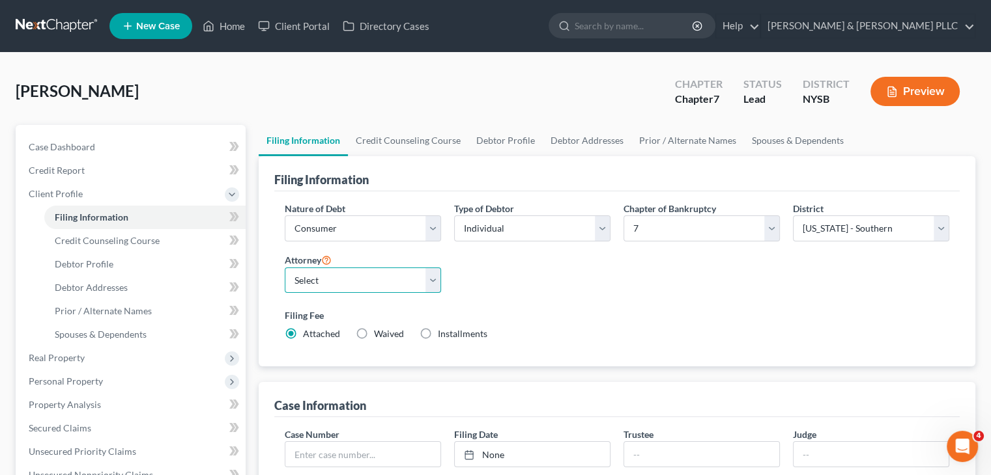
click at [432, 279] on select "Select [PERSON_NAME] - NYSB [PERSON_NAME] - NYEB [PERSON_NAME] - CTB [PERSON_NA…" at bounding box center [363, 281] width 156 height 26
select select "4"
click at [285, 268] on select "Select [PERSON_NAME] - NYSB [PERSON_NAME] - NYEB [PERSON_NAME] - CTB [PERSON_NA…" at bounding box center [363, 281] width 156 height 26
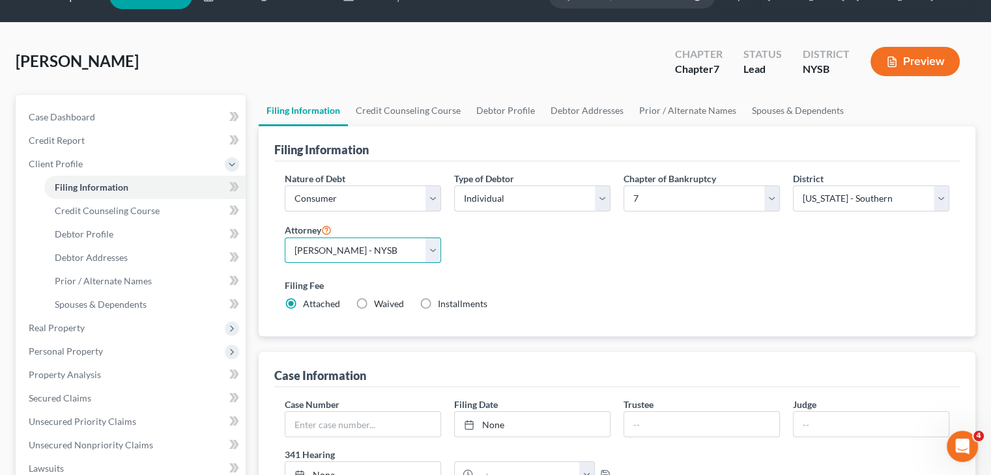
scroll to position [29, 0]
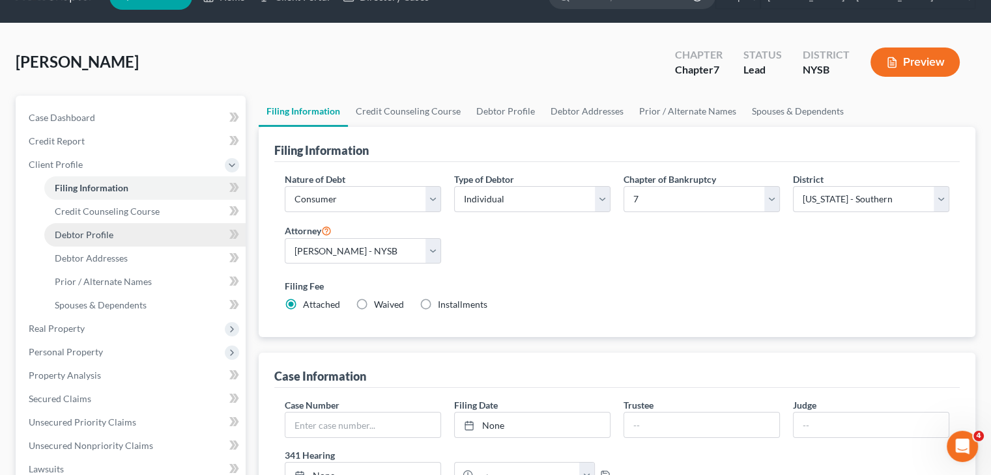
click at [129, 231] on link "Debtor Profile" at bounding box center [144, 234] width 201 height 23
select select "0"
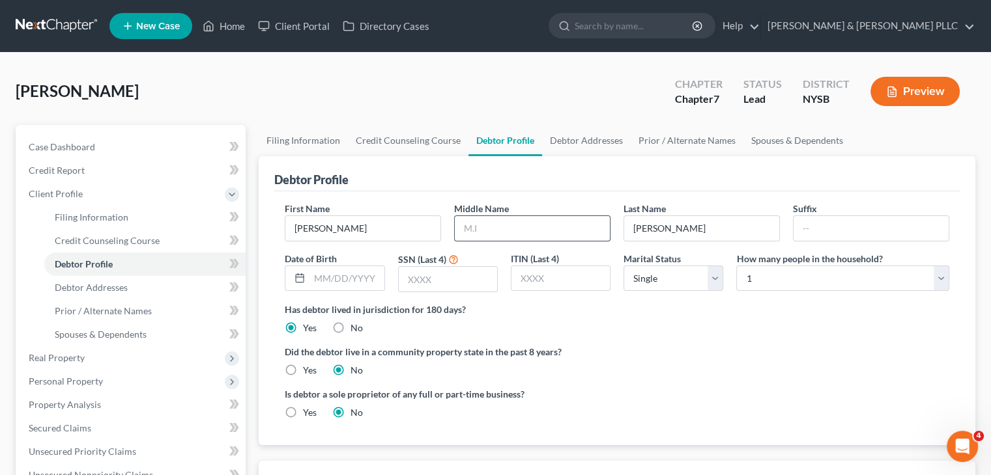
click at [487, 225] on input "text" at bounding box center [532, 228] width 155 height 25
type input "P."
click at [338, 277] on input "text" at bounding box center [346, 278] width 74 height 25
type input "[DATE]"
click at [431, 278] on input "text" at bounding box center [448, 279] width 98 height 25
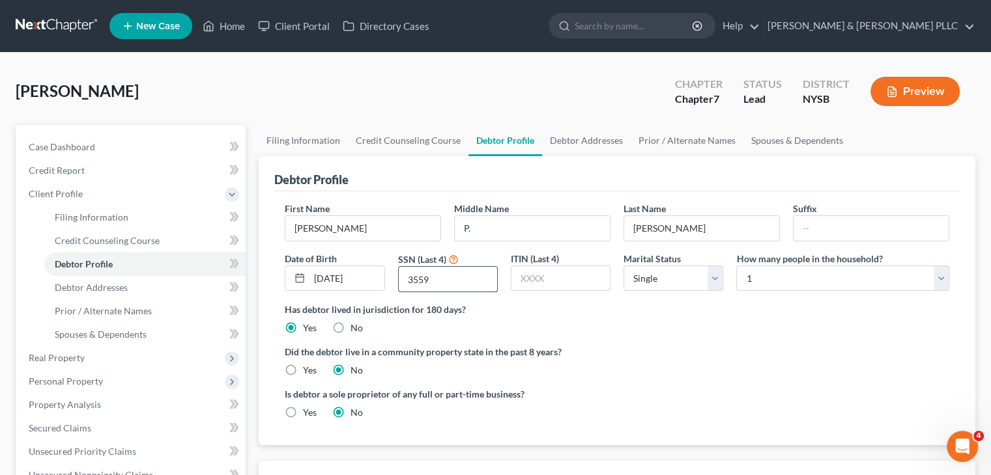
type input "3559"
click at [713, 275] on select "Select Single Married Separated Divorced Widowed" at bounding box center [673, 279] width 100 height 26
select select "3"
click at [623, 266] on select "Select Single Married Separated Divorced Widowed" at bounding box center [673, 279] width 100 height 26
click at [665, 343] on ng-include "First Name [PERSON_NAME] Middle Name P. Last Name [PERSON_NAME] Suffix Date of …" at bounding box center [617, 316] width 664 height 228
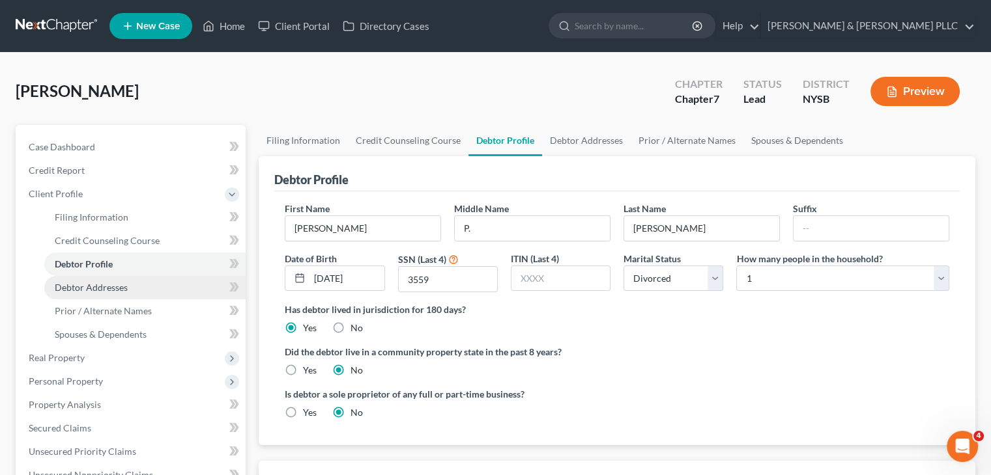
click at [111, 290] on span "Debtor Addresses" at bounding box center [91, 287] width 73 height 11
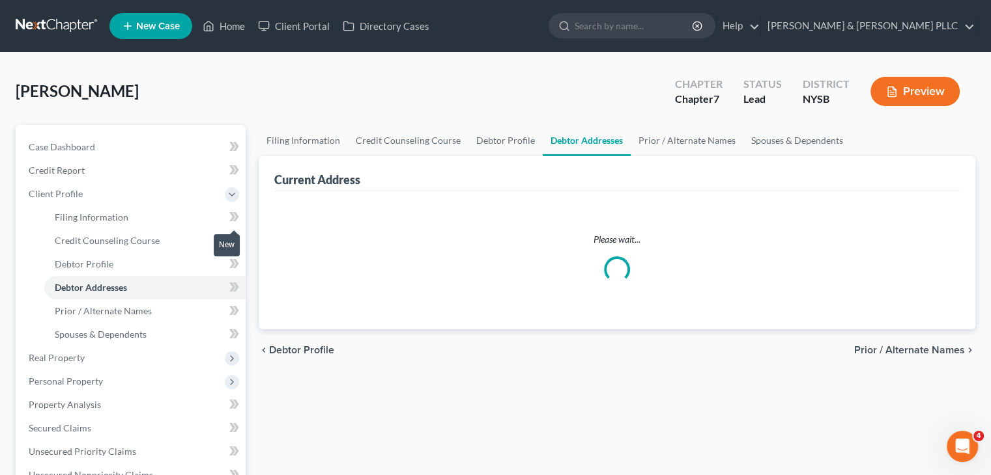
select select "0"
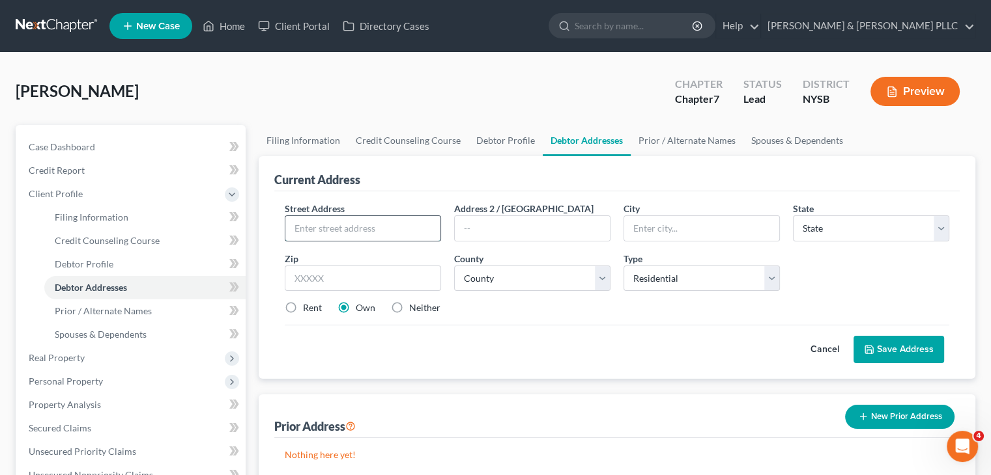
click at [303, 230] on input "text" at bounding box center [362, 228] width 155 height 25
type input "[STREET_ADDRESS][PERSON_NAME]"
type input "10588"
type input "Shrub Oak"
select select "35"
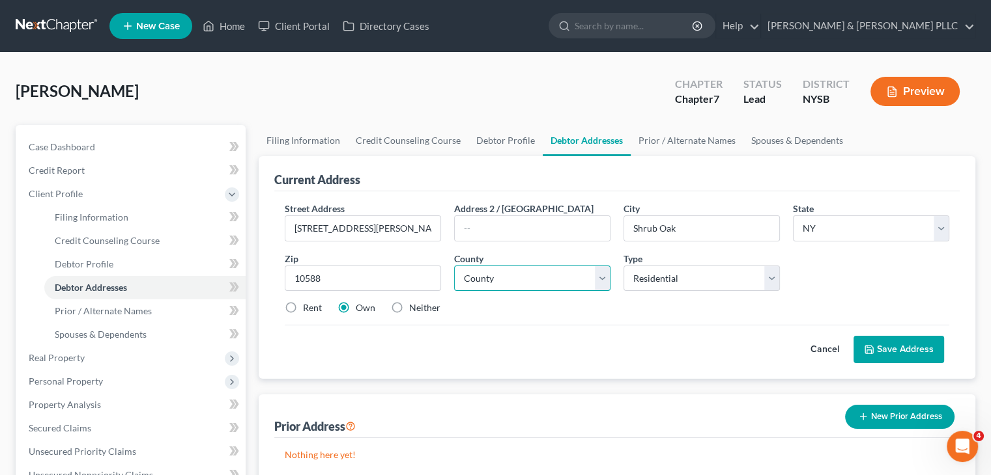
click at [606, 274] on select "County [GEOGRAPHIC_DATA] [GEOGRAPHIC_DATA] [GEOGRAPHIC_DATA] [GEOGRAPHIC_DATA] …" at bounding box center [532, 279] width 156 height 26
select select "59"
click at [454, 266] on select "County [GEOGRAPHIC_DATA] [GEOGRAPHIC_DATA] [GEOGRAPHIC_DATA] [GEOGRAPHIC_DATA] …" at bounding box center [532, 279] width 156 height 26
click at [303, 307] on label "Rent" at bounding box center [312, 308] width 19 height 13
click at [308, 307] on input "Rent" at bounding box center [312, 306] width 8 height 8
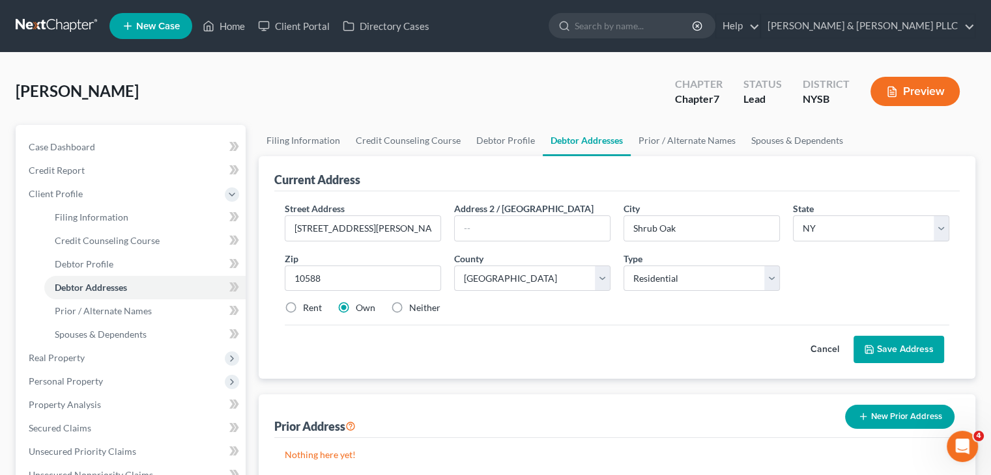
radio input "true"
click at [875, 340] on button "Save Address" at bounding box center [898, 349] width 91 height 27
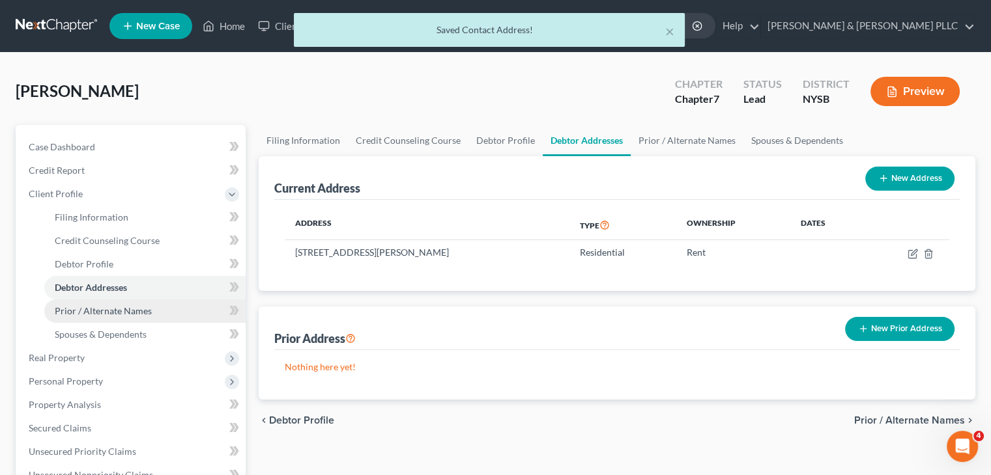
click at [89, 311] on span "Prior / Alternate Names" at bounding box center [103, 310] width 97 height 11
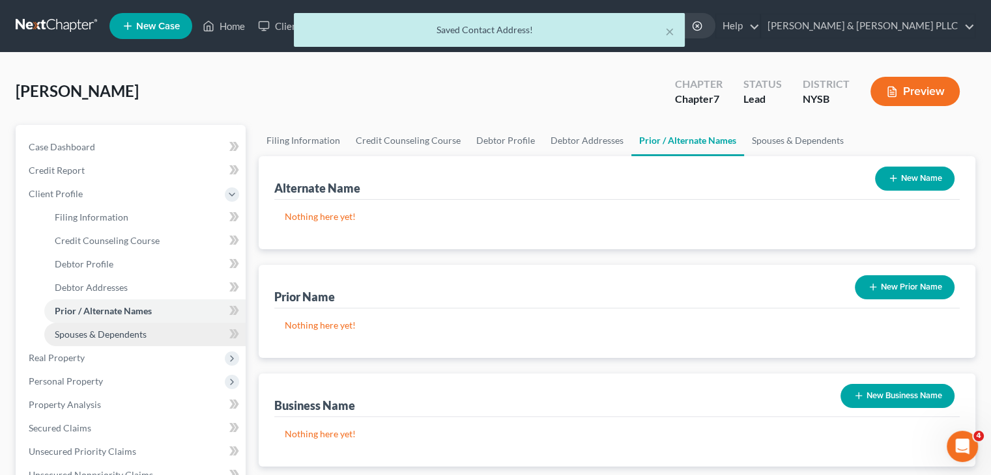
click at [74, 331] on span "Spouses & Dependents" at bounding box center [101, 334] width 92 height 11
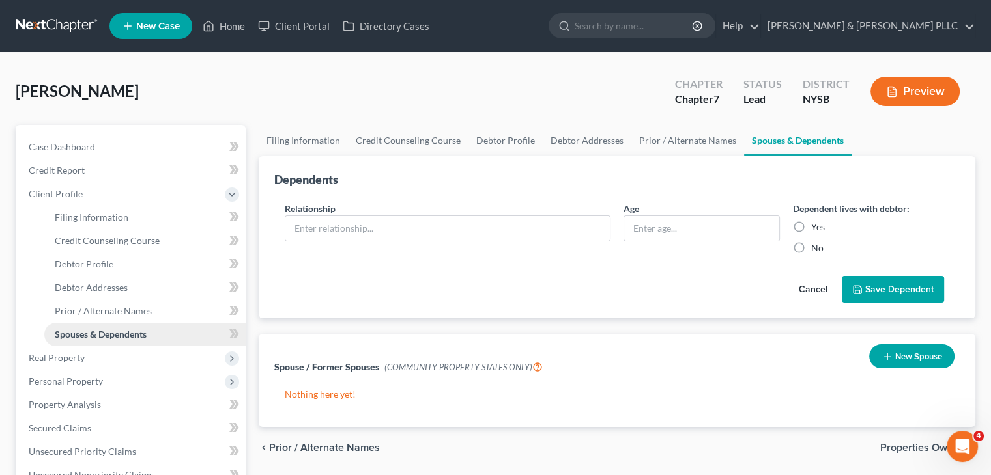
scroll to position [261, 0]
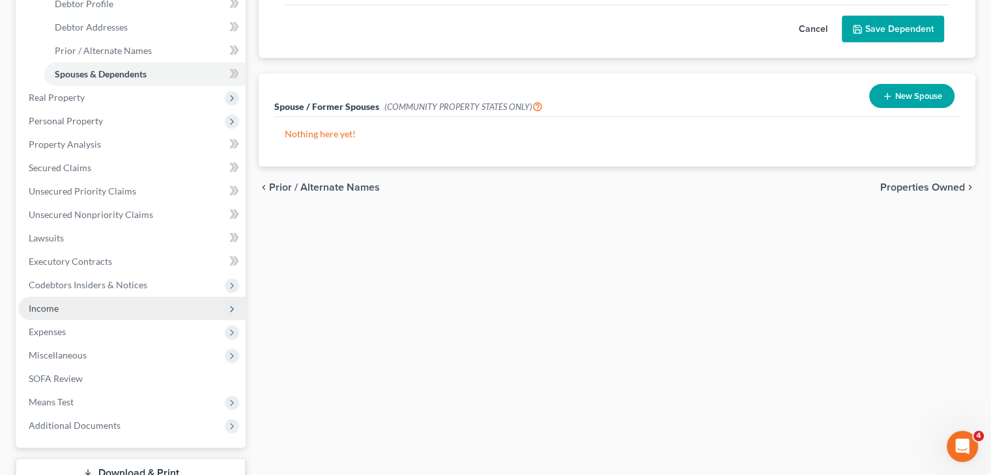
click at [85, 308] on span "Income" at bounding box center [131, 308] width 227 height 23
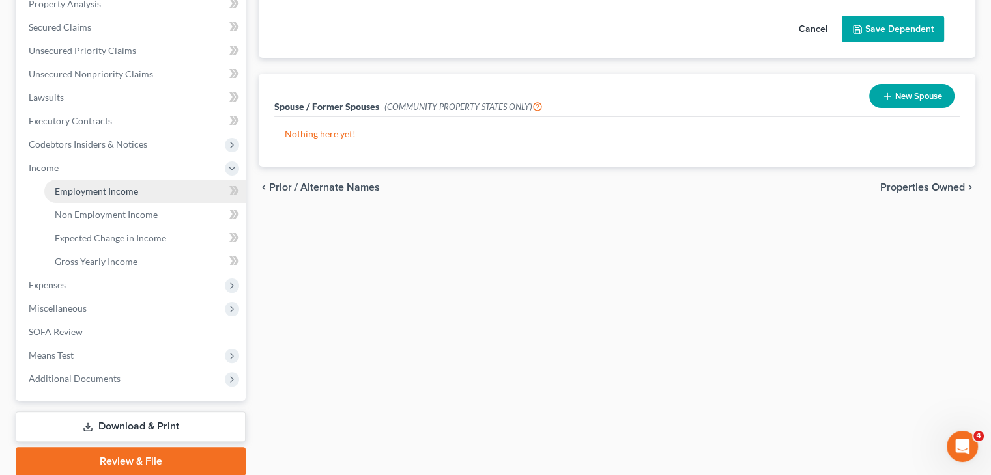
click at [130, 190] on span "Employment Income" at bounding box center [96, 191] width 83 height 11
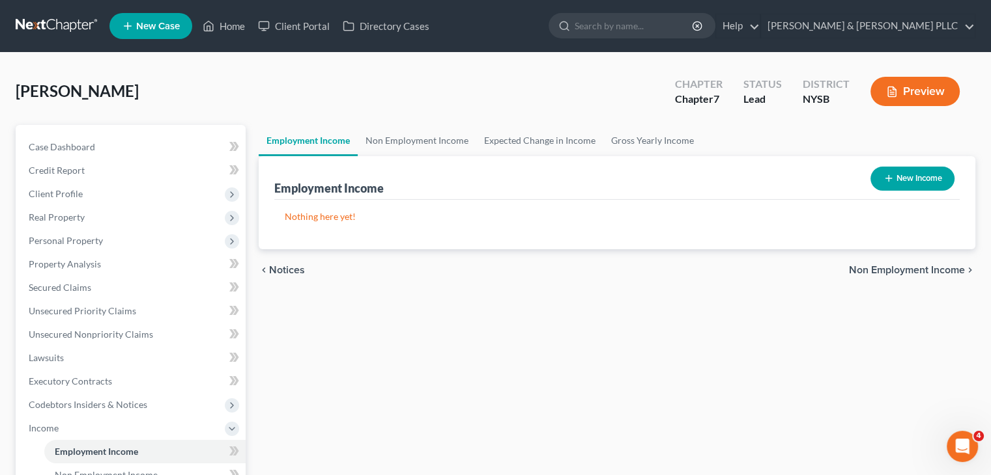
click at [912, 178] on button "New Income" at bounding box center [912, 179] width 84 height 24
select select "0"
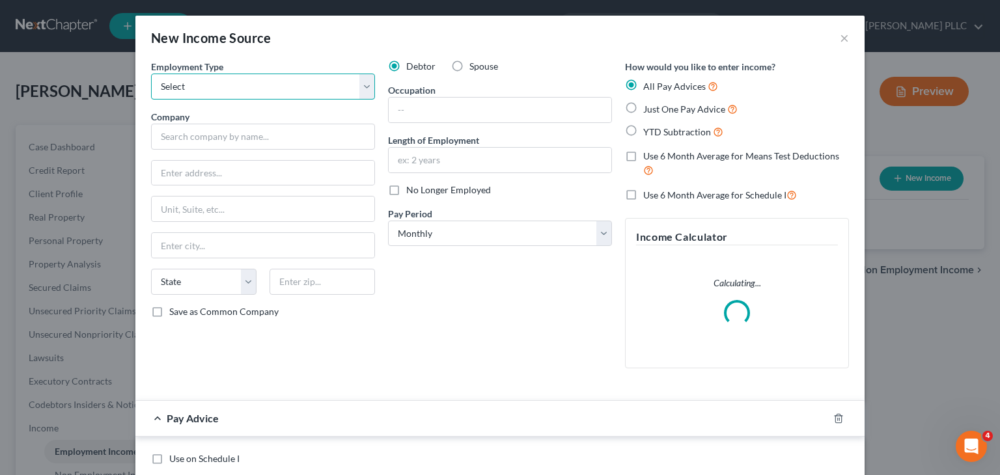
click at [361, 81] on select "Select Full or [DEMOGRAPHIC_DATA] Employment Self Employment" at bounding box center [263, 87] width 224 height 26
select select "0"
click at [151, 74] on select "Select Full or [DEMOGRAPHIC_DATA] Employment Self Employment" at bounding box center [263, 87] width 224 height 26
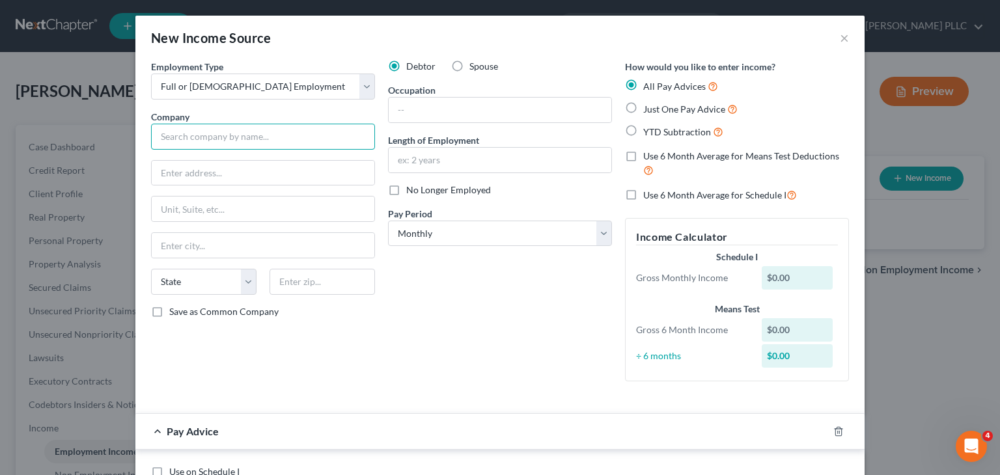
click at [169, 141] on input "text" at bounding box center [263, 137] width 224 height 26
type input "County Comfort Services, LLC"
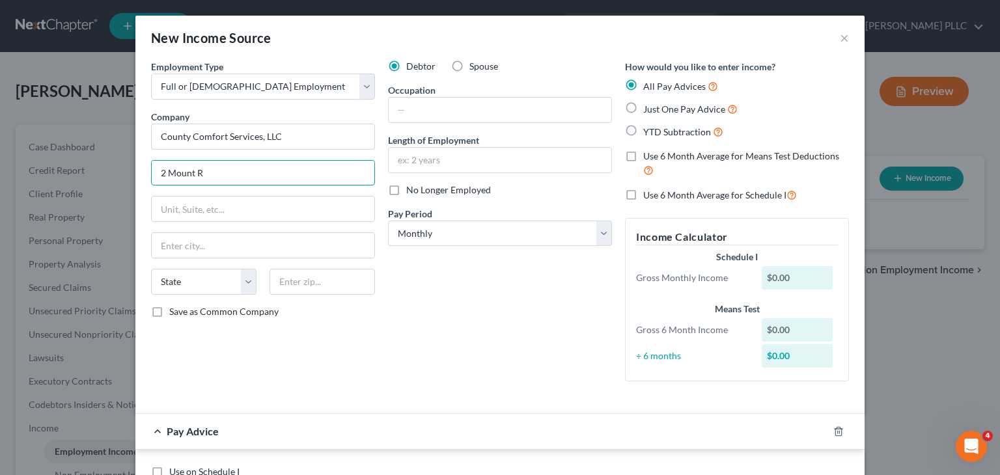
type input "[STREET_ADDRESS]"
click at [174, 208] on input "text" at bounding box center [263, 209] width 223 height 25
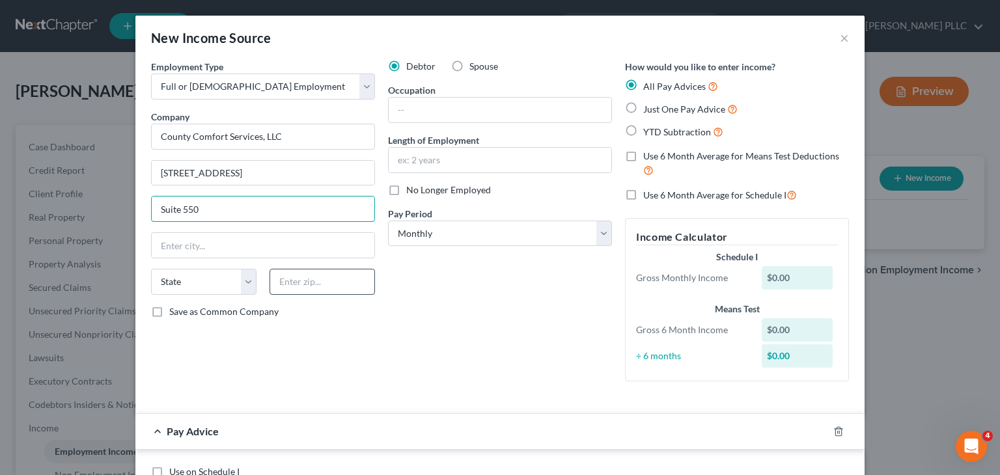
type input "Suite 550"
click at [294, 285] on input "text" at bounding box center [323, 282] width 106 height 26
type input "1"
type input "01752"
type input "[GEOGRAPHIC_DATA]"
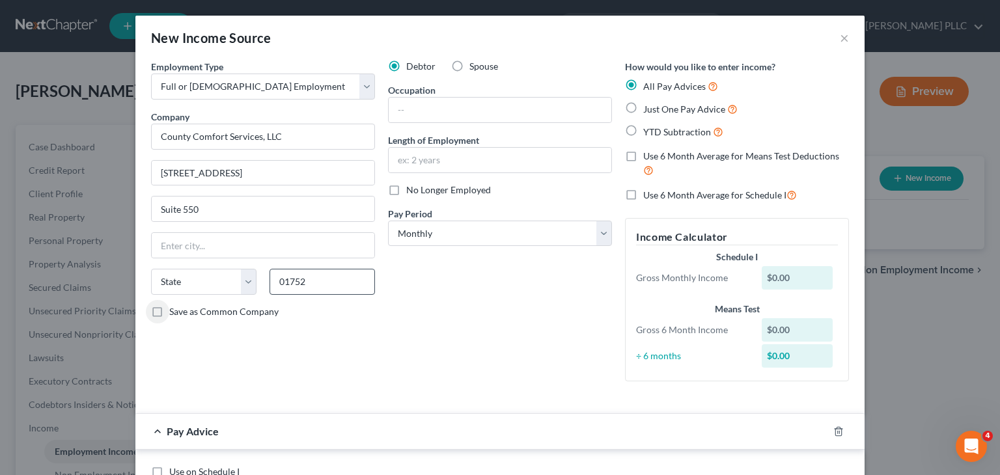
select select "22"
click at [442, 109] on input "text" at bounding box center [500, 110] width 223 height 25
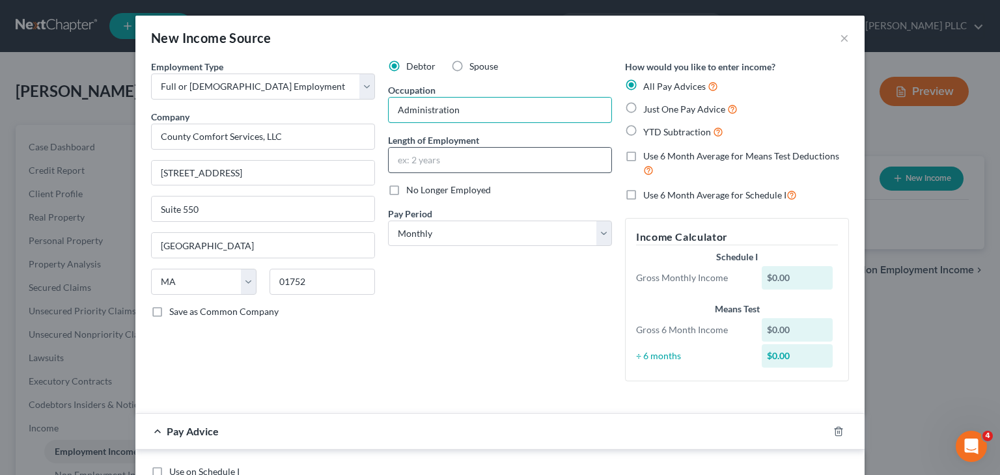
type input "Administration"
click at [440, 170] on input "text" at bounding box center [500, 160] width 223 height 25
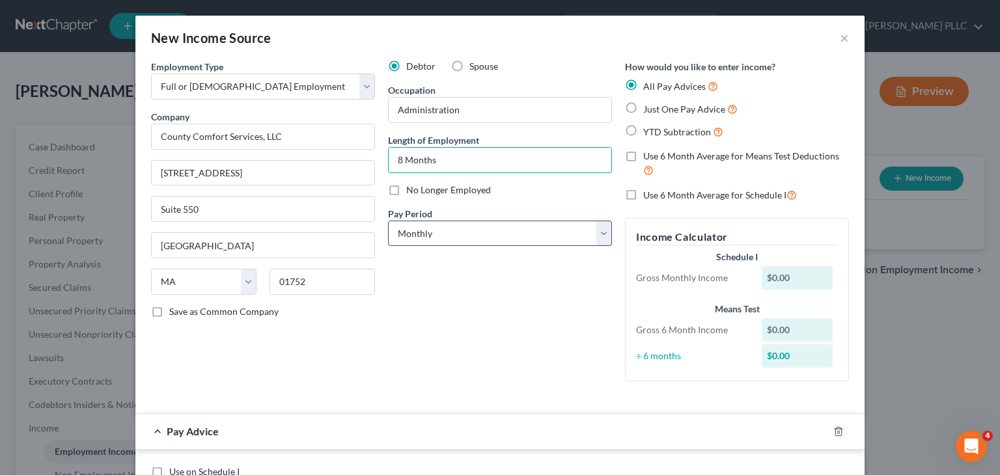
type input "8 Months"
click at [595, 227] on select "Select Monthly Twice Monthly Every Other Week Weekly" at bounding box center [500, 234] width 224 height 26
select select "3"
click at [388, 221] on select "Select Monthly Twice Monthly Every Other Week Weekly" at bounding box center [500, 234] width 224 height 26
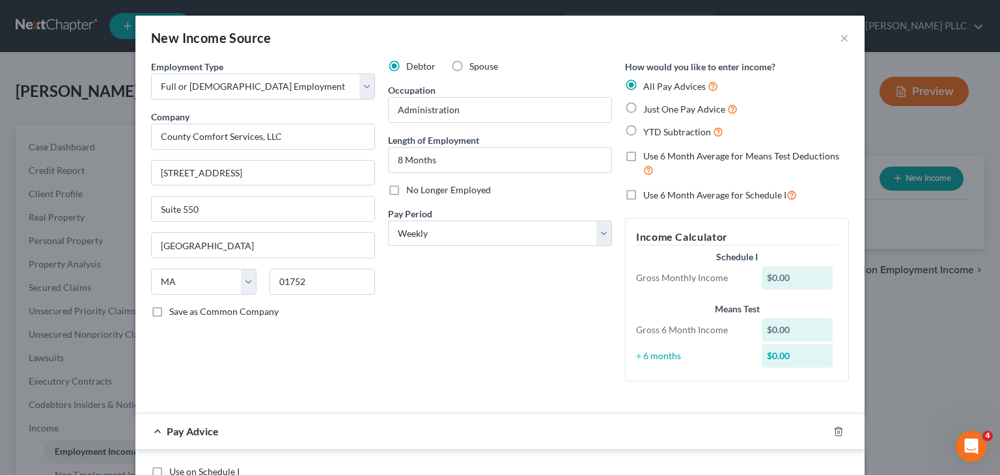
click at [643, 106] on label "Just One Pay Advice" at bounding box center [690, 109] width 94 height 15
click at [649, 106] on input "Just One Pay Advice" at bounding box center [653, 106] width 8 height 8
radio input "true"
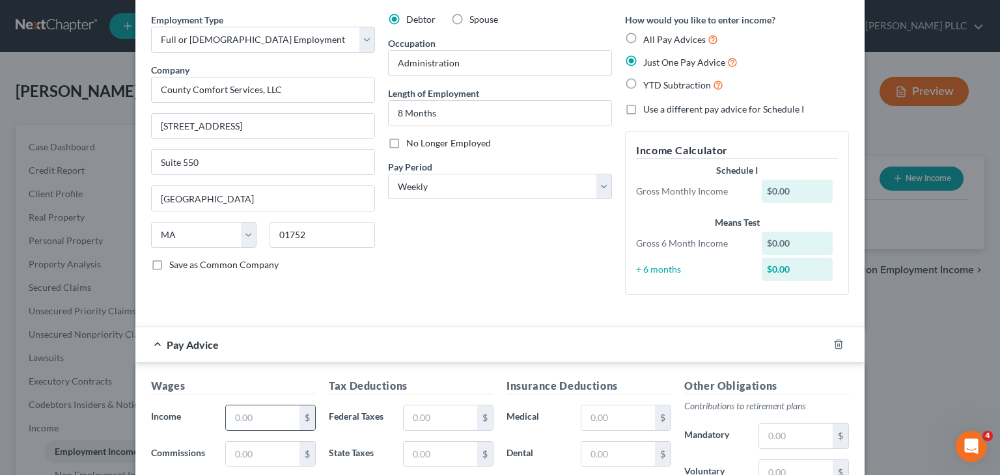
scroll to position [195, 0]
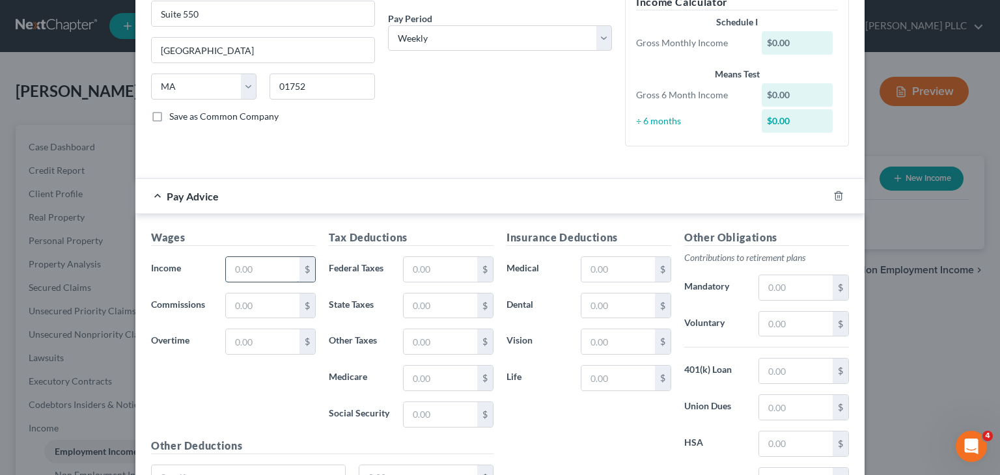
click at [232, 257] on input "text" at bounding box center [263, 269] width 74 height 25
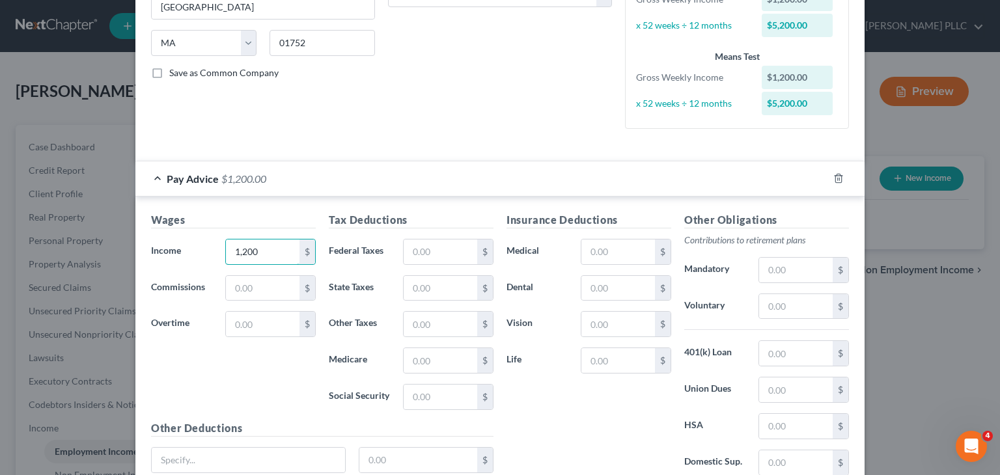
scroll to position [261, 0]
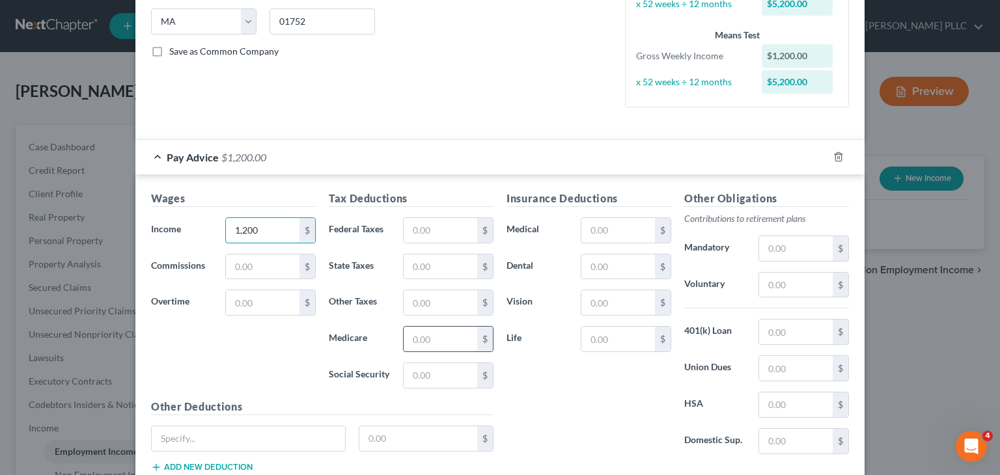
type input "1,200"
click at [412, 345] on input "text" at bounding box center [441, 339] width 74 height 25
type input "16.58"
drag, startPoint x: 409, startPoint y: 372, endPoint x: 581, endPoint y: 425, distance: 180.0
click at [409, 372] on input "text" at bounding box center [441, 375] width 74 height 25
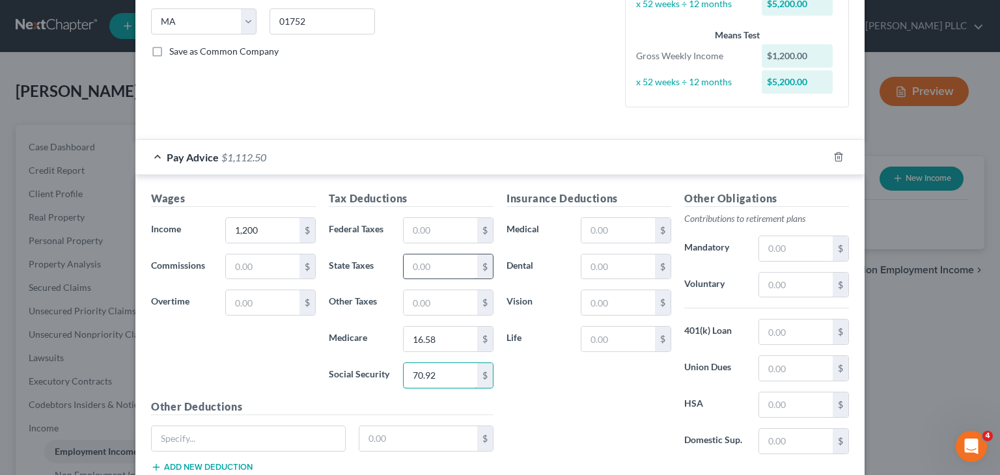
type input "70.92"
drag, startPoint x: 437, startPoint y: 269, endPoint x: 442, endPoint y: 275, distance: 7.4
click at [437, 269] on input "text" at bounding box center [441, 267] width 74 height 25
type input "51.92"
click at [423, 229] on input "text" at bounding box center [441, 230] width 74 height 25
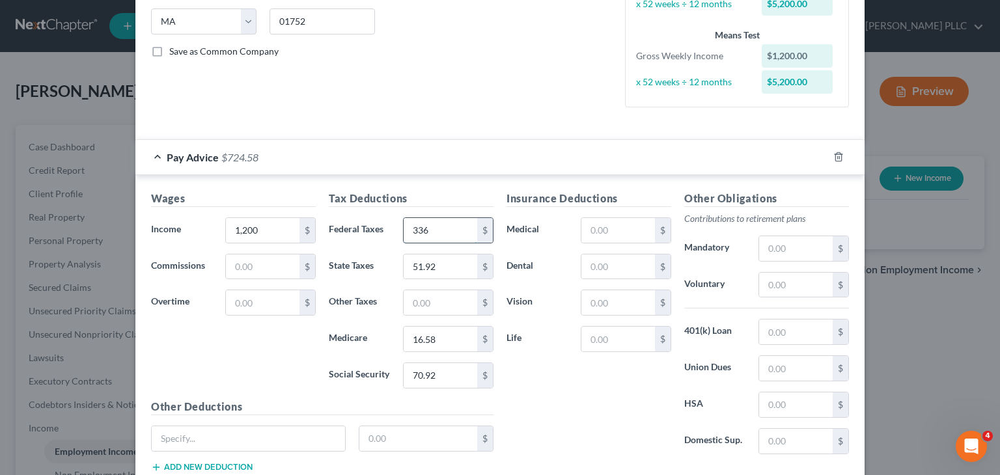
type input "336"
click at [601, 266] on input "text" at bounding box center [619, 267] width 74 height 25
type input "8.18"
drag, startPoint x: 588, startPoint y: 231, endPoint x: 604, endPoint y: 242, distance: 20.1
click at [588, 231] on input "text" at bounding box center [619, 230] width 74 height 25
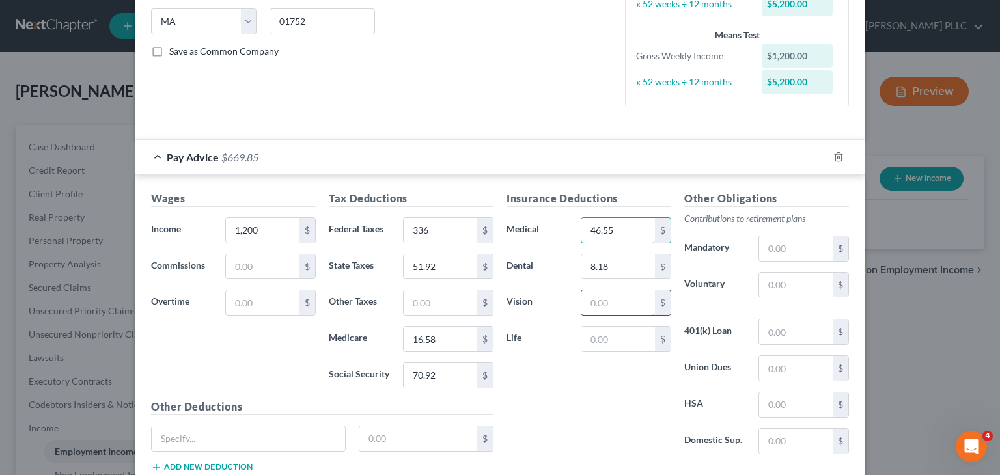
type input "46.55"
click at [591, 297] on input "text" at bounding box center [619, 302] width 74 height 25
type input "1.4"
click at [582, 339] on input "text" at bounding box center [619, 339] width 74 height 25
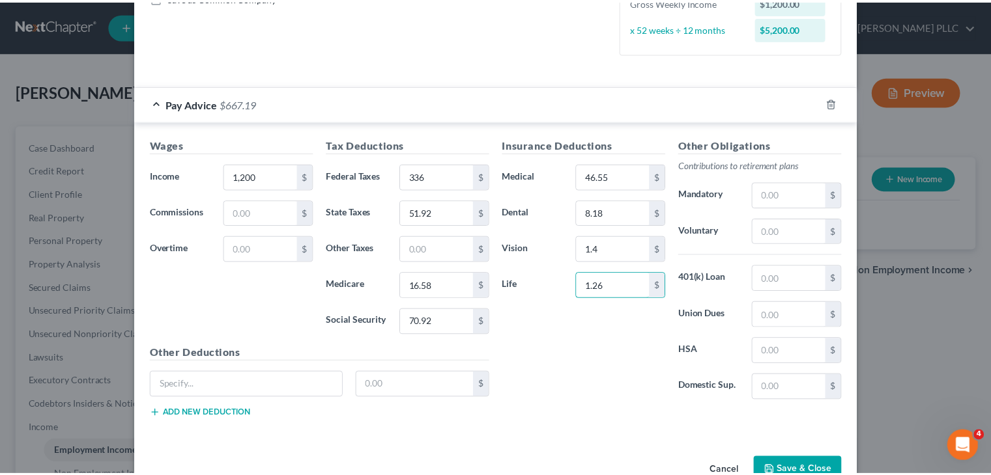
scroll to position [347, 0]
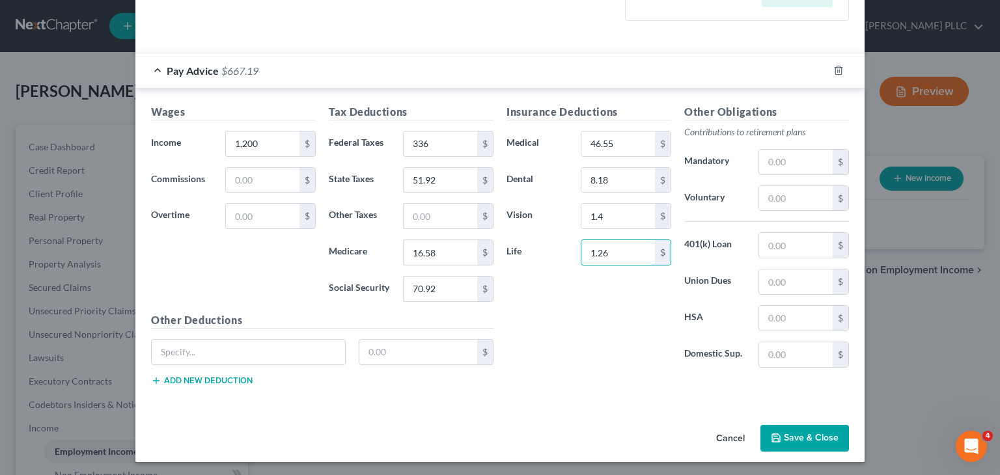
type input "1.26"
click at [813, 430] on button "Save & Close" at bounding box center [805, 438] width 89 height 27
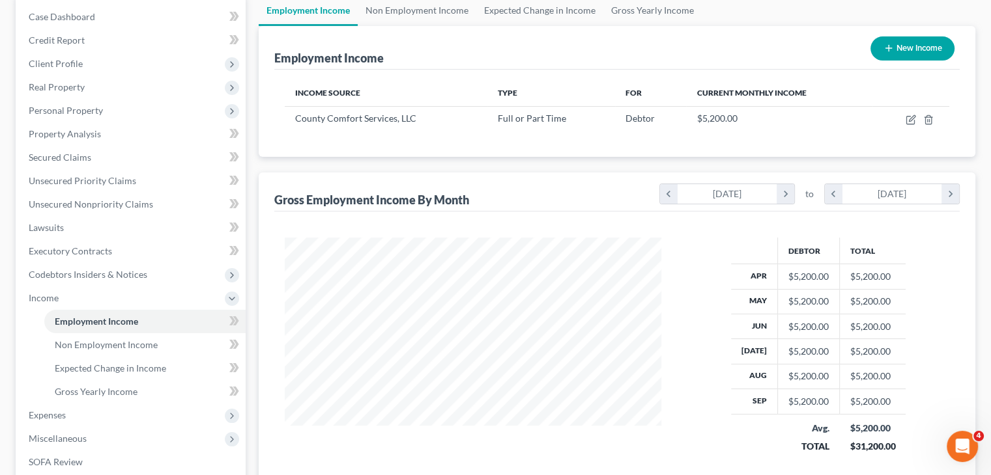
scroll to position [261, 0]
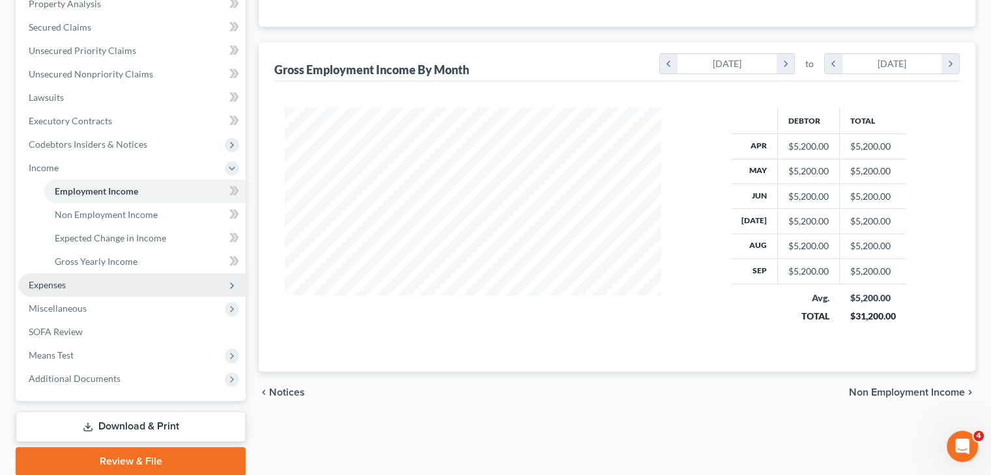
click at [55, 290] on span "Expenses" at bounding box center [131, 285] width 227 height 23
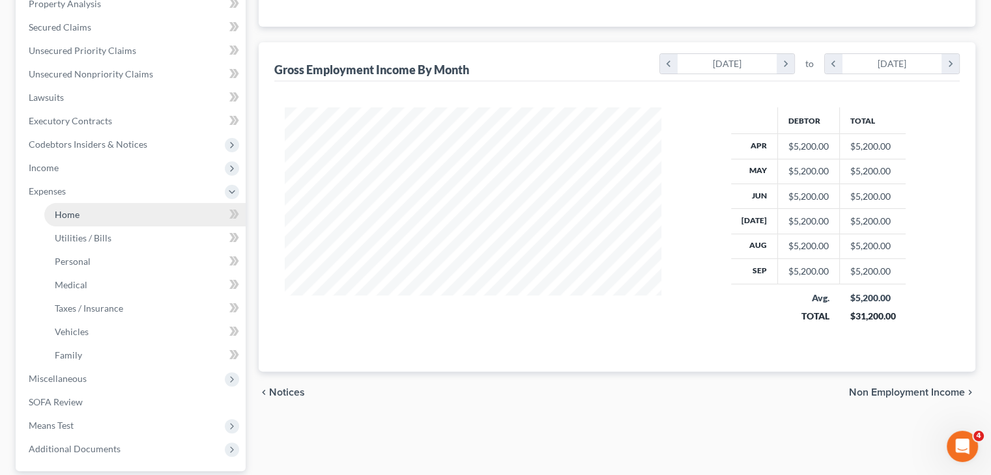
click at [78, 222] on link "Home" at bounding box center [144, 214] width 201 height 23
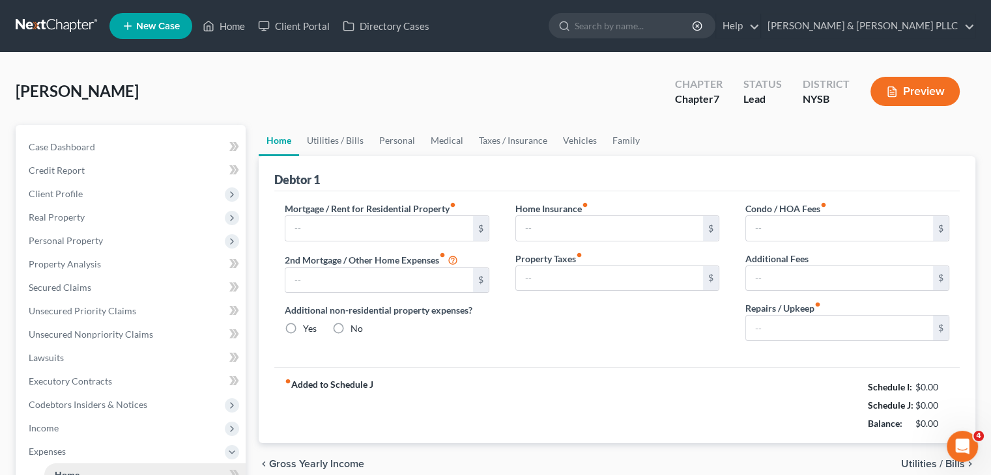
type input "0.00"
radio input "true"
type input "0.00"
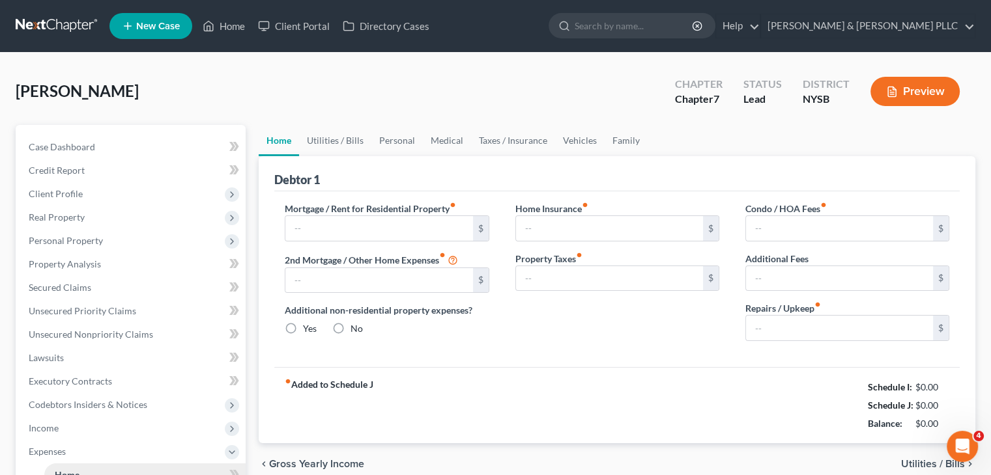
type input "0.00"
click at [290, 233] on input "text" at bounding box center [378, 228] width 187 height 25
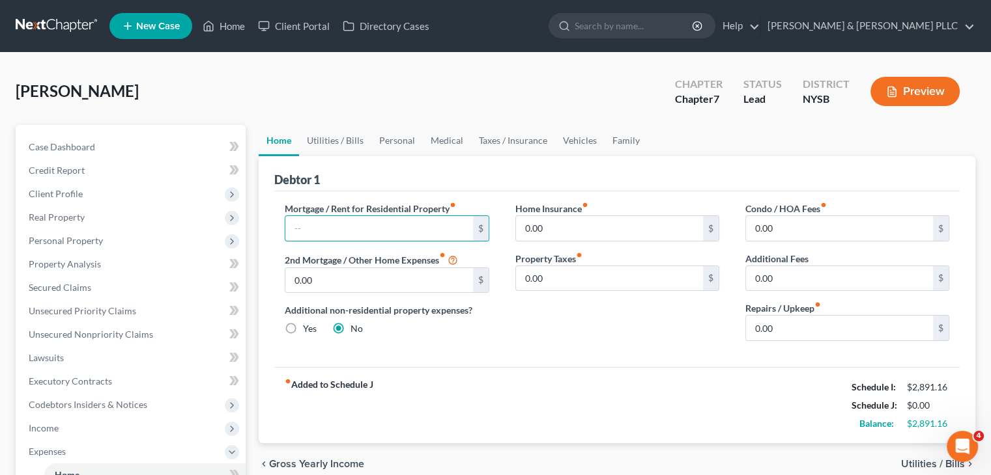
click at [589, 368] on div "fiber_manual_record Added to Schedule J Schedule I: $2,891.16 Schedule J: $0.00…" at bounding box center [616, 405] width 685 height 76
click at [307, 228] on input "text" at bounding box center [378, 228] width 187 height 25
type input "1,500"
click at [783, 319] on input "0.00" at bounding box center [839, 328] width 187 height 25
type input "100"
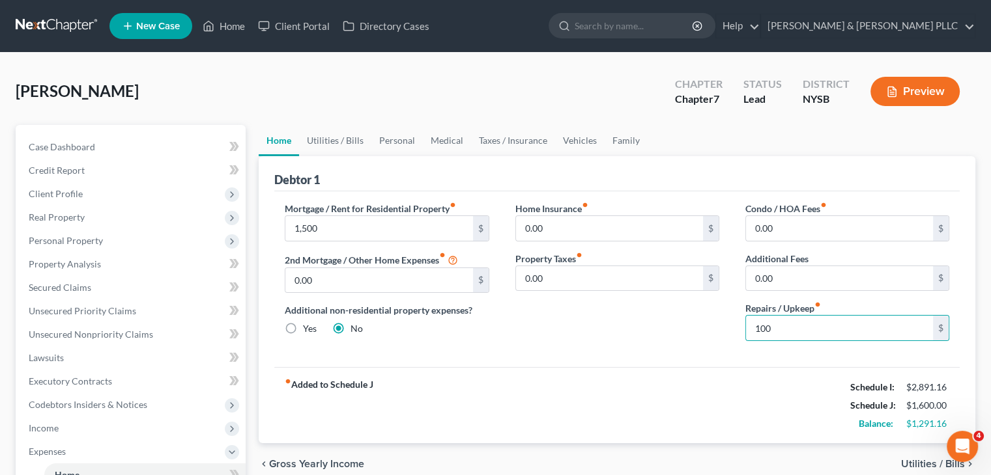
click at [909, 460] on span "Utilities / Bills" at bounding box center [933, 464] width 64 height 10
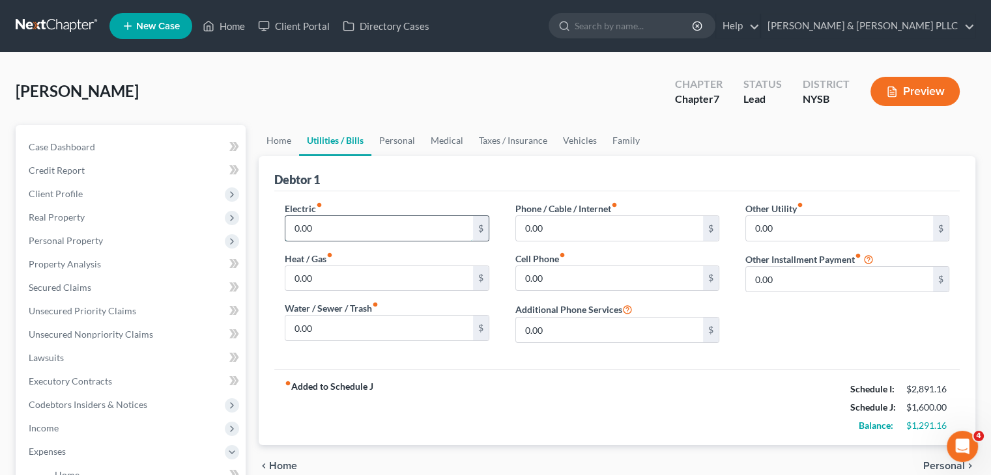
click at [326, 227] on input "0.00" at bounding box center [378, 228] width 187 height 25
type input "500"
click at [531, 221] on input "0.00" at bounding box center [609, 228] width 187 height 25
drag, startPoint x: 555, startPoint y: 226, endPoint x: 519, endPoint y: 227, distance: 35.8
click at [519, 227] on input "150" at bounding box center [609, 228] width 187 height 25
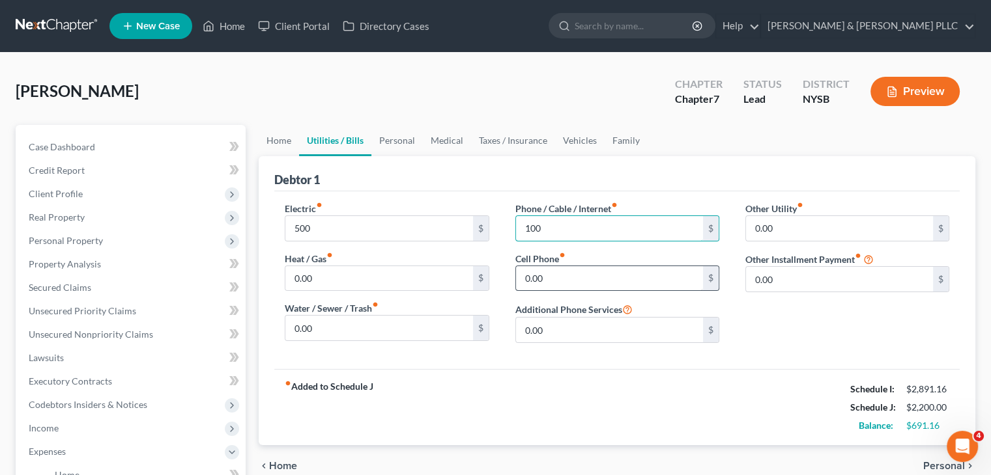
type input "100"
drag, startPoint x: 518, startPoint y: 278, endPoint x: 552, endPoint y: 288, distance: 35.2
click at [518, 278] on input "0.00" at bounding box center [609, 278] width 187 height 25
type input "150"
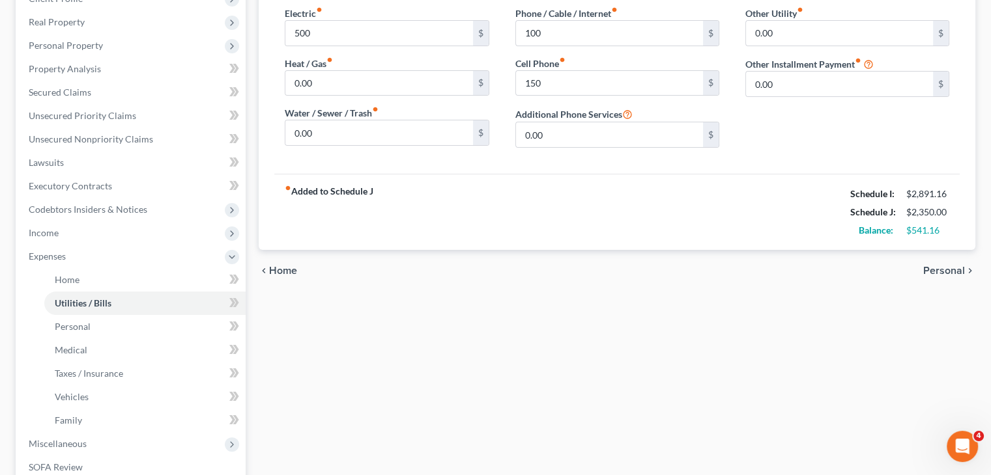
click at [925, 267] on span "Personal" at bounding box center [944, 271] width 42 height 10
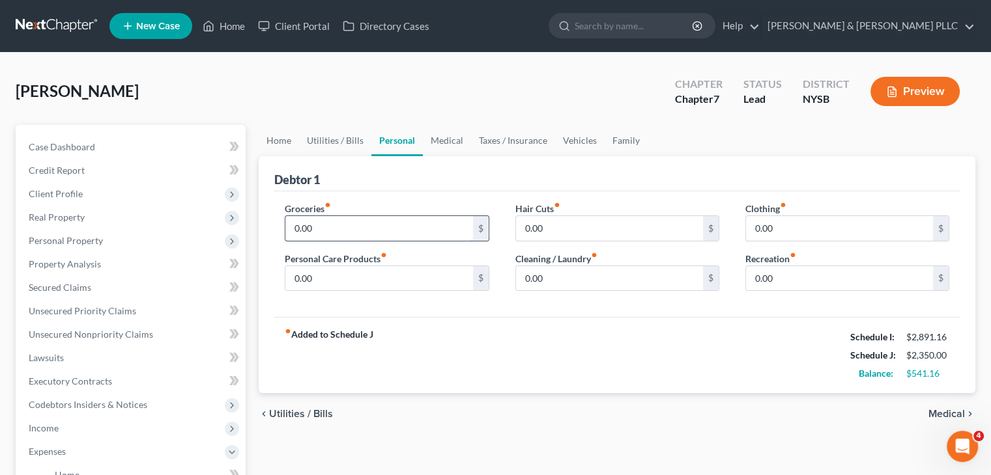
click at [323, 239] on input "0.00" at bounding box center [378, 228] width 187 height 25
type input "800"
click at [759, 227] on input "0.00" at bounding box center [839, 228] width 187 height 25
type input "150"
click at [365, 268] on input "0.00" at bounding box center [378, 278] width 187 height 25
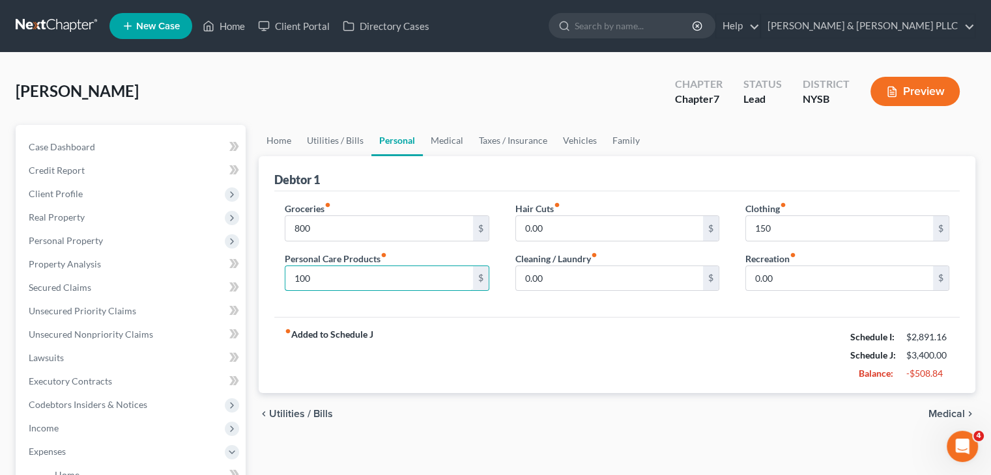
type input "100"
click at [956, 413] on span "Medical" at bounding box center [946, 414] width 36 height 10
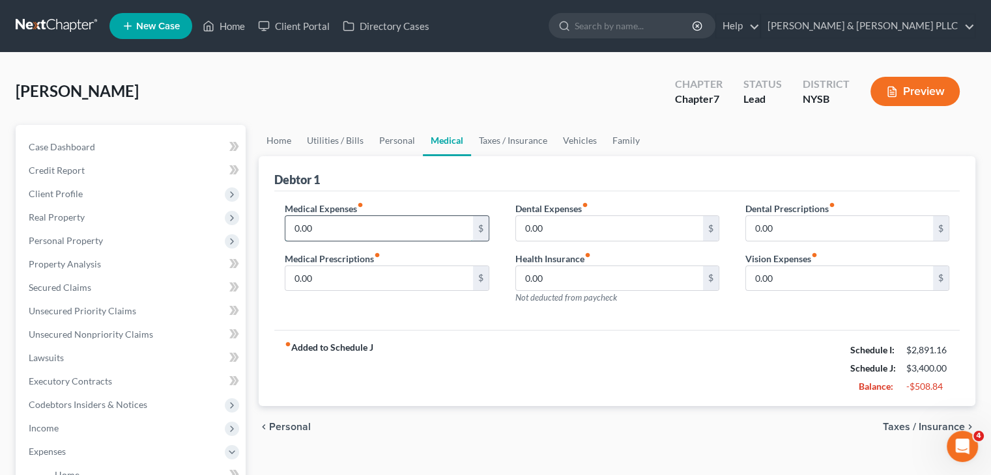
click at [320, 230] on input "0.00" at bounding box center [378, 228] width 187 height 25
type input "400"
click at [307, 278] on input "0.00" at bounding box center [378, 278] width 187 height 25
type input "200"
click at [920, 427] on span "Taxes / Insurance" at bounding box center [923, 427] width 82 height 10
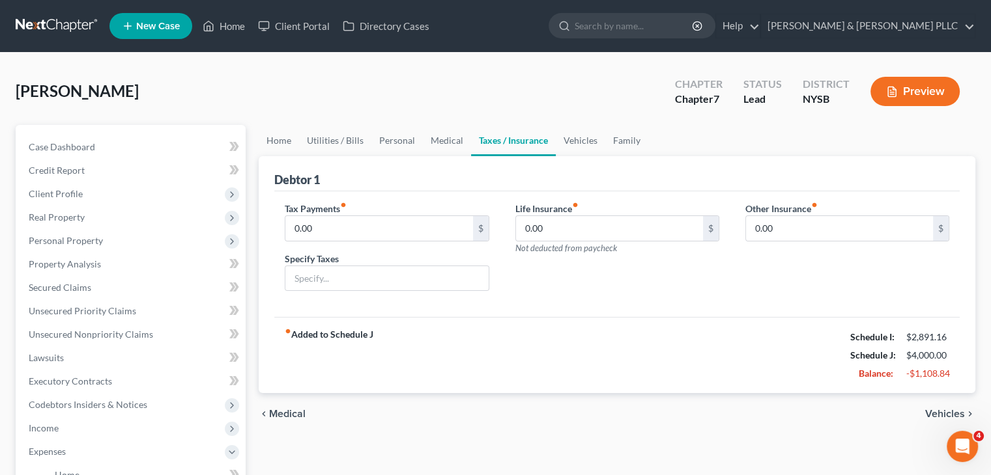
click at [930, 411] on span "Vehicles" at bounding box center [945, 414] width 40 height 10
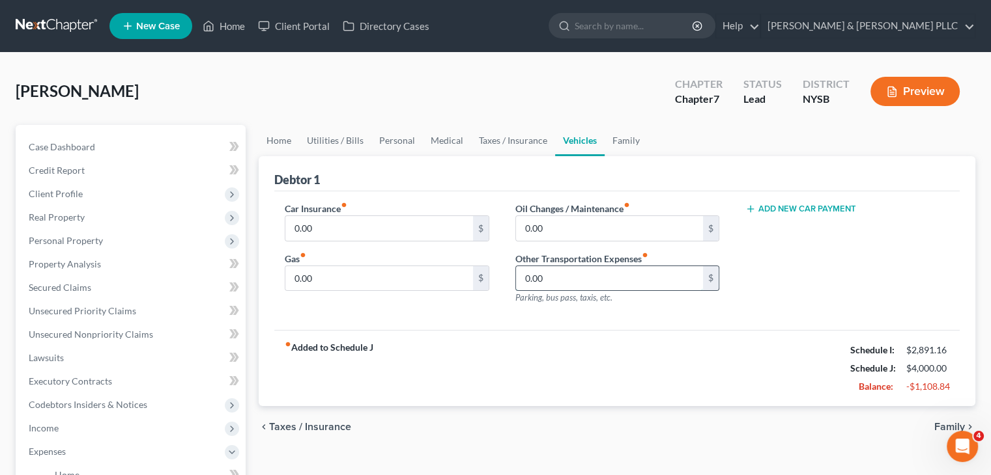
click at [544, 270] on input "0.00" at bounding box center [609, 278] width 187 height 25
type input "200"
click at [548, 280] on input "200" at bounding box center [609, 278] width 187 height 25
type input "300"
click at [935, 423] on span "Family" at bounding box center [949, 427] width 31 height 10
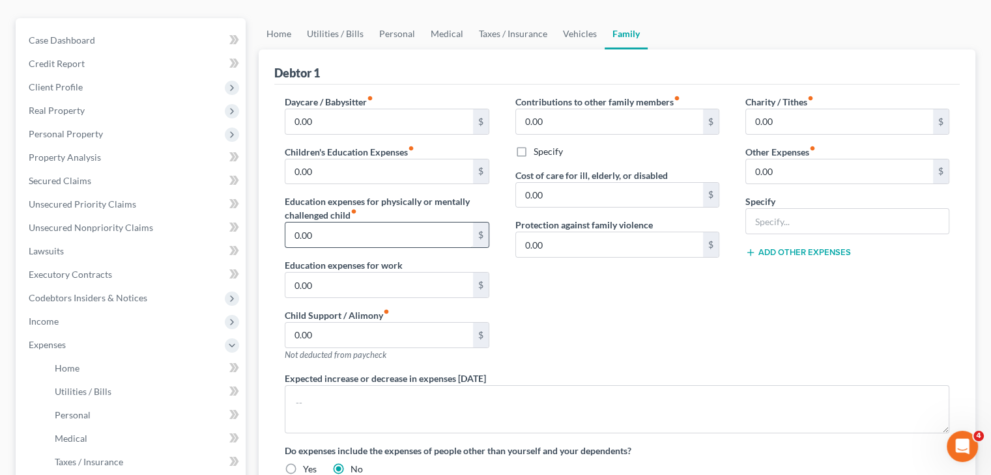
scroll to position [261, 0]
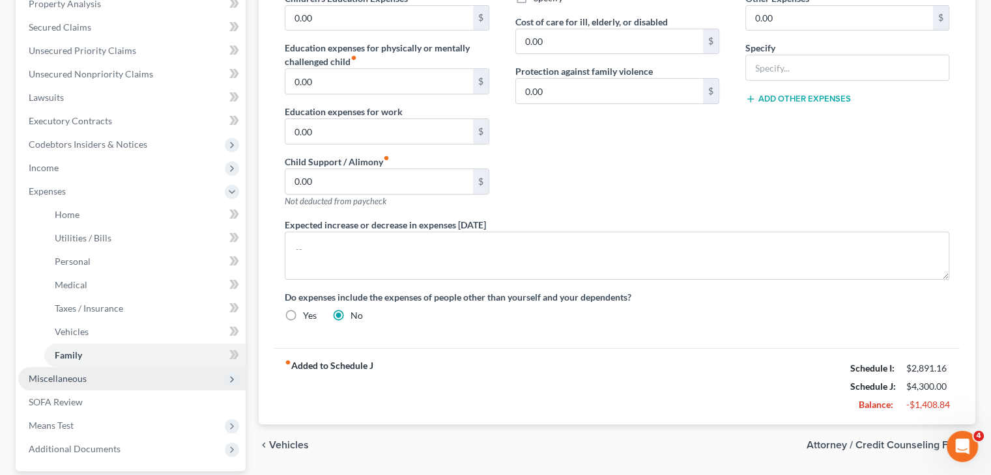
click at [107, 374] on span "Miscellaneous" at bounding box center [131, 378] width 227 height 23
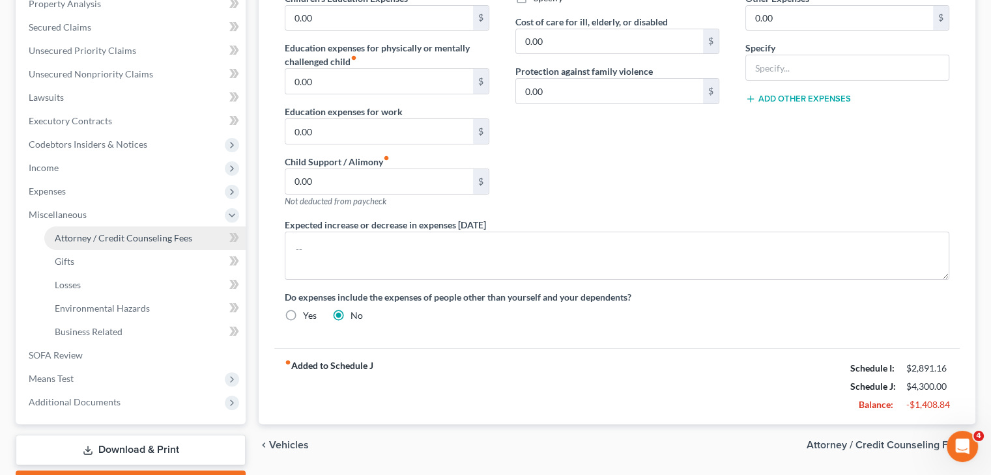
click at [72, 237] on span "Attorney / Credit Counseling Fees" at bounding box center [123, 238] width 137 height 11
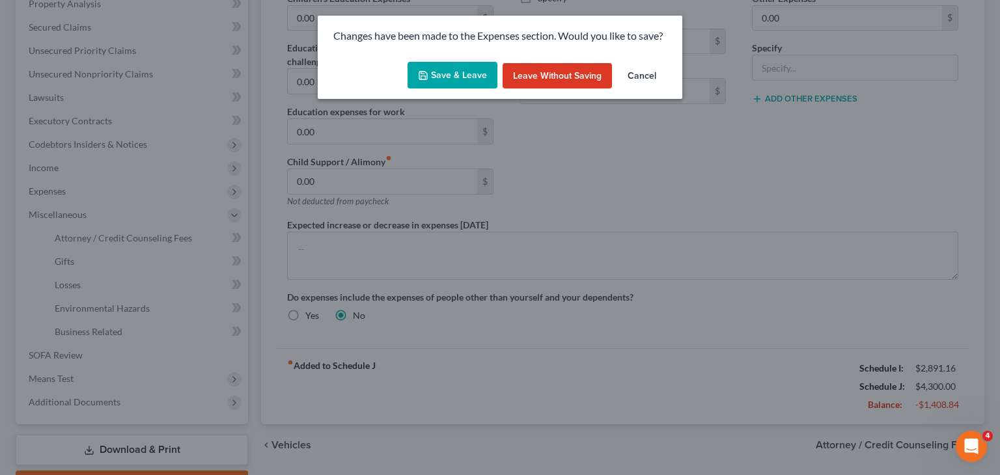
click at [453, 74] on button "Save & Leave" at bounding box center [453, 75] width 90 height 27
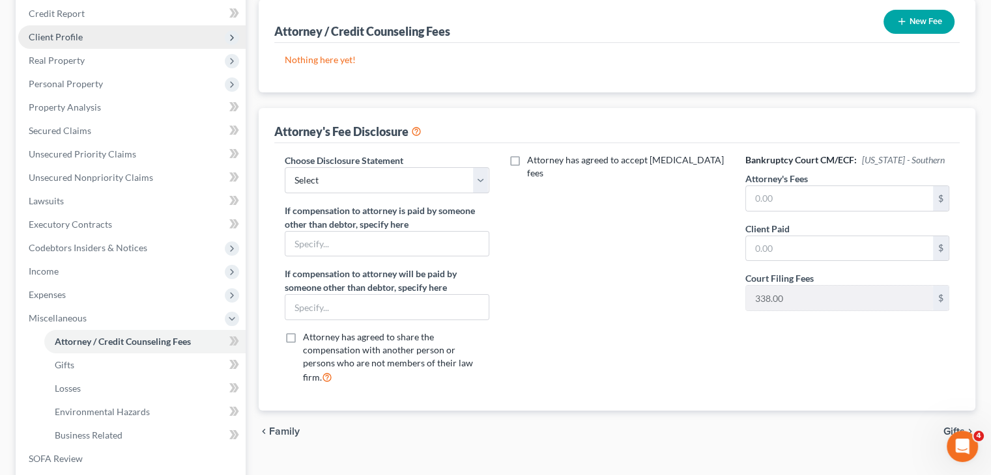
scroll to position [261, 0]
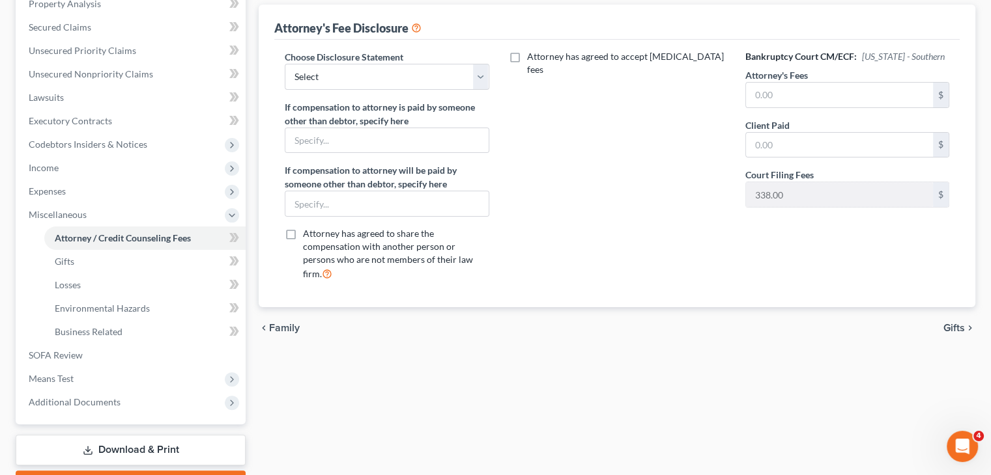
click at [140, 455] on link "Download & Print" at bounding box center [131, 450] width 230 height 31
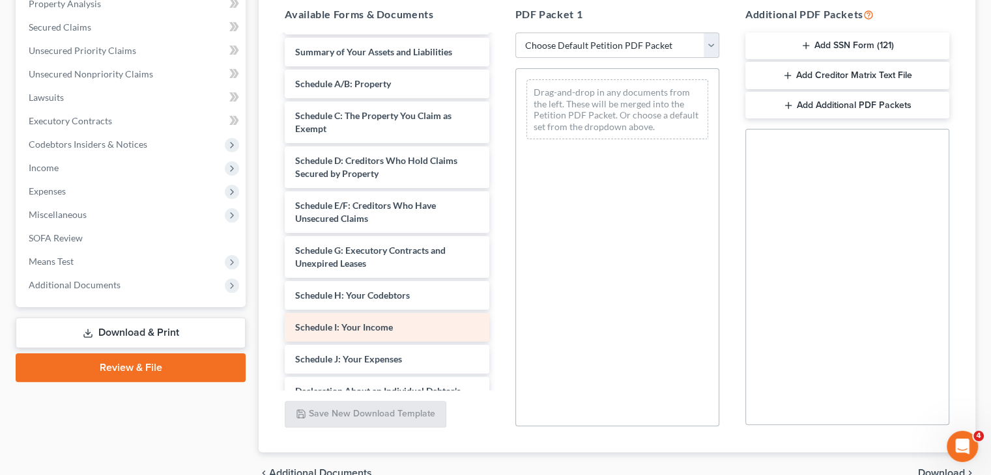
scroll to position [65, 0]
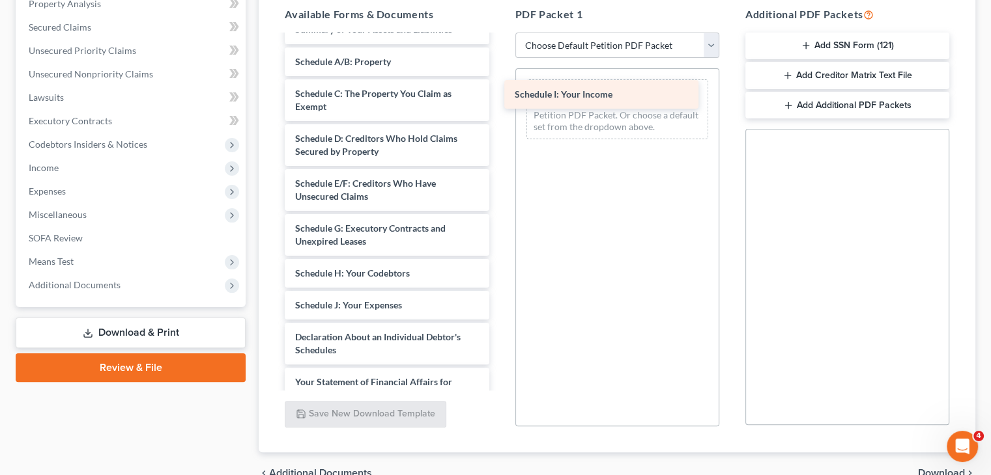
drag, startPoint x: 355, startPoint y: 305, endPoint x: 574, endPoint y: 95, distance: 303.6
click at [499, 95] on div "Schedule I: Your Income Voluntary Petition for Individuals Filing for Bankruptc…" at bounding box center [386, 306] width 225 height 670
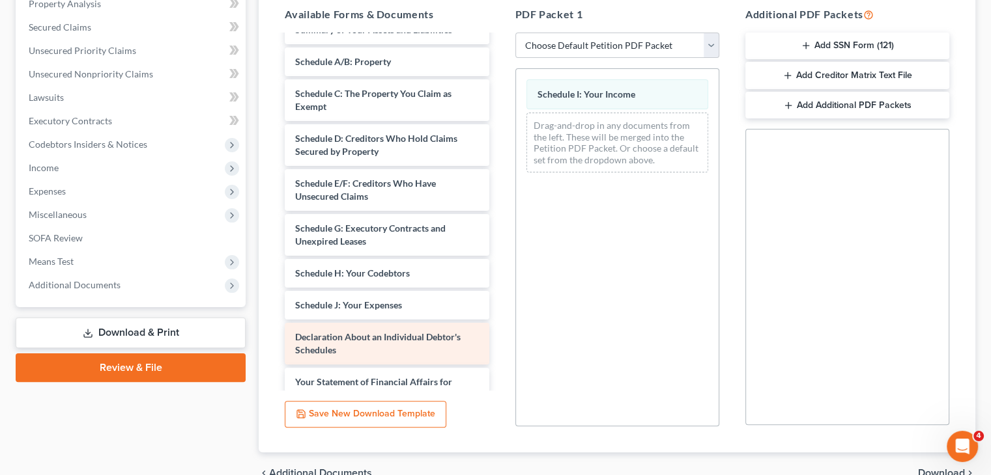
scroll to position [130, 0]
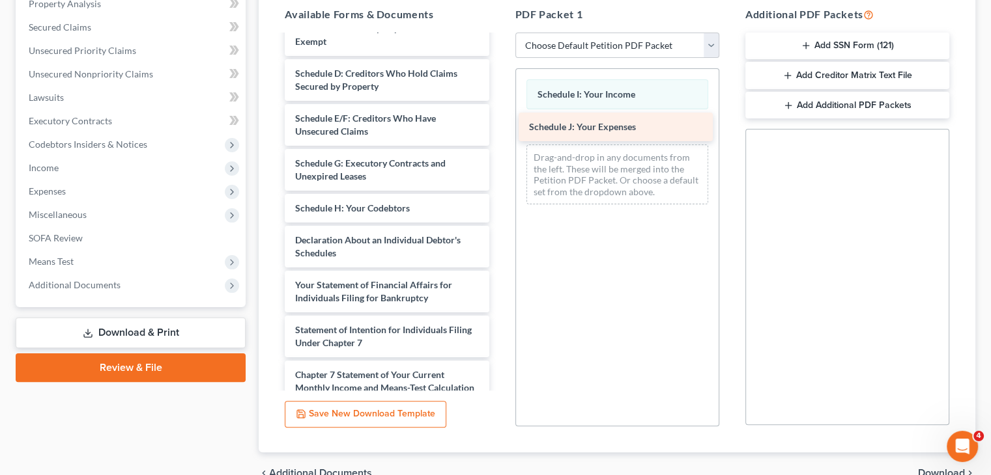
drag, startPoint x: 364, startPoint y: 234, endPoint x: 598, endPoint y: 120, distance: 259.8
click at [499, 120] on div "Schedule J: Your Expenses Voluntary Petition for Individuals Filing for Bankrup…" at bounding box center [386, 225] width 225 height 638
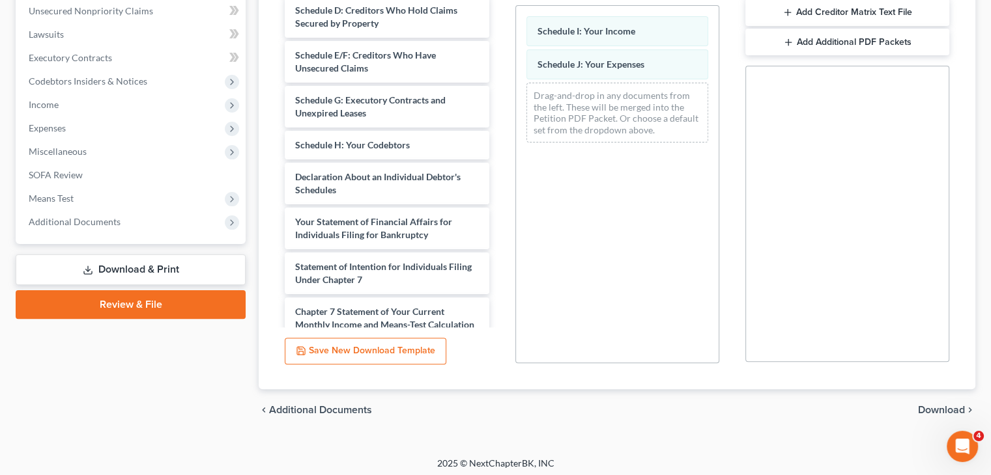
scroll to position [328, 0]
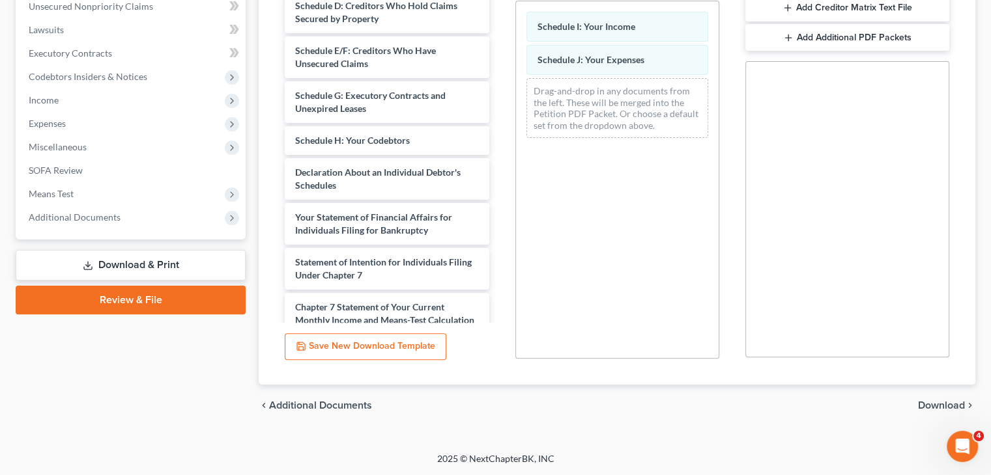
click at [942, 403] on span "Download" at bounding box center [941, 406] width 47 height 10
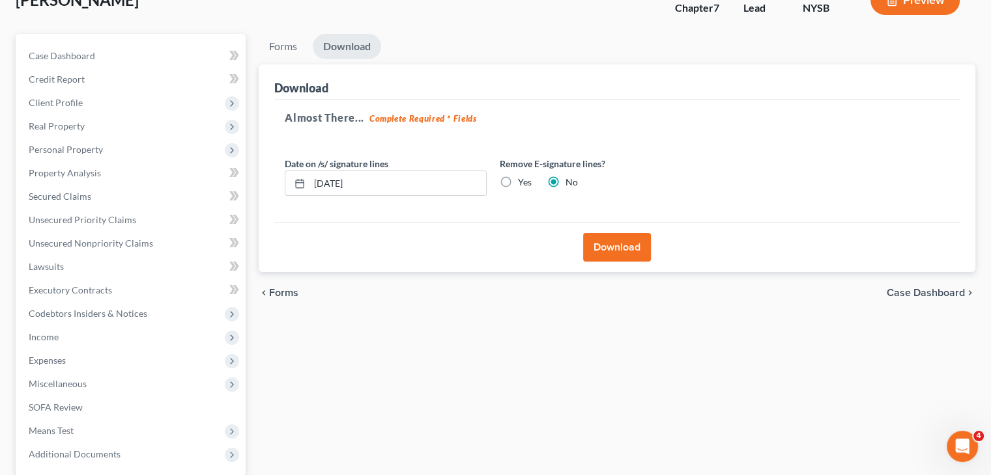
scroll to position [0, 0]
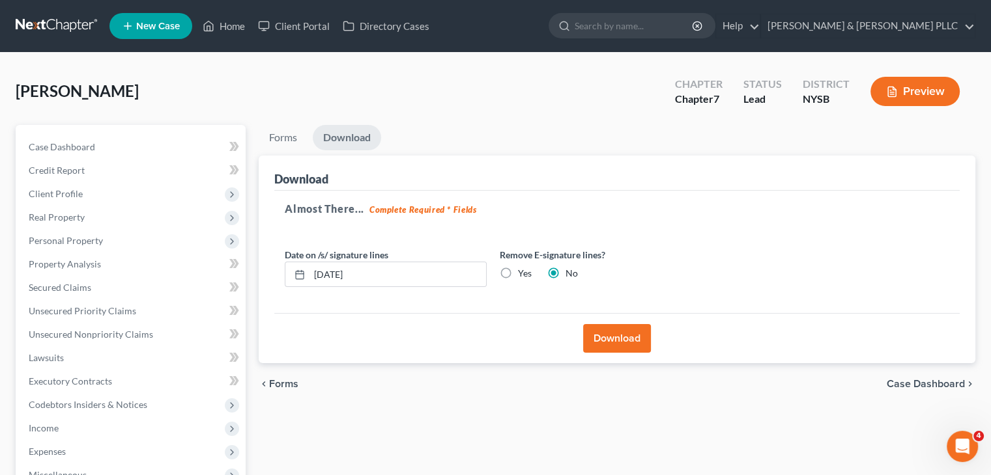
click at [632, 338] on button "Download" at bounding box center [617, 338] width 68 height 29
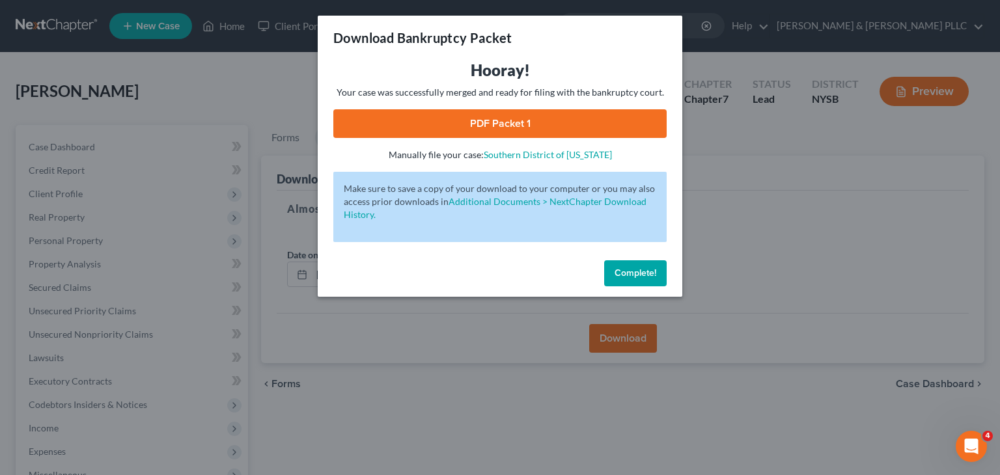
click at [511, 121] on link "PDF Packet 1" at bounding box center [499, 123] width 333 height 29
click at [620, 269] on span "Complete!" at bounding box center [636, 273] width 42 height 11
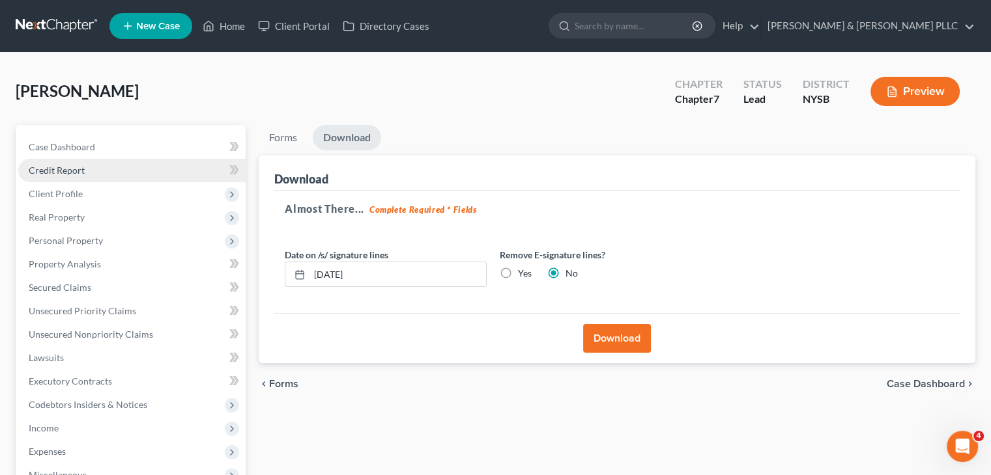
click at [76, 173] on span "Credit Report" at bounding box center [57, 170] width 56 height 11
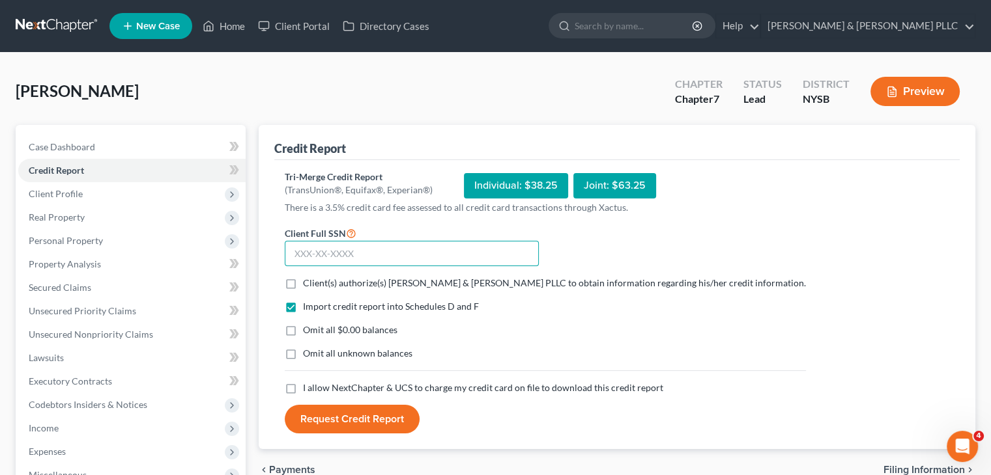
click at [328, 251] on input "text" at bounding box center [412, 254] width 254 height 26
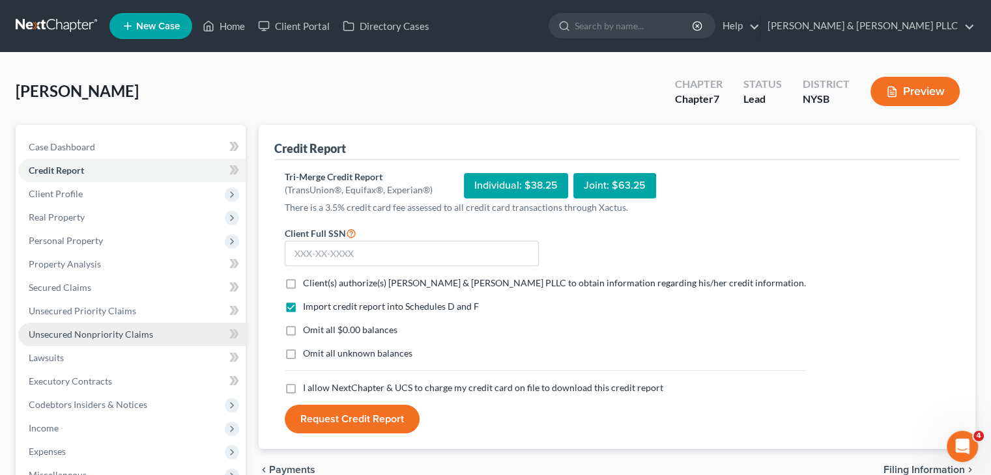
click at [137, 331] on span "Unsecured Nonpriority Claims" at bounding box center [91, 334] width 124 height 11
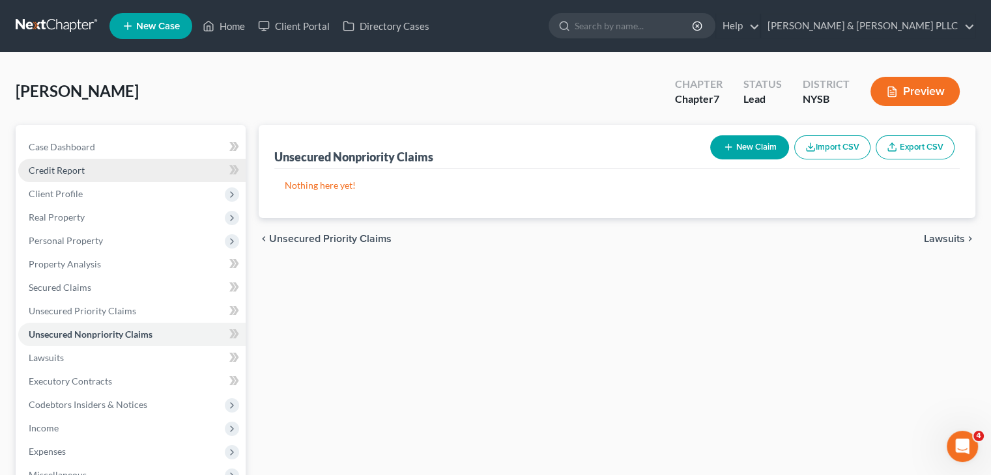
click at [89, 173] on link "Credit Report" at bounding box center [131, 170] width 227 height 23
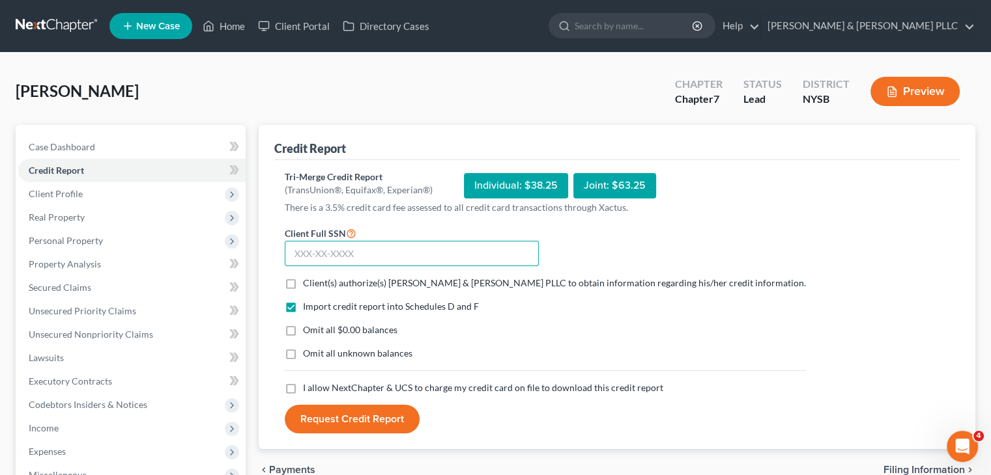
click at [311, 250] on input "text" at bounding box center [412, 254] width 254 height 26
type input "9"
type input "091-60-3559"
click at [303, 280] on label "Client(s) authorize(s) [PERSON_NAME] & [PERSON_NAME] PLLC to obtain information…" at bounding box center [554, 283] width 503 height 13
click at [308, 280] on input "Client(s) authorize(s) [PERSON_NAME] & [PERSON_NAME] PLLC to obtain information…" at bounding box center [312, 281] width 8 height 8
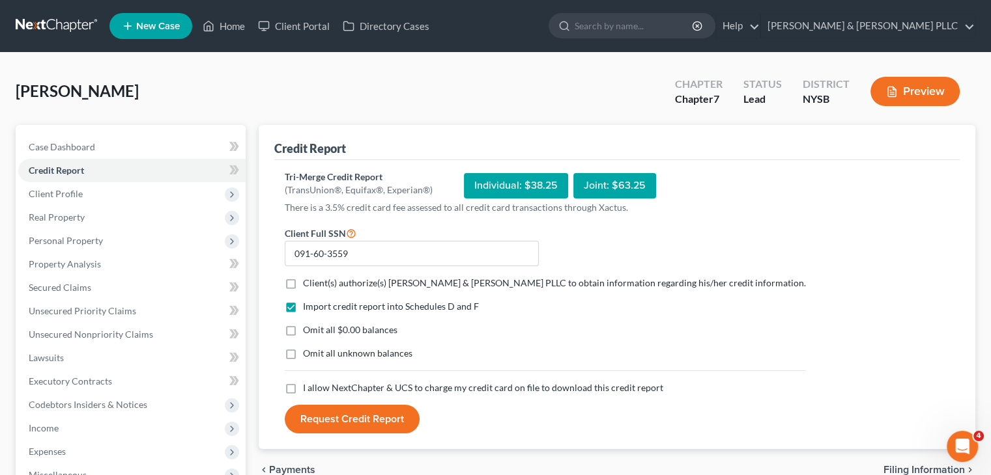
checkbox input "true"
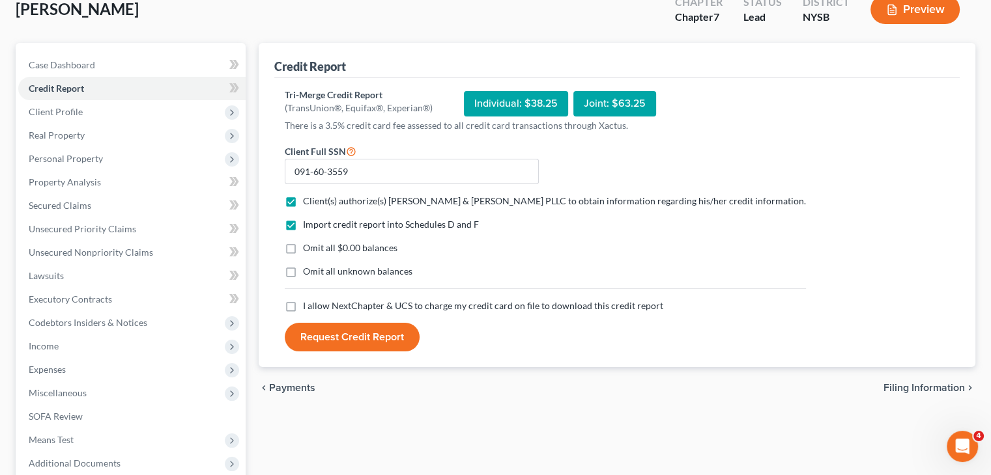
scroll to position [195, 0]
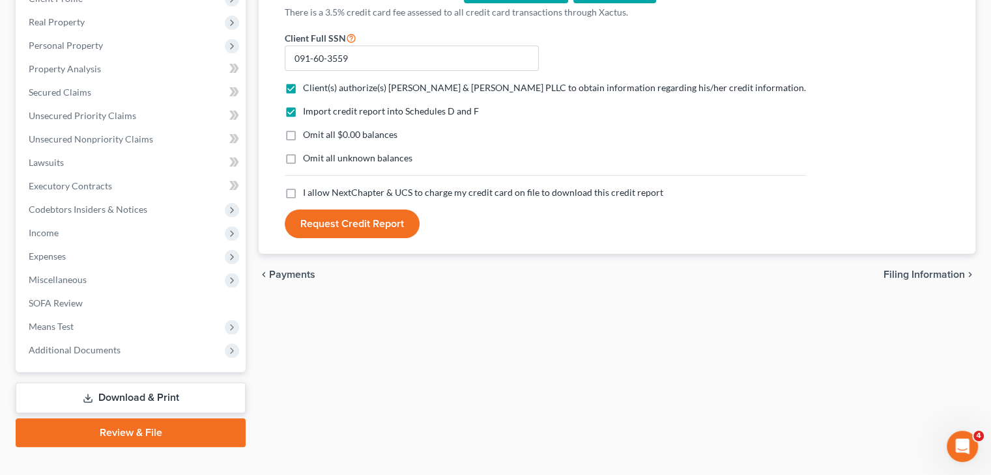
click at [303, 193] on label "I allow NextChapter & UCS to charge my credit card on file to download this cre…" at bounding box center [483, 192] width 360 height 13
click at [308, 193] on input "I allow NextChapter & UCS to charge my credit card on file to download this cre…" at bounding box center [312, 190] width 8 height 8
checkbox input "true"
click at [319, 232] on button "Request Credit Report" at bounding box center [352, 224] width 135 height 29
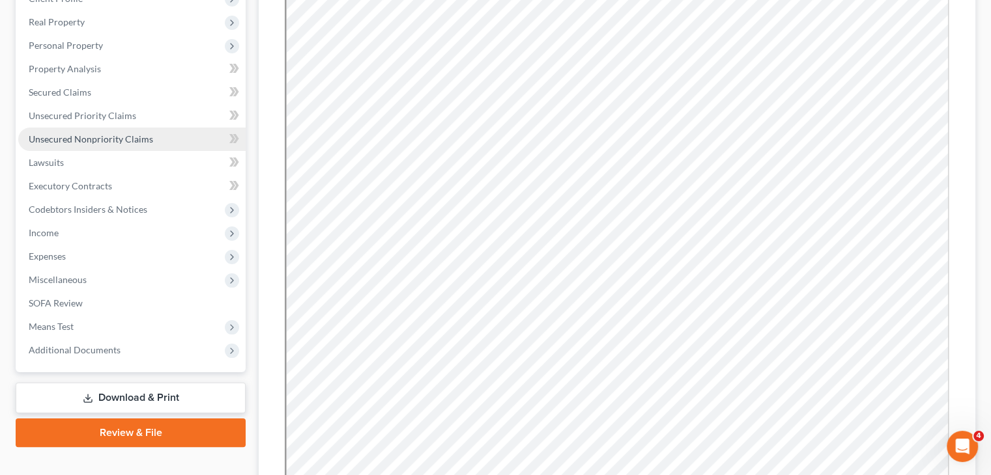
click at [146, 137] on span "Unsecured Nonpriority Claims" at bounding box center [91, 139] width 124 height 11
